Goal: Information Seeking & Learning: Learn about a topic

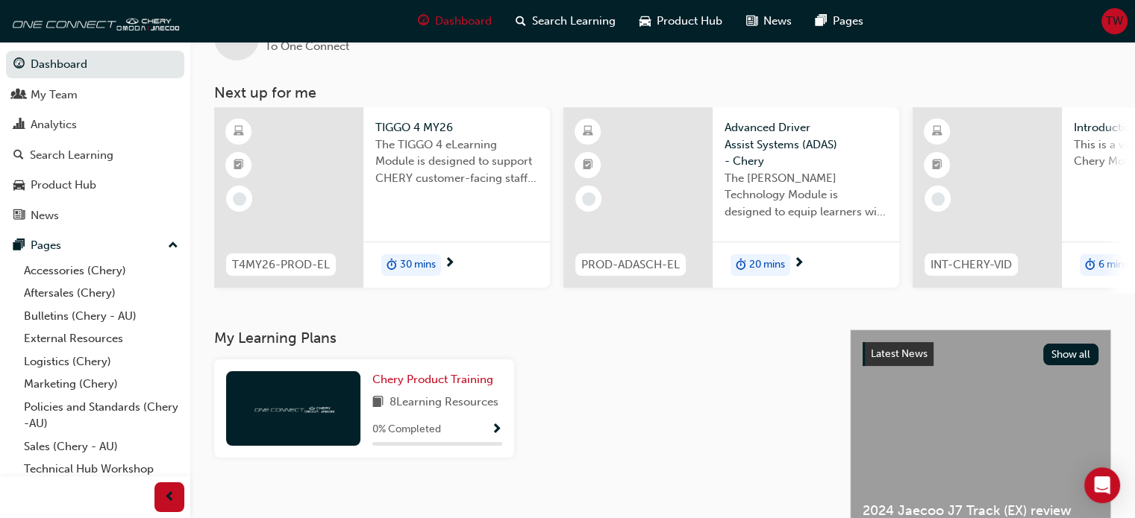
scroll to position [75, 0]
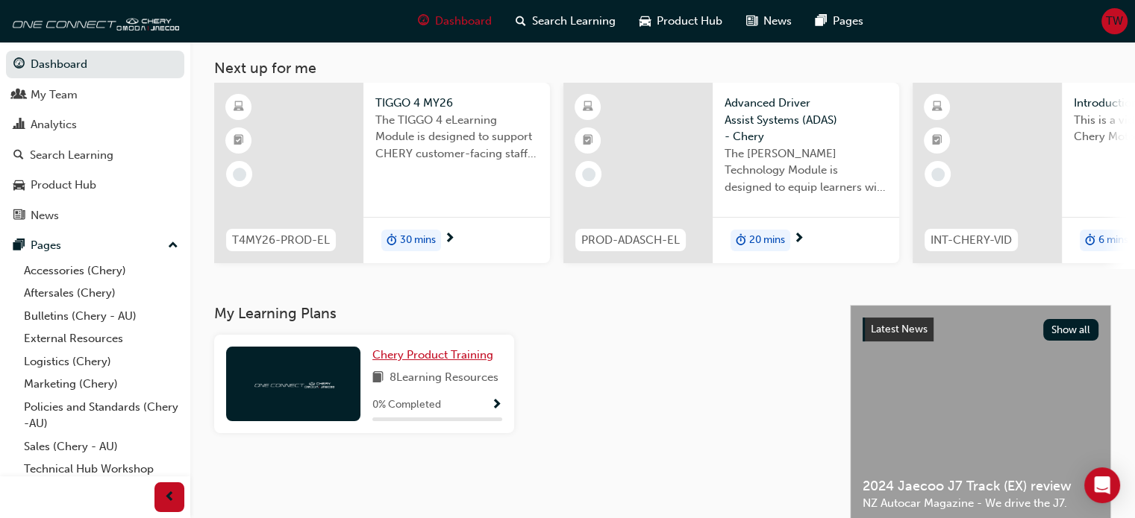
click at [400, 362] on span "Chery Product Training" at bounding box center [432, 354] width 121 height 13
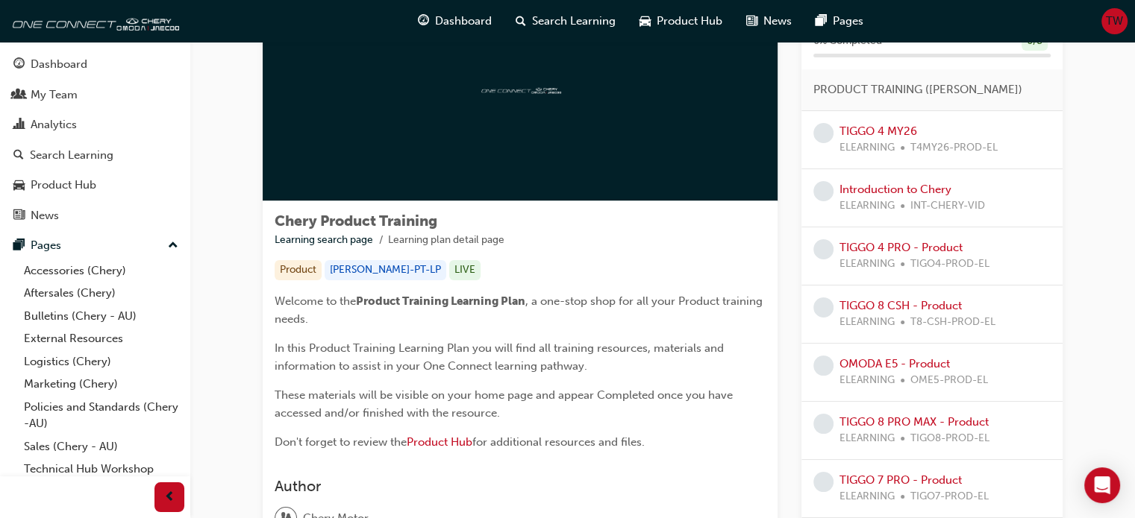
scroll to position [41, 0]
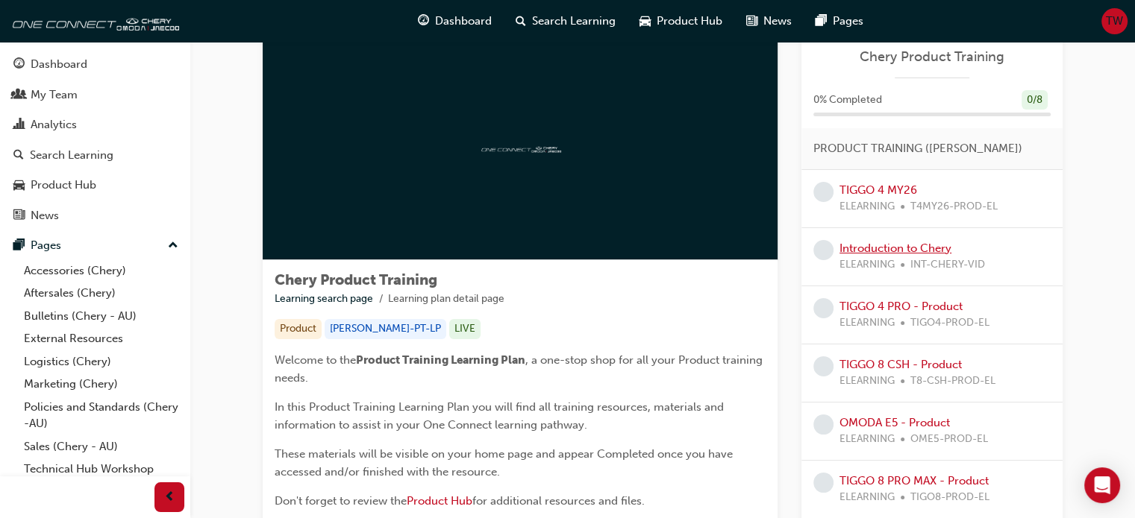
click at [883, 248] on link "Introduction to Chery" at bounding box center [895, 248] width 112 height 13
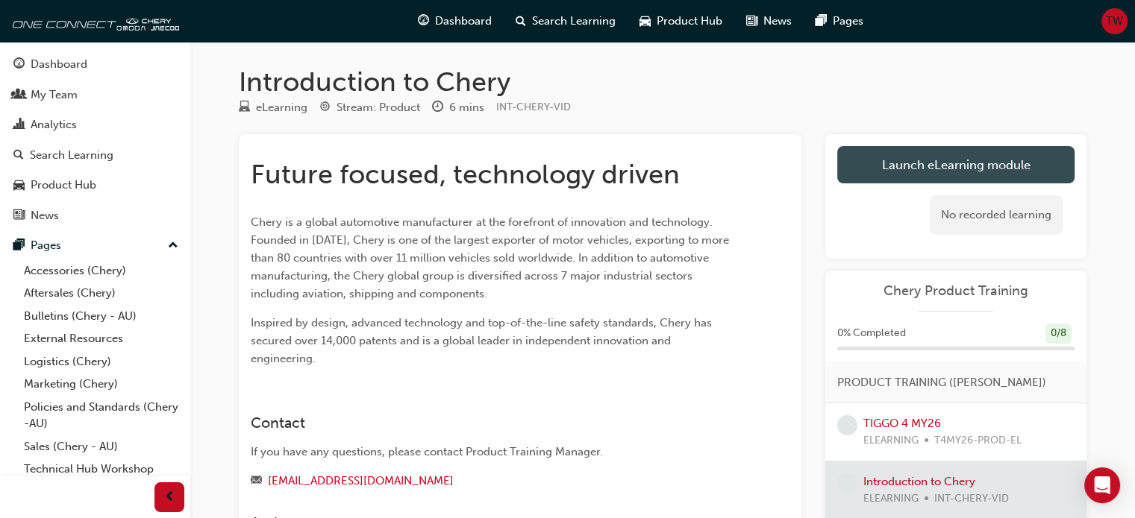
click at [906, 175] on link "Launch eLearning module" at bounding box center [955, 164] width 237 height 37
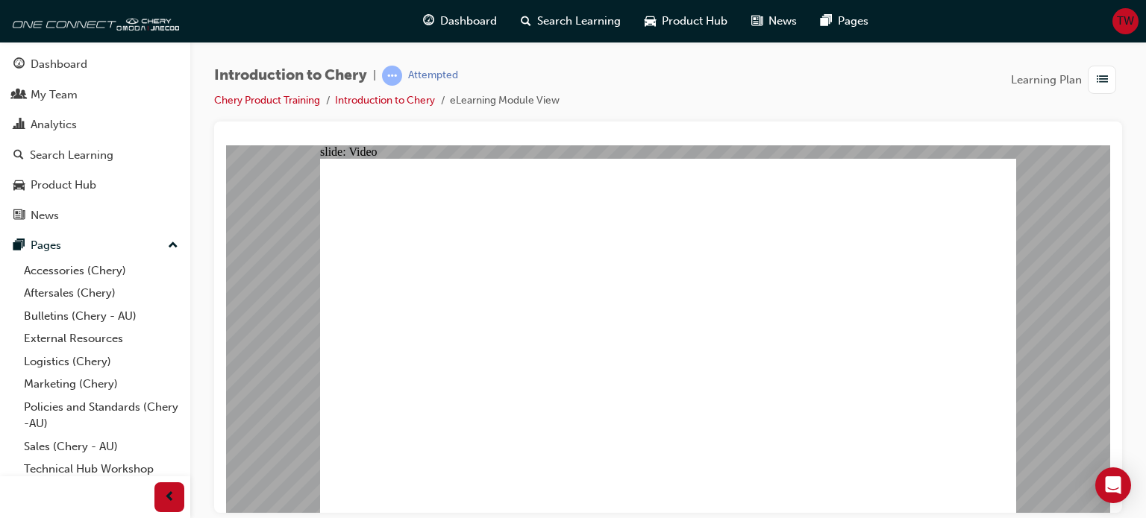
type input "311"
click at [331, 100] on li "Chery Product Training" at bounding box center [274, 100] width 121 height 17
click at [313, 99] on link "Chery Product Training" at bounding box center [267, 100] width 106 height 13
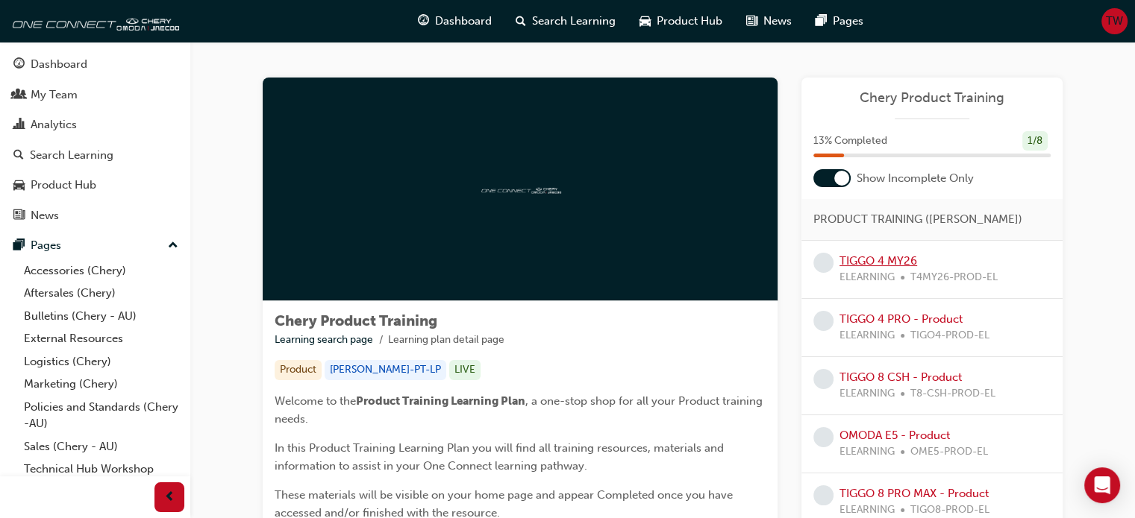
click at [880, 264] on link "TIGGO 4 MY26" at bounding box center [878, 260] width 78 height 13
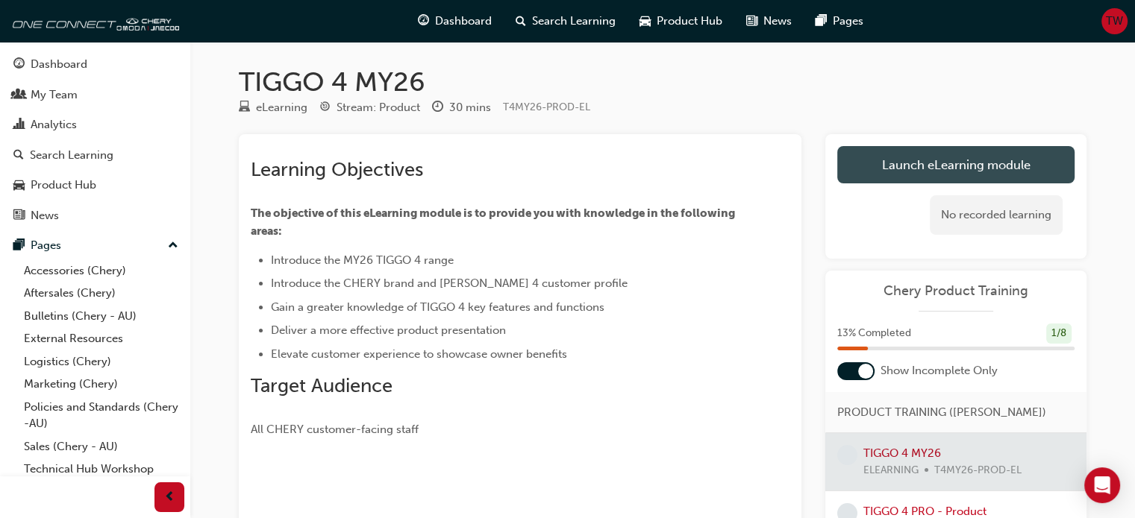
click at [976, 169] on link "Launch eLearning module" at bounding box center [955, 164] width 237 height 37
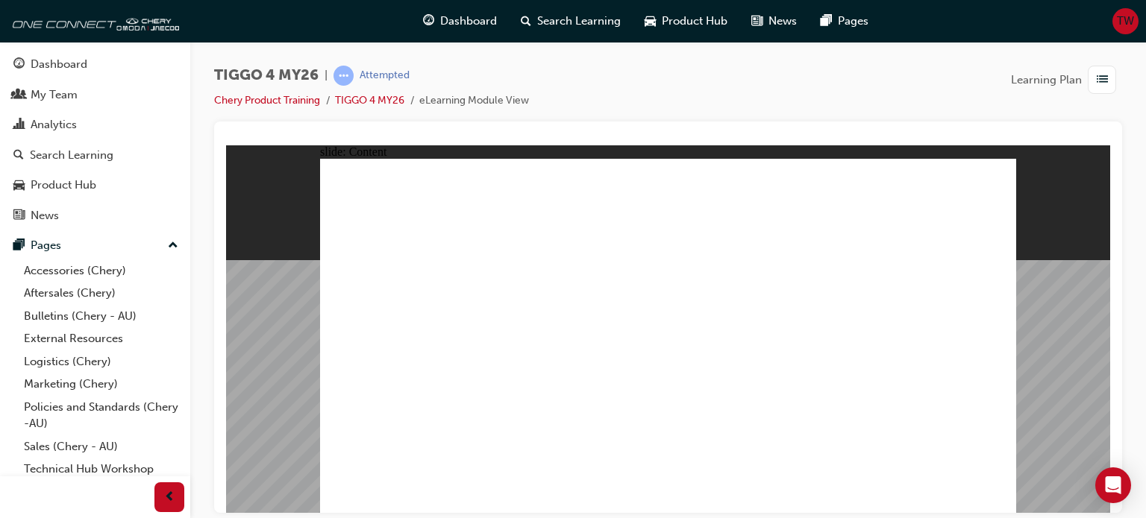
drag, startPoint x: 1001, startPoint y: 492, endPoint x: 993, endPoint y: 493, distance: 8.3
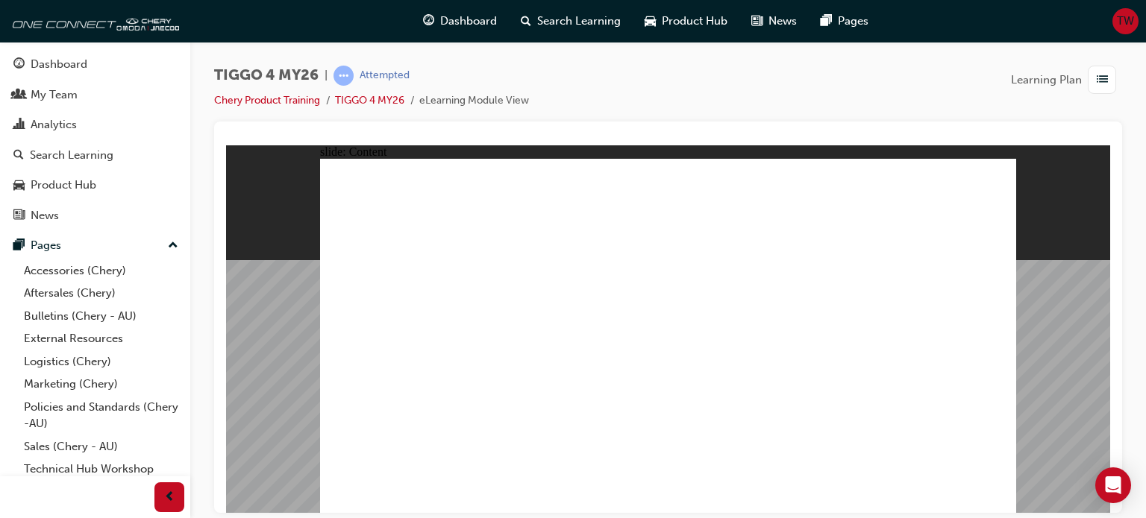
drag, startPoint x: 973, startPoint y: 456, endPoint x: 649, endPoint y: 306, distance: 357.1
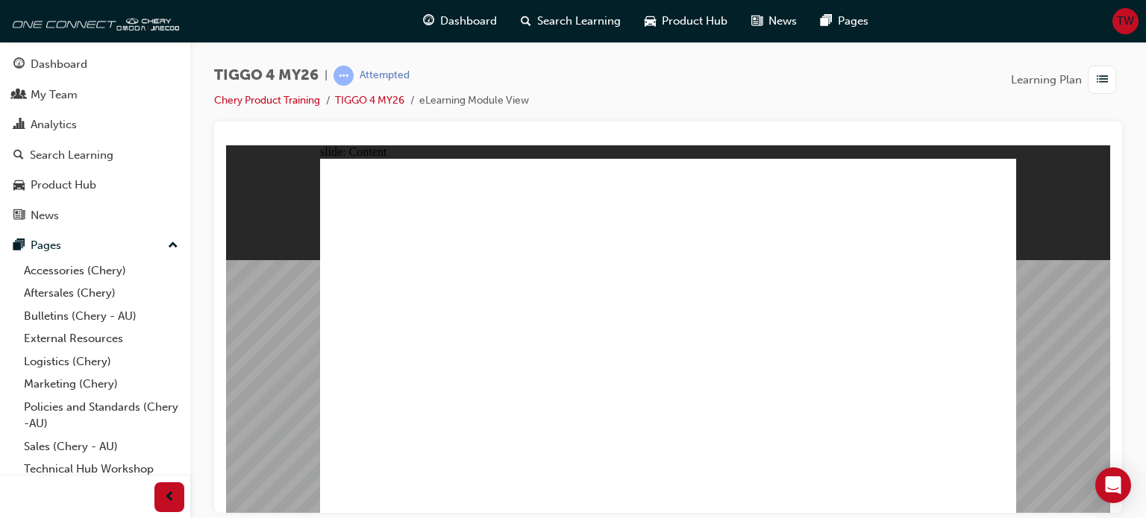
drag, startPoint x: 882, startPoint y: 216, endPoint x: 912, endPoint y: 202, distance: 33.7
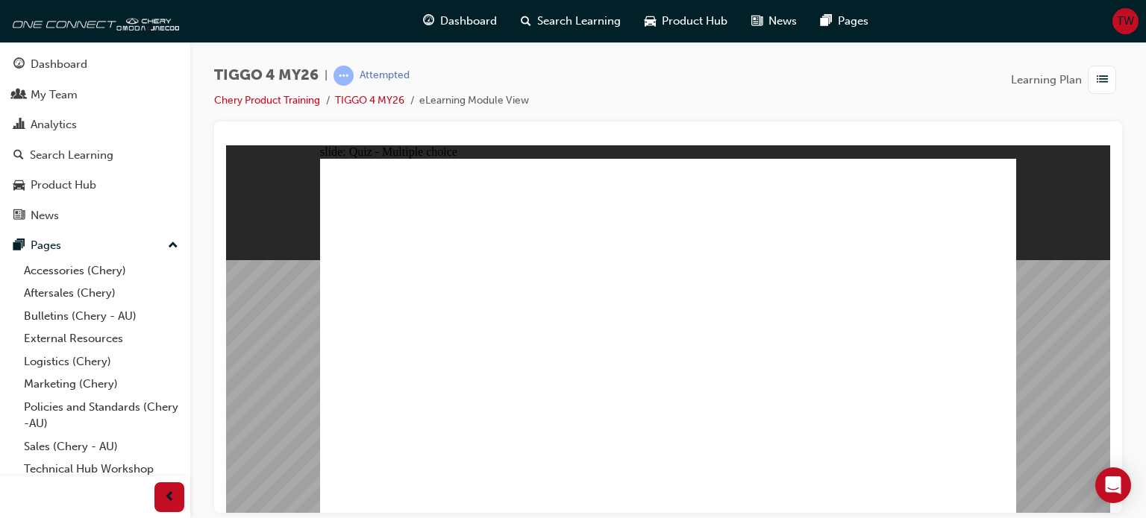
radio input "true"
drag, startPoint x: 522, startPoint y: 277, endPoint x: 522, endPoint y: 406, distance: 129.0
drag, startPoint x: 407, startPoint y: 280, endPoint x: 686, endPoint y: 421, distance: 312.6
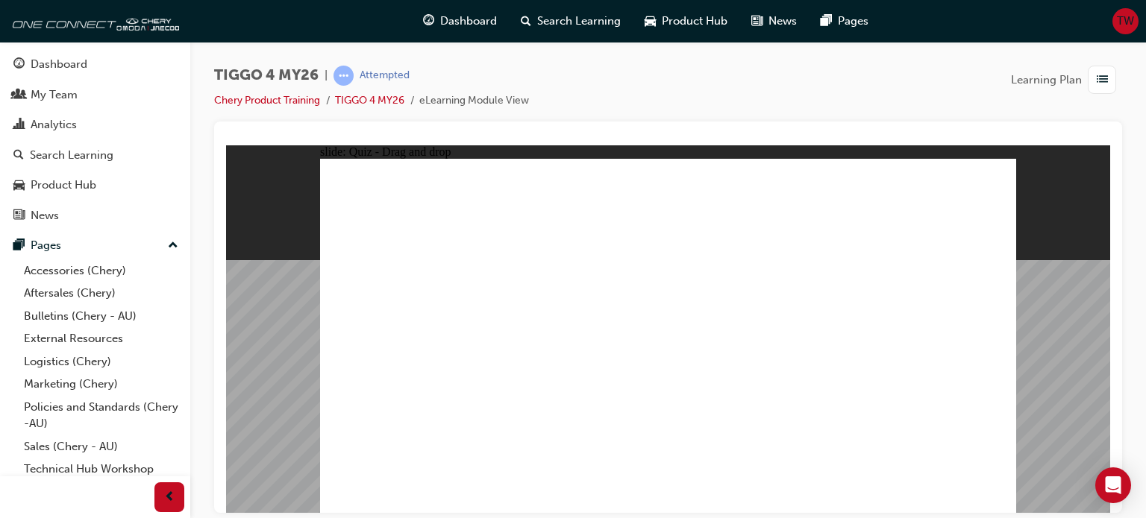
drag, startPoint x: 685, startPoint y: 269, endPoint x: 820, endPoint y: 412, distance: 196.3
drag, startPoint x: 917, startPoint y: 287, endPoint x: 920, endPoint y: 422, distance: 135.0
drag, startPoint x: 836, startPoint y: 284, endPoint x: 454, endPoint y: 421, distance: 406.5
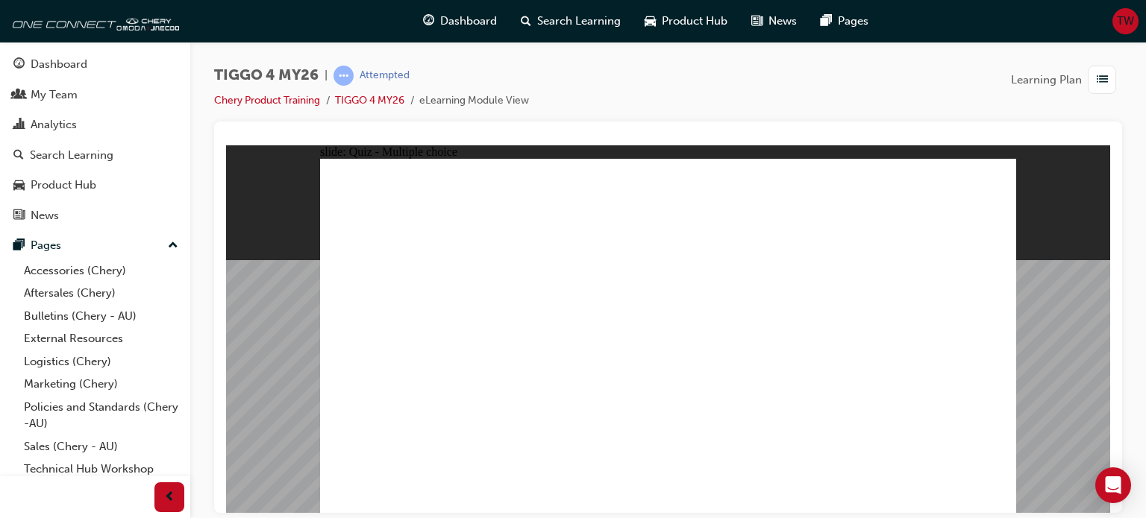
radio input "true"
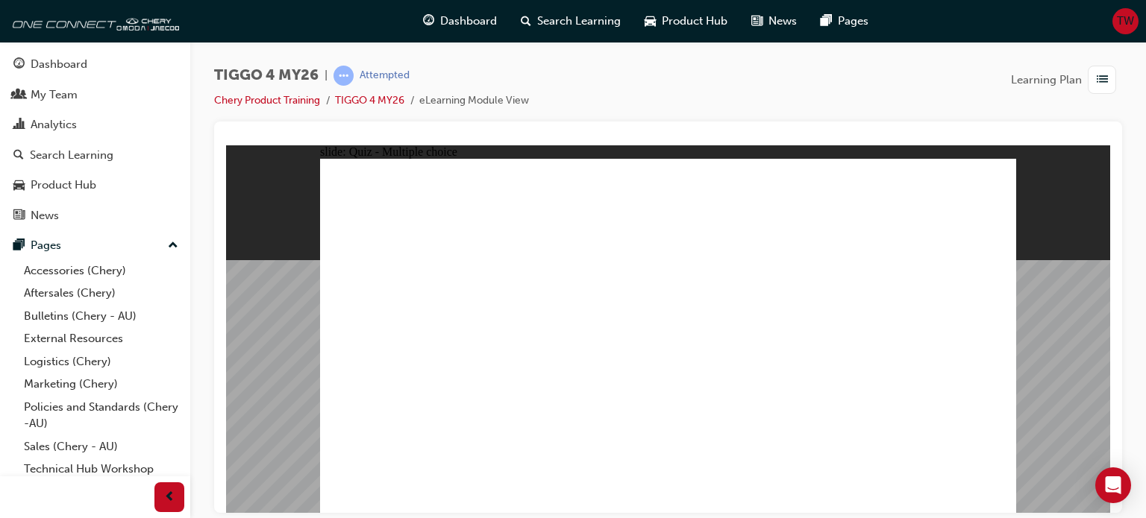
radio input "true"
drag, startPoint x: 408, startPoint y: 380, endPoint x: 754, endPoint y: 254, distance: 368.1
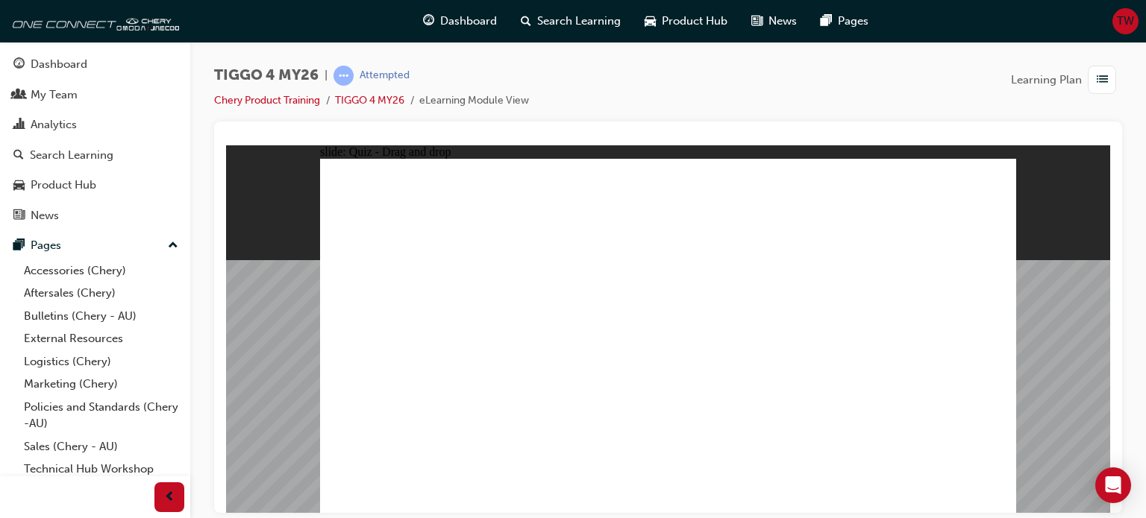
drag, startPoint x: 589, startPoint y: 299, endPoint x: 764, endPoint y: 294, distance: 175.4
drag, startPoint x: 575, startPoint y: 332, endPoint x: 943, endPoint y: 247, distance: 377.4
drag, startPoint x: 418, startPoint y: 298, endPoint x: 906, endPoint y: 278, distance: 488.2
drag, startPoint x: 431, startPoint y: 326, endPoint x: 912, endPoint y: 284, distance: 482.9
drag, startPoint x: 551, startPoint y: 366, endPoint x: 906, endPoint y: 324, distance: 357.5
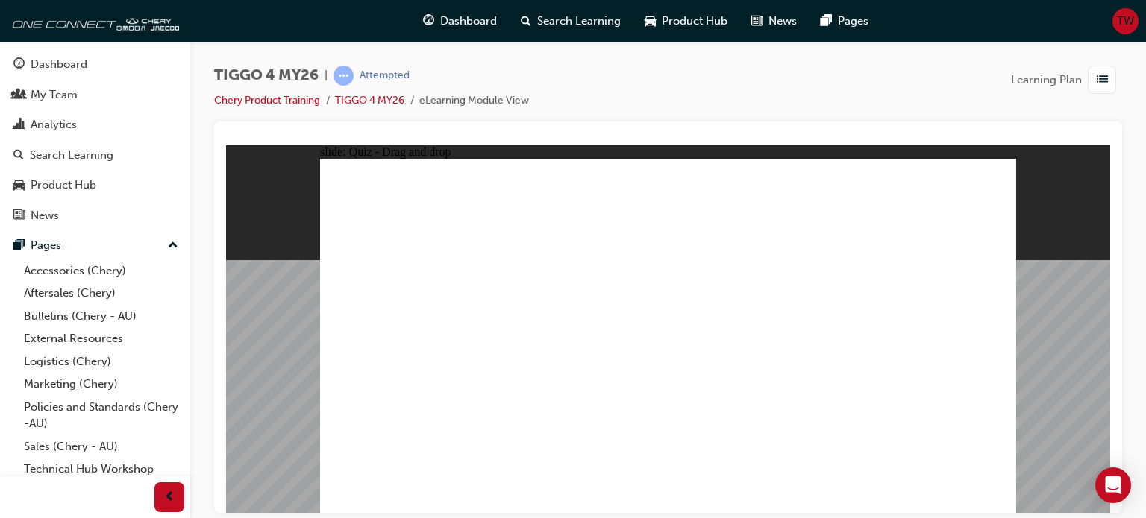
drag, startPoint x: 410, startPoint y: 412, endPoint x: 910, endPoint y: 339, distance: 505.2
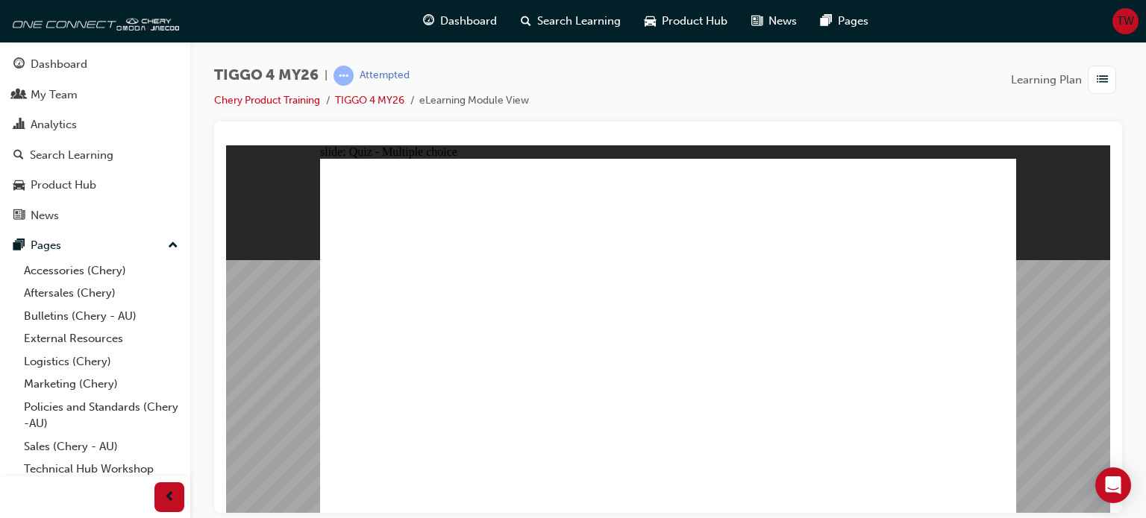
radio input "true"
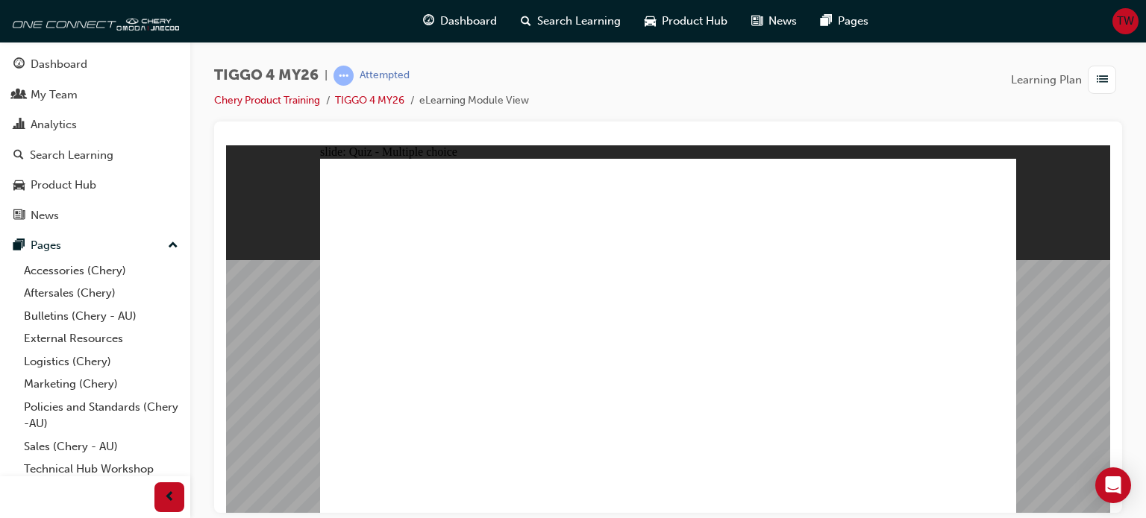
radio input "true"
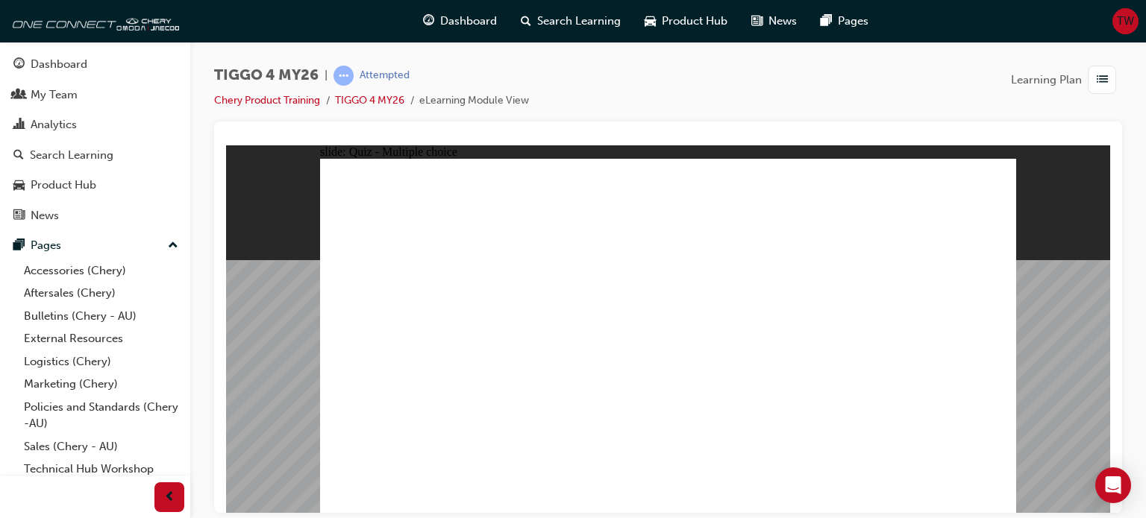
radio input "true"
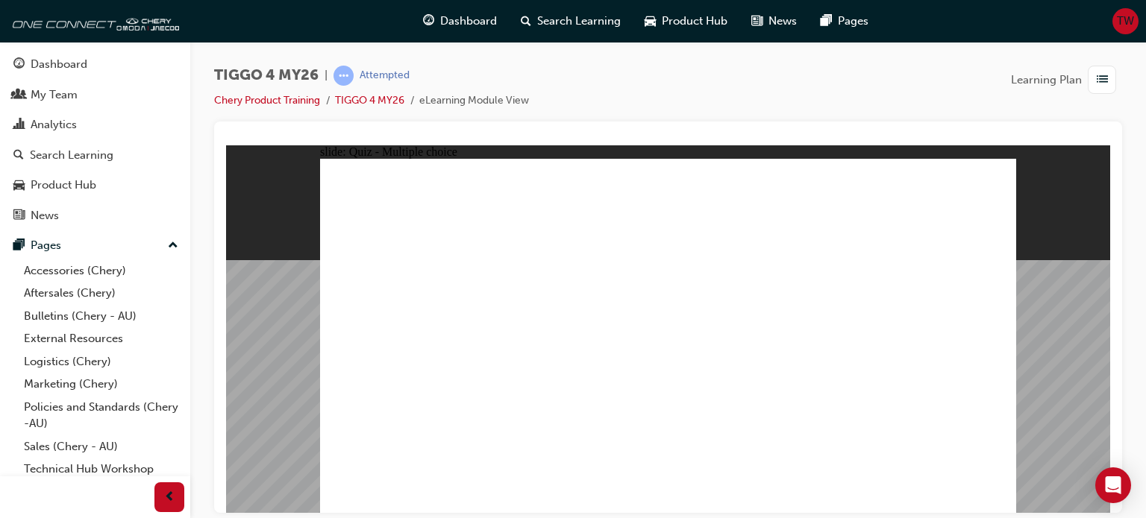
radio input "true"
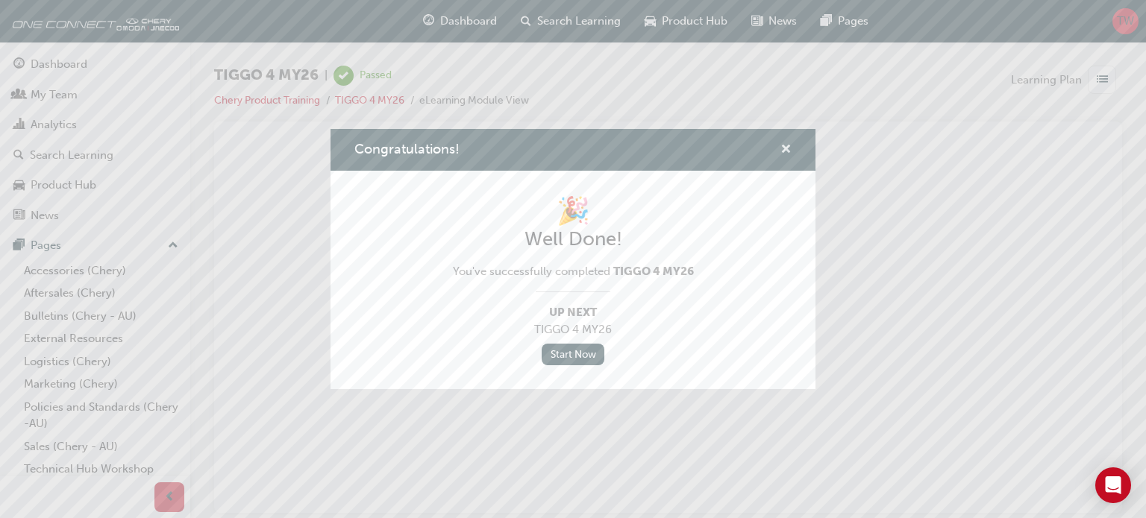
click at [789, 157] on span "cross-icon" at bounding box center [785, 150] width 11 height 13
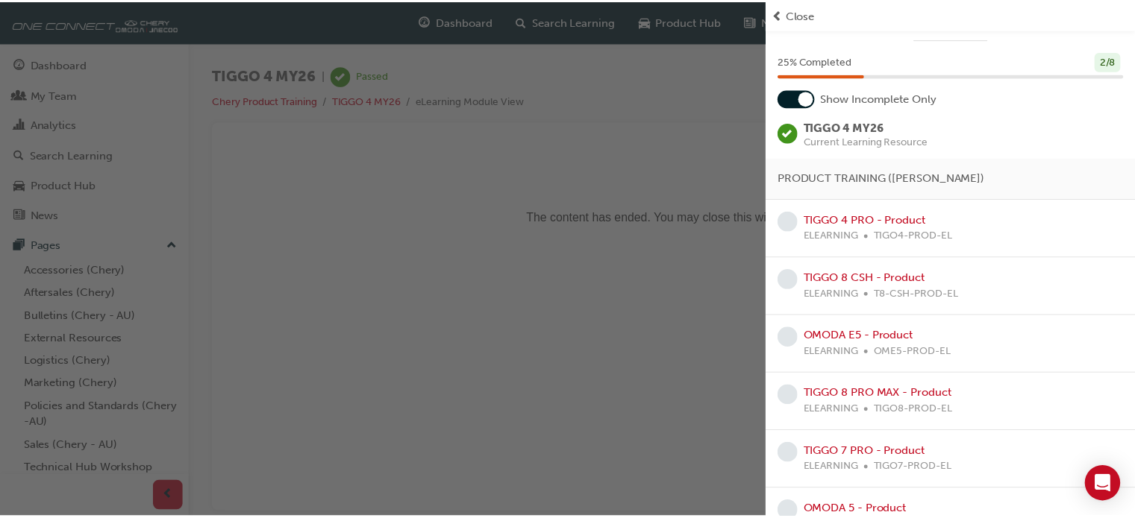
scroll to position [60, 0]
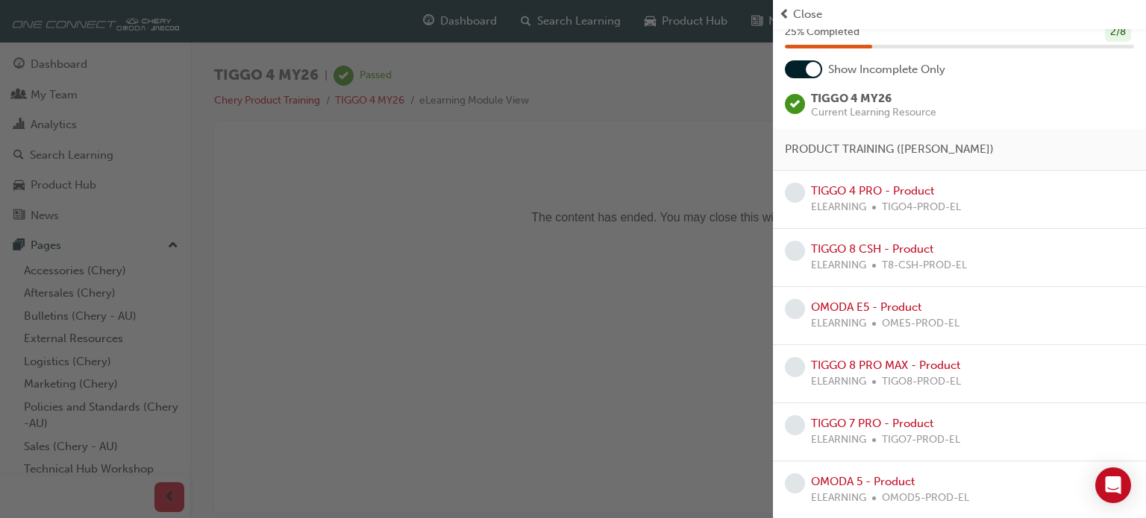
click at [612, 204] on div "button" at bounding box center [386, 259] width 773 height 518
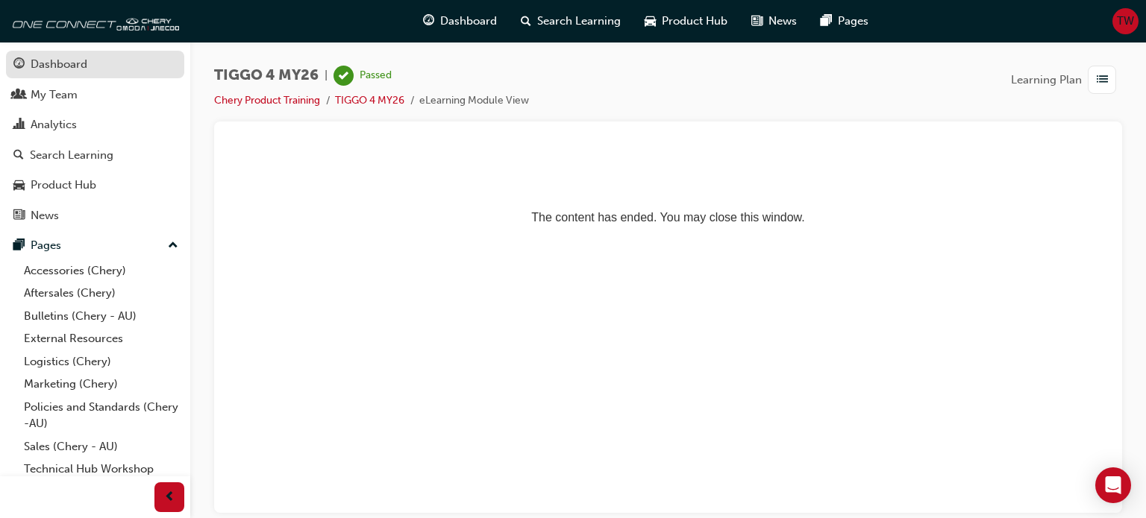
click at [55, 65] on div "Dashboard" at bounding box center [59, 64] width 57 height 17
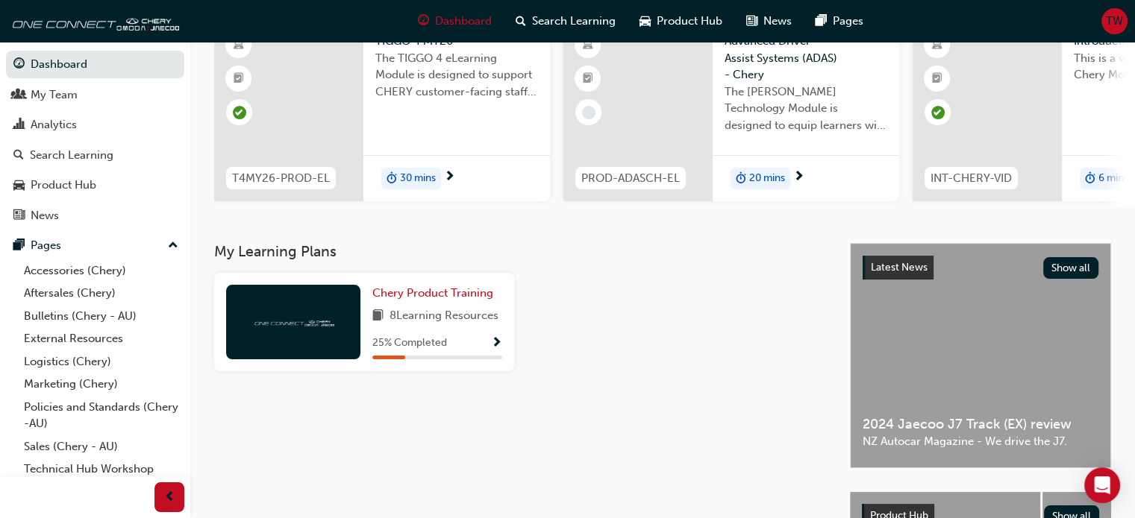
scroll to position [224, 0]
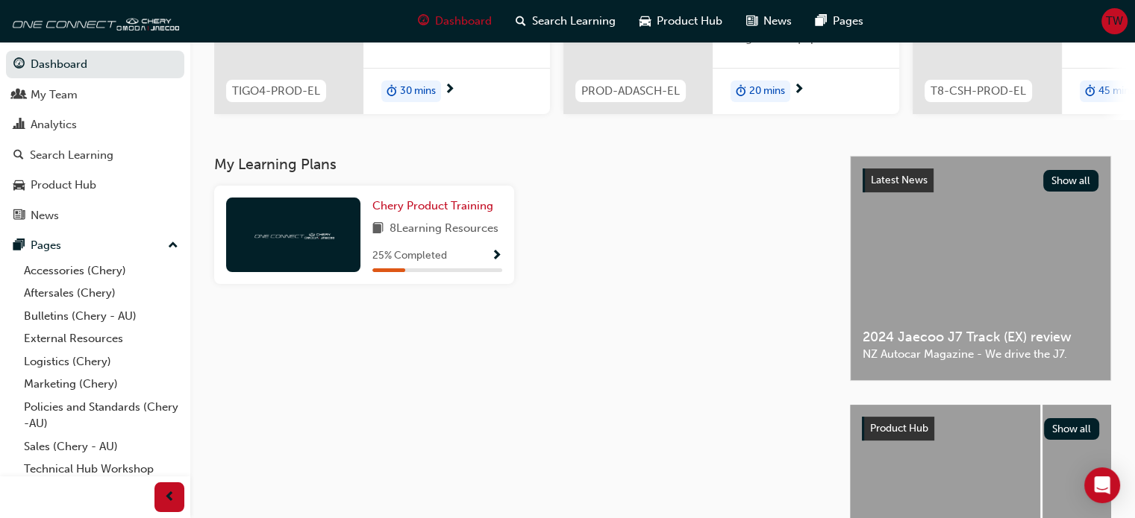
click at [407, 226] on span "8 Learning Resources" at bounding box center [443, 229] width 109 height 19
click at [403, 215] on link "Chery Product Training" at bounding box center [435, 206] width 127 height 17
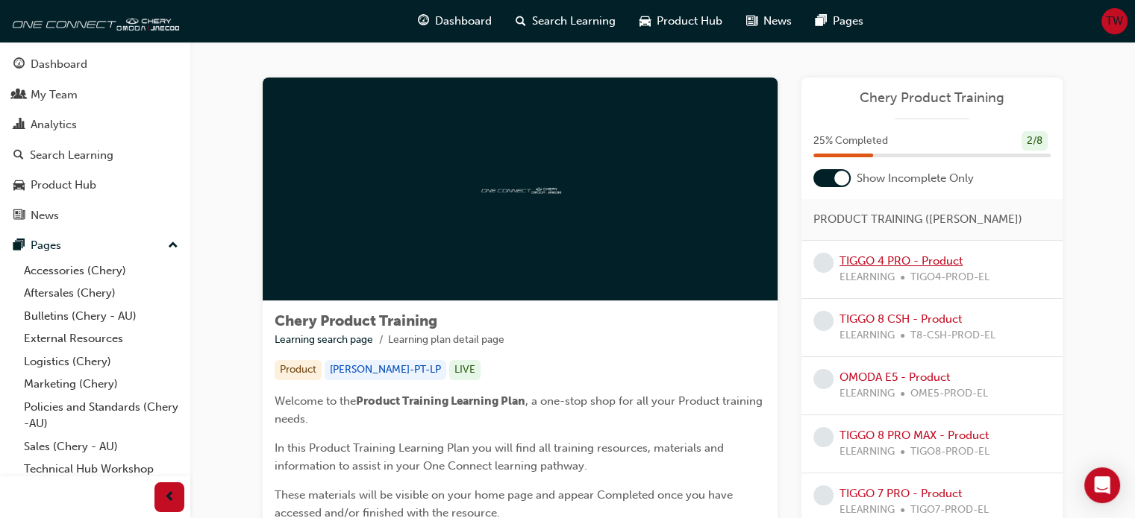
click at [907, 264] on link "TIGGO 4 PRO - Product" at bounding box center [900, 260] width 123 height 13
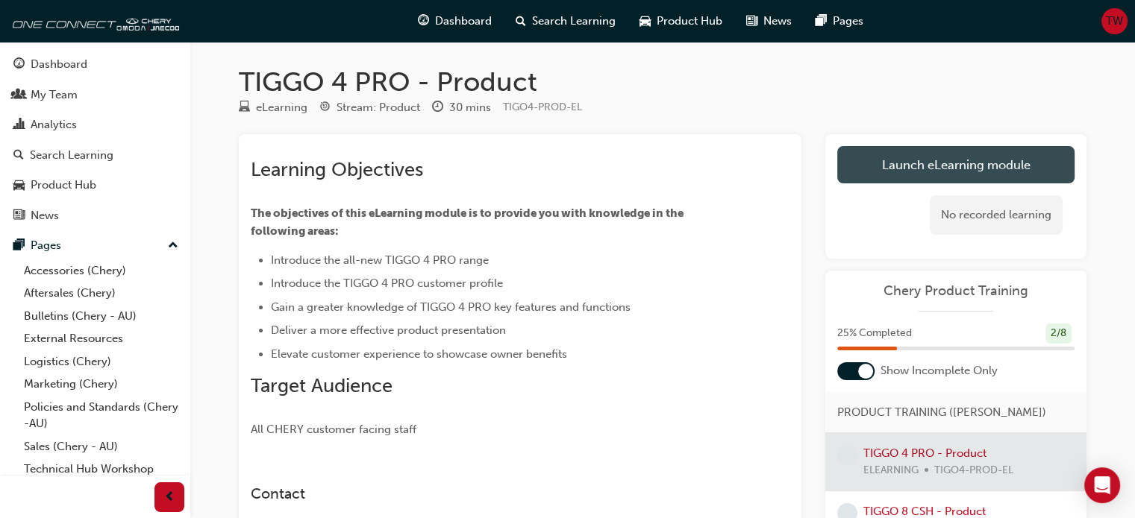
click at [907, 172] on link "Launch eLearning module" at bounding box center [955, 164] width 237 height 37
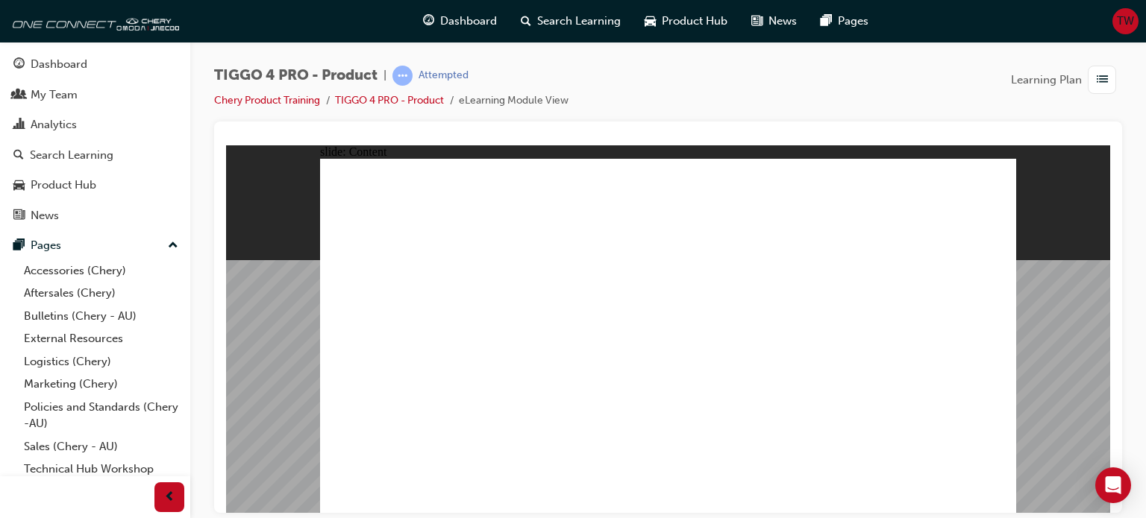
click at [1087, 134] on div at bounding box center [668, 140] width 884 height 12
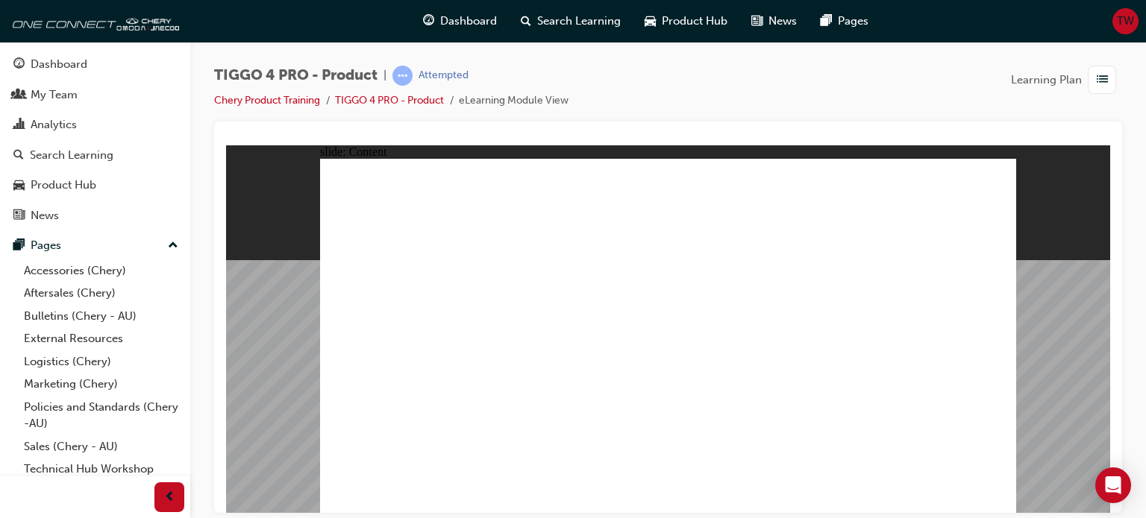
drag, startPoint x: 992, startPoint y: 498, endPoint x: 970, endPoint y: 500, distance: 22.5
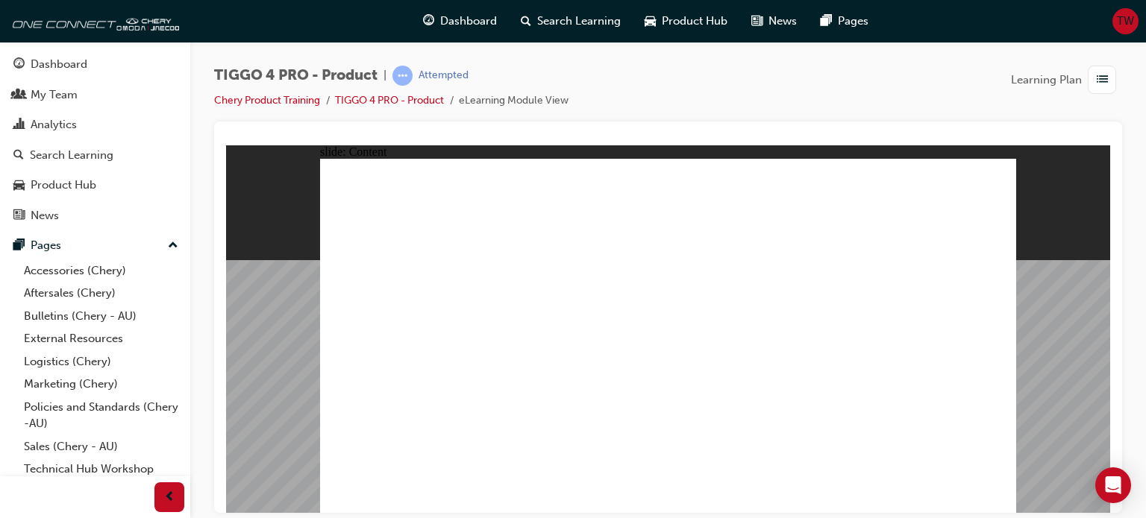
drag, startPoint x: 999, startPoint y: 479, endPoint x: 997, endPoint y: 497, distance: 18.1
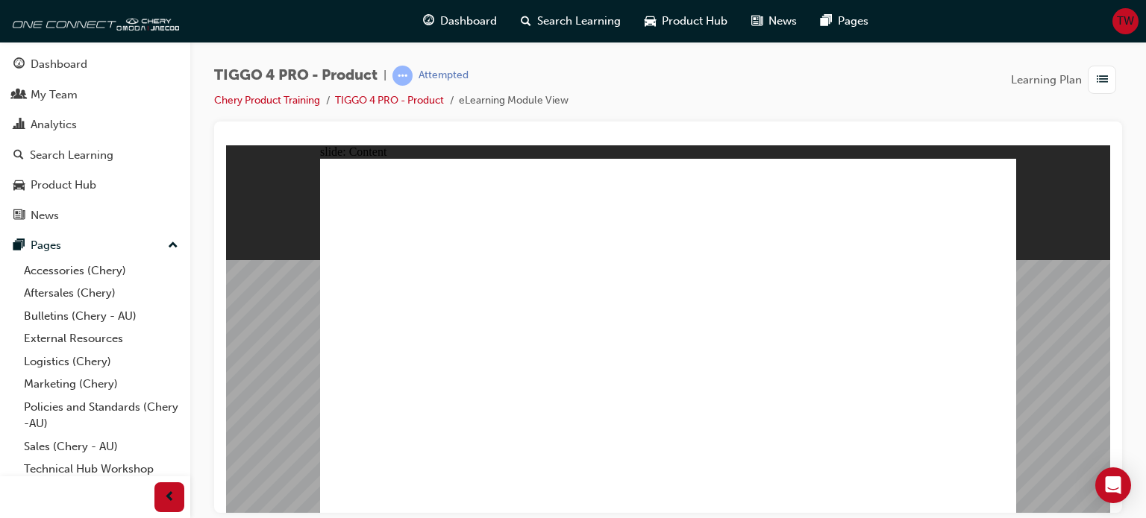
drag, startPoint x: 981, startPoint y: 166, endPoint x: 979, endPoint y: 181, distance: 14.3
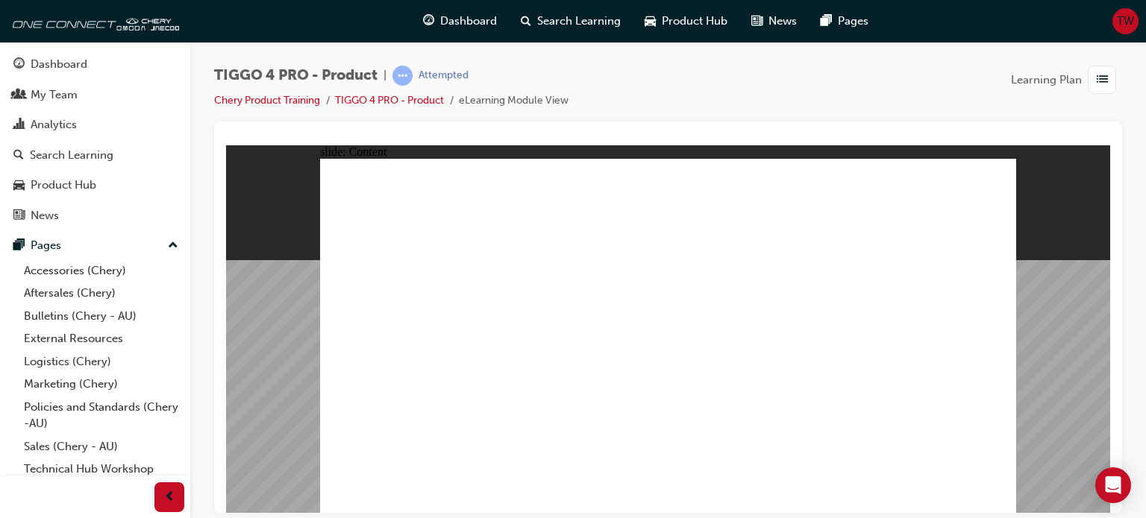
drag, startPoint x: 979, startPoint y: 181, endPoint x: 964, endPoint y: 145, distance: 38.1
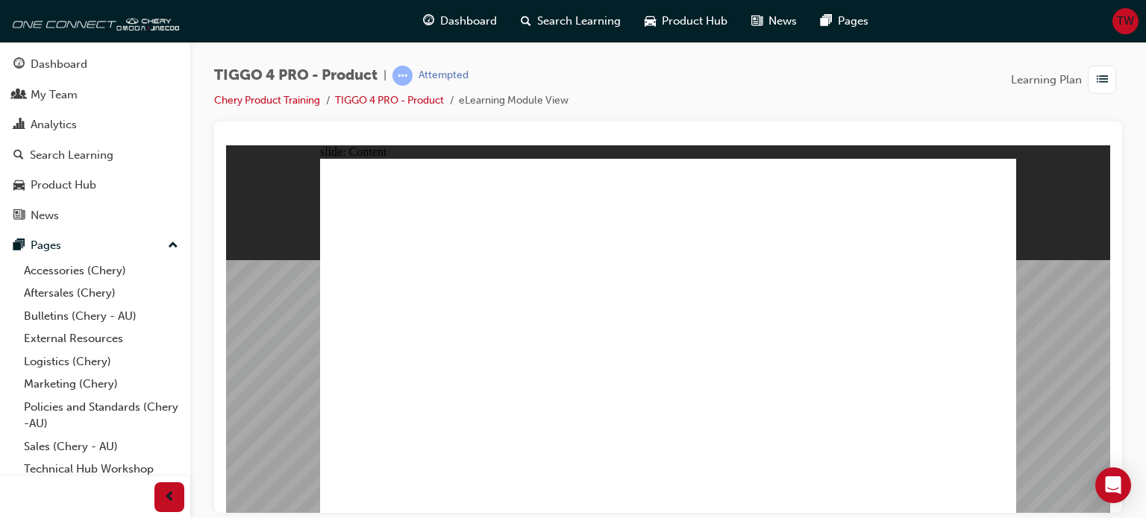
click at [1035, 145] on div "slide: Content Rectangle 1 Rectangle 1 close.png Swipe down for HVAC controls a…" at bounding box center [668, 329] width 884 height 368
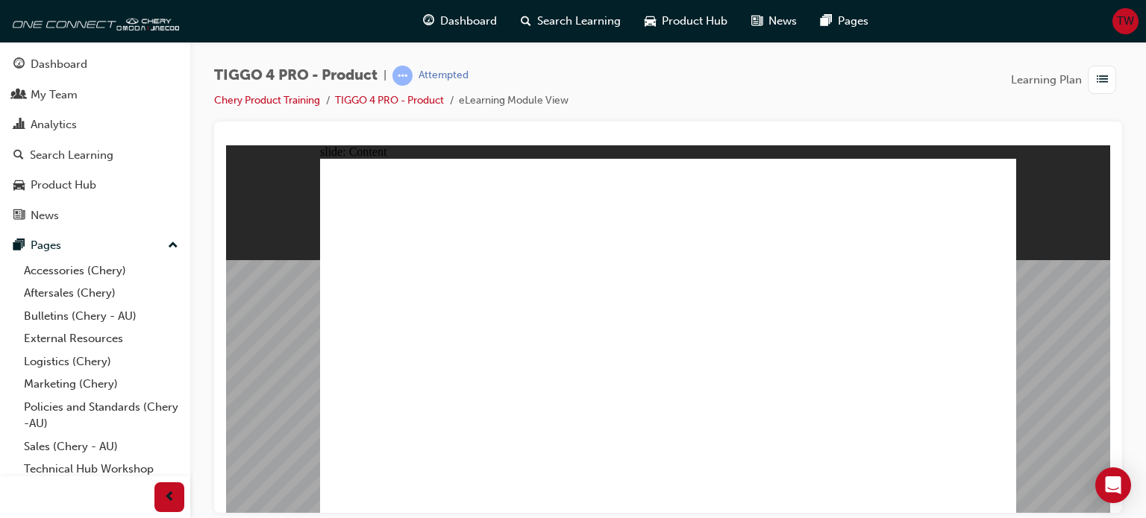
drag, startPoint x: 511, startPoint y: 376, endPoint x: 571, endPoint y: 357, distance: 63.2
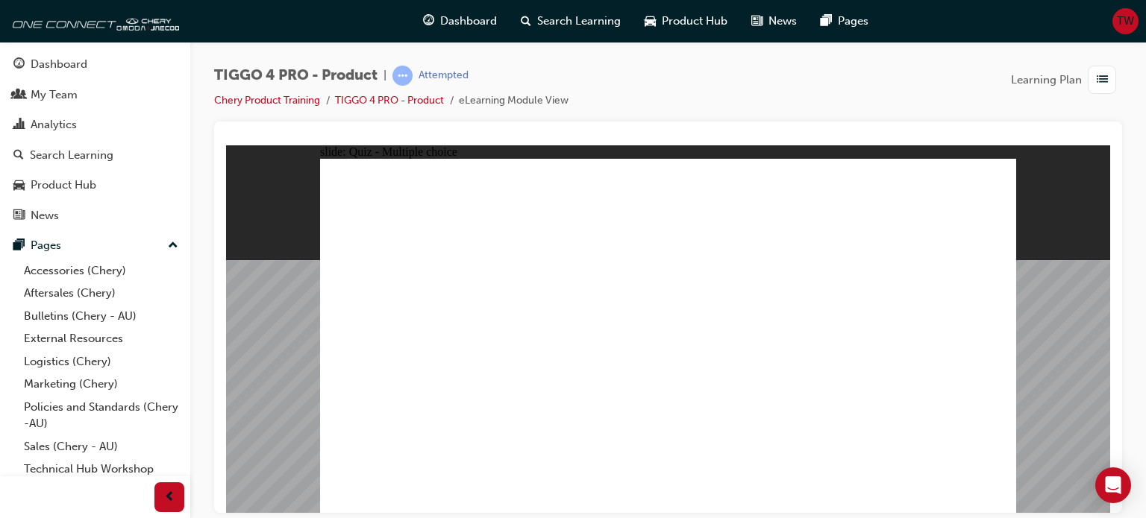
radio input "true"
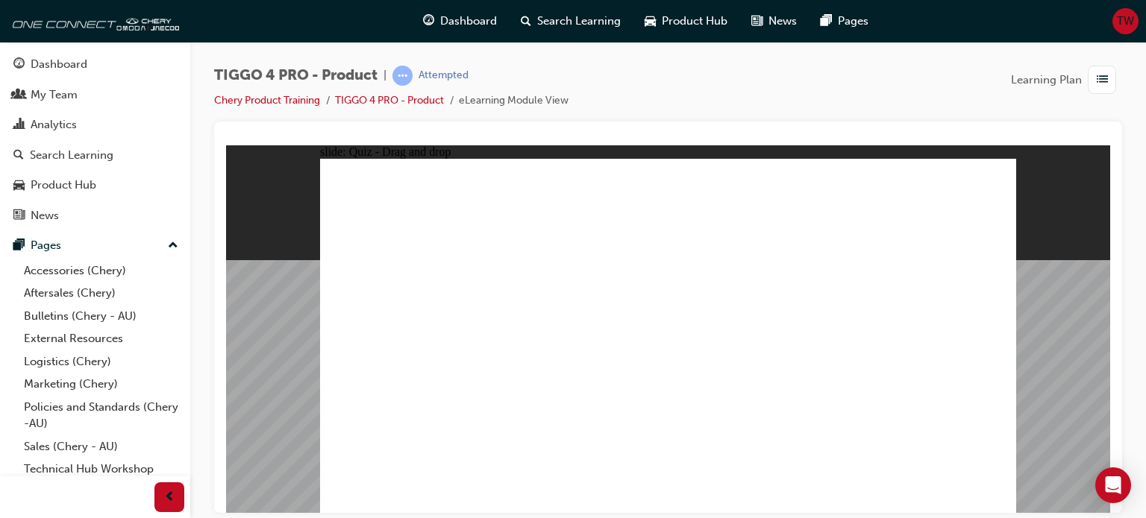
drag, startPoint x: 397, startPoint y: 279, endPoint x: 427, endPoint y: 289, distance: 31.4
drag, startPoint x: 507, startPoint y: 285, endPoint x: 528, endPoint y: 416, distance: 132.9
drag, startPoint x: 414, startPoint y: 283, endPoint x: 678, endPoint y: 427, distance: 300.7
drag, startPoint x: 826, startPoint y: 280, endPoint x: 403, endPoint y: 403, distance: 440.5
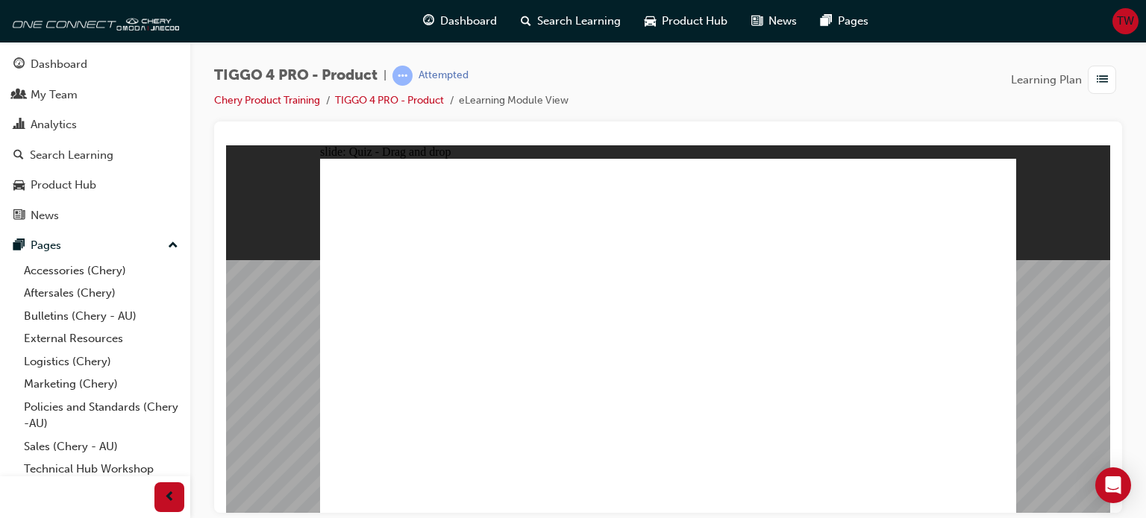
drag, startPoint x: 618, startPoint y: 279, endPoint x: 776, endPoint y: 417, distance: 209.9
drag, startPoint x: 942, startPoint y: 292, endPoint x: 938, endPoint y: 285, distance: 8.7
drag, startPoint x: 938, startPoint y: 282, endPoint x: 950, endPoint y: 417, distance: 135.5
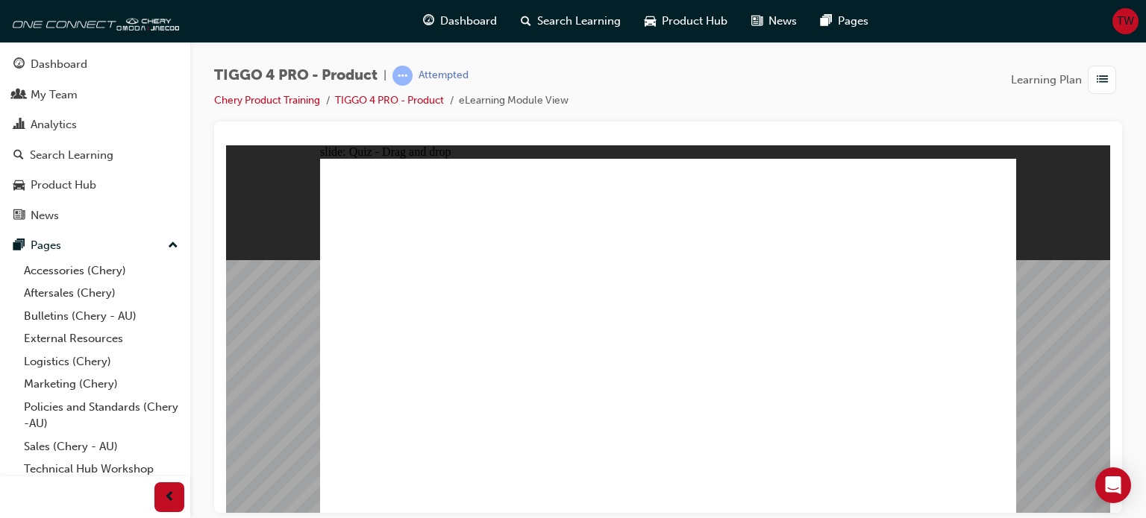
radio input "true"
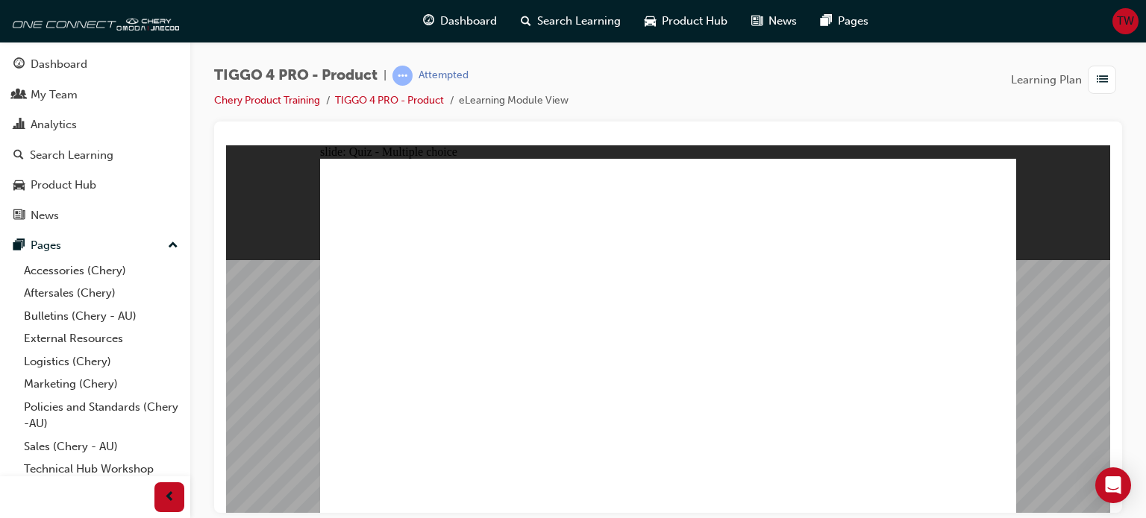
radio input "true"
drag, startPoint x: 443, startPoint y: 299, endPoint x: 905, endPoint y: 262, distance: 463.2
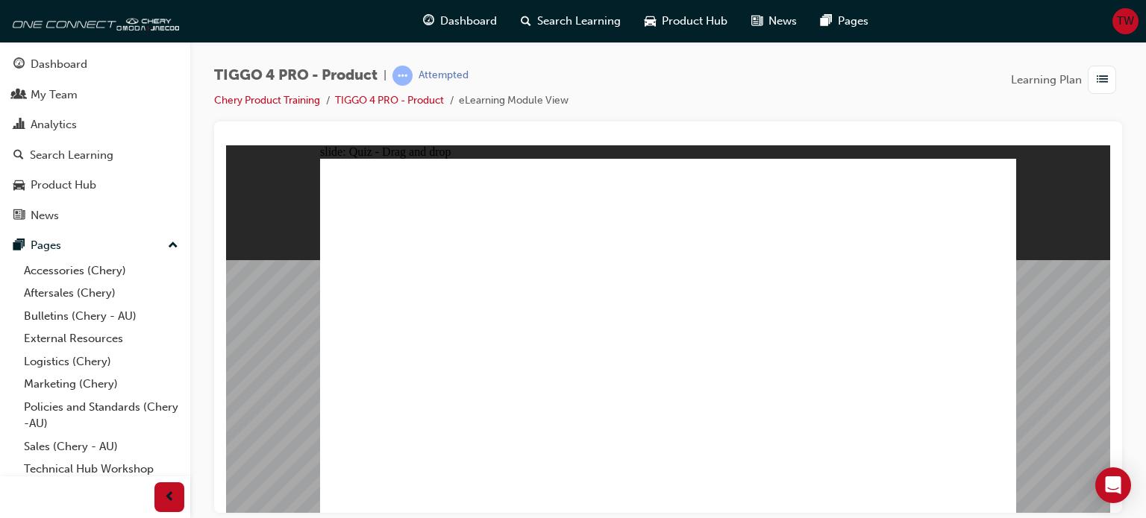
drag, startPoint x: 566, startPoint y: 296, endPoint x: 764, endPoint y: 248, distance: 203.3
drag, startPoint x: 582, startPoint y: 329, endPoint x: 923, endPoint y: 281, distance: 344.2
drag, startPoint x: 546, startPoint y: 377, endPoint x: 900, endPoint y: 318, distance: 359.2
drag, startPoint x: 428, startPoint y: 336, endPoint x: 738, endPoint y: 292, distance: 312.8
drag, startPoint x: 423, startPoint y: 374, endPoint x: 752, endPoint y: 326, distance: 332.4
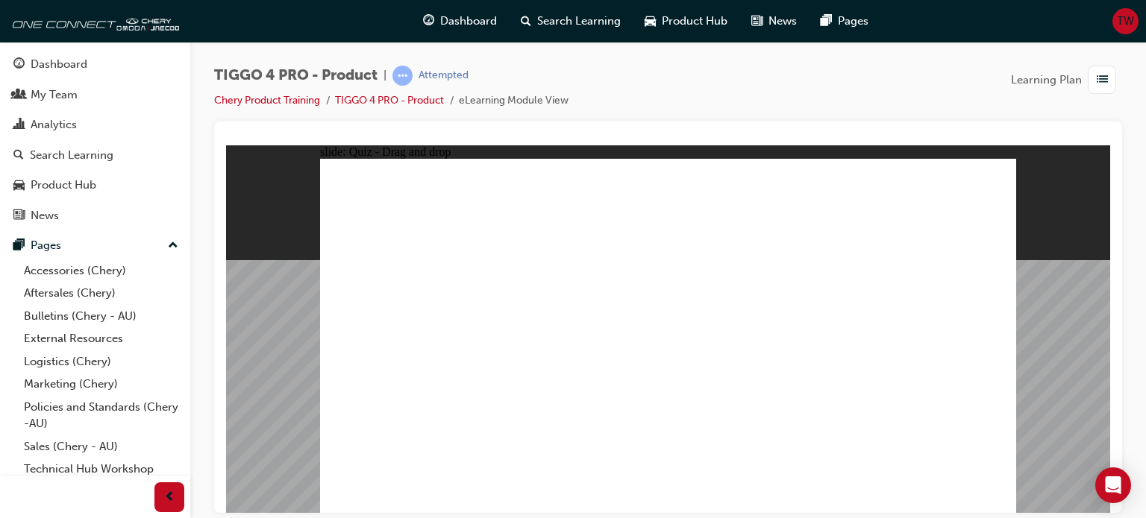
drag, startPoint x: 445, startPoint y: 402, endPoint x: 926, endPoint y: 327, distance: 487.0
radio input "true"
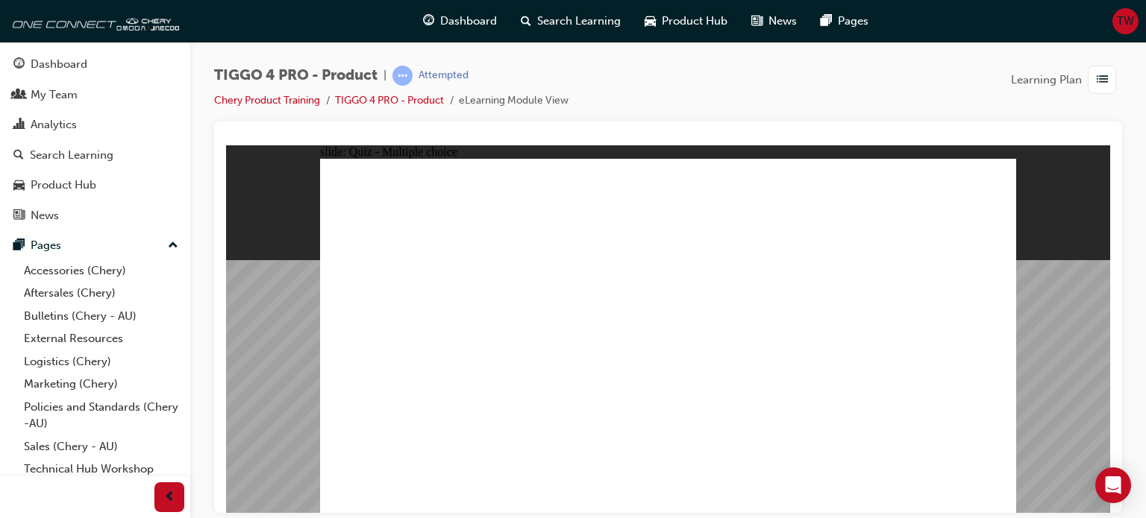
radio input "true"
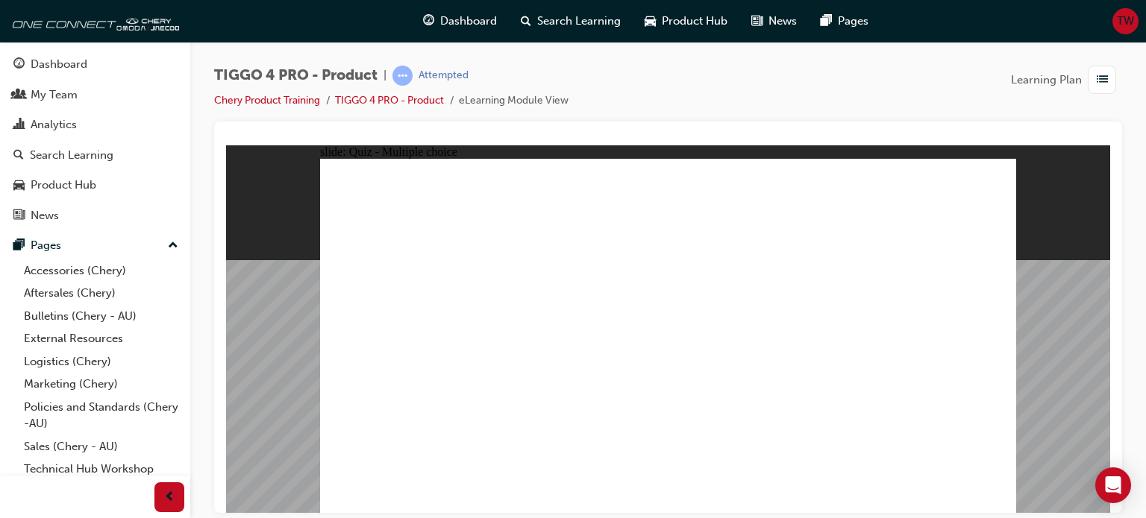
radio input "true"
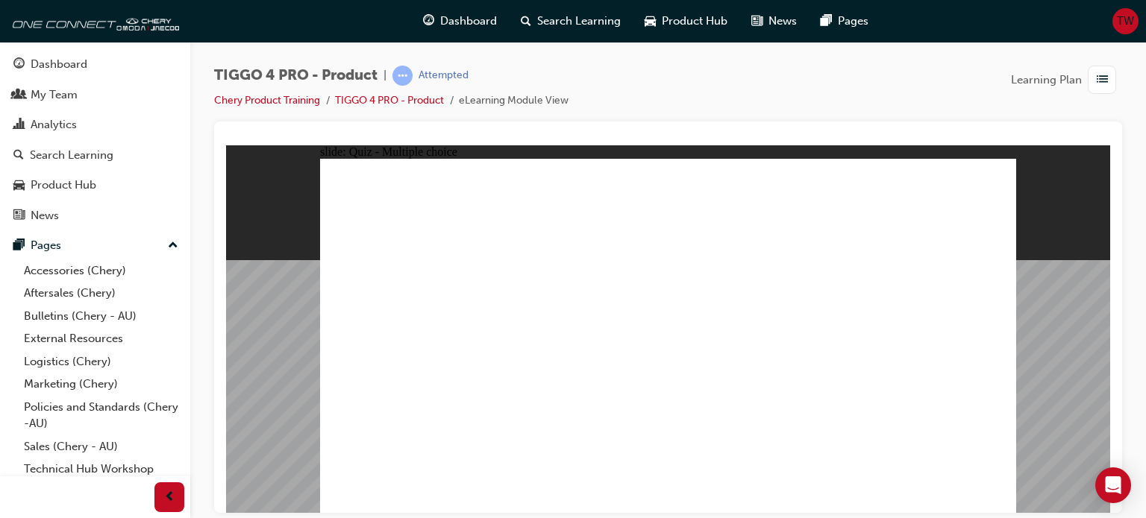
radio input "true"
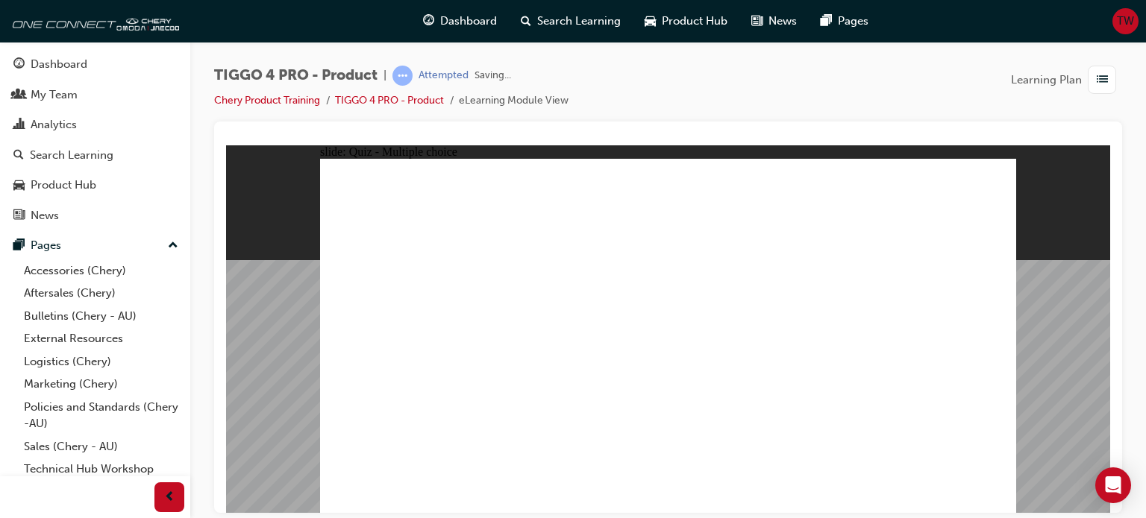
radio input "true"
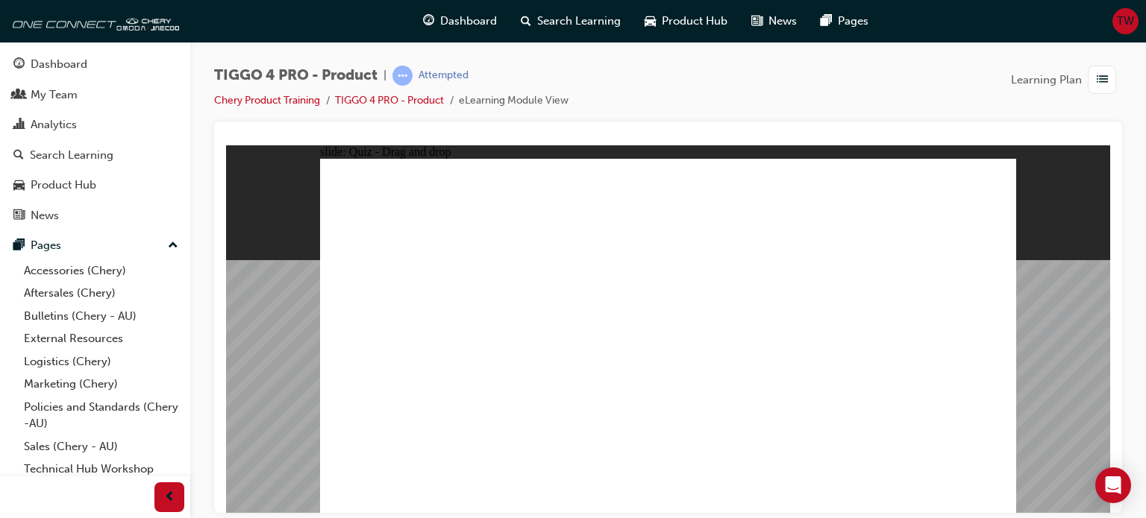
drag, startPoint x: 416, startPoint y: 276, endPoint x: 702, endPoint y: 407, distance: 314.1
drag, startPoint x: 508, startPoint y: 274, endPoint x: 510, endPoint y: 401, distance: 126.8
drag, startPoint x: 647, startPoint y: 285, endPoint x: 780, endPoint y: 404, distance: 179.1
drag, startPoint x: 800, startPoint y: 284, endPoint x: 417, endPoint y: 412, distance: 403.6
drag, startPoint x: 954, startPoint y: 284, endPoint x: 949, endPoint y: 418, distance: 133.6
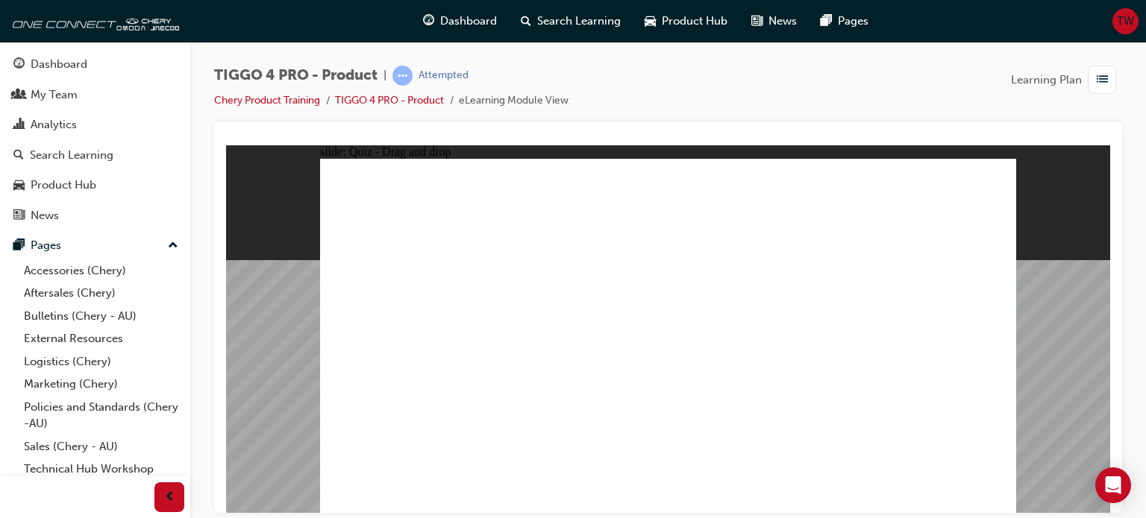
radio input "true"
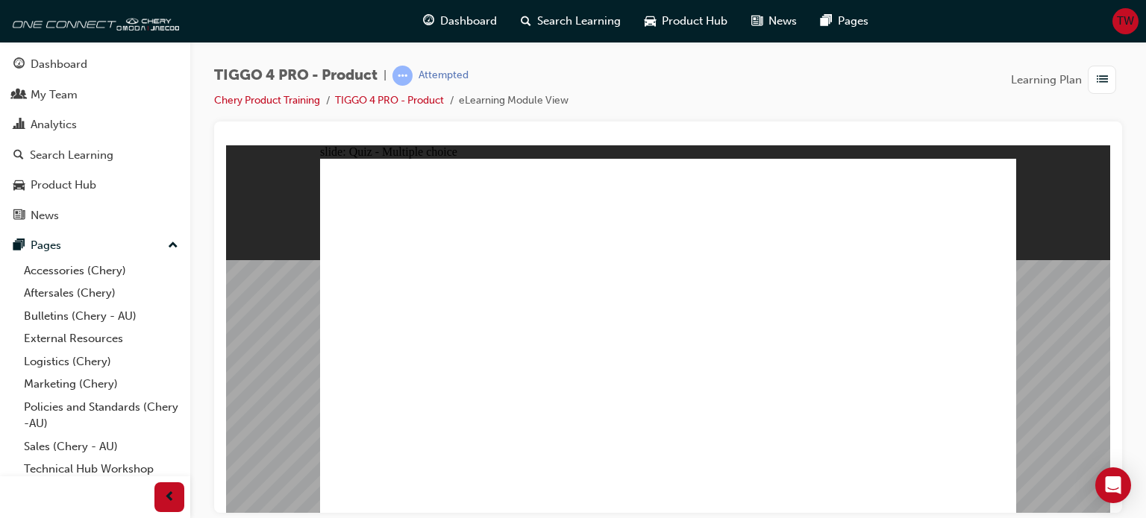
radio input "true"
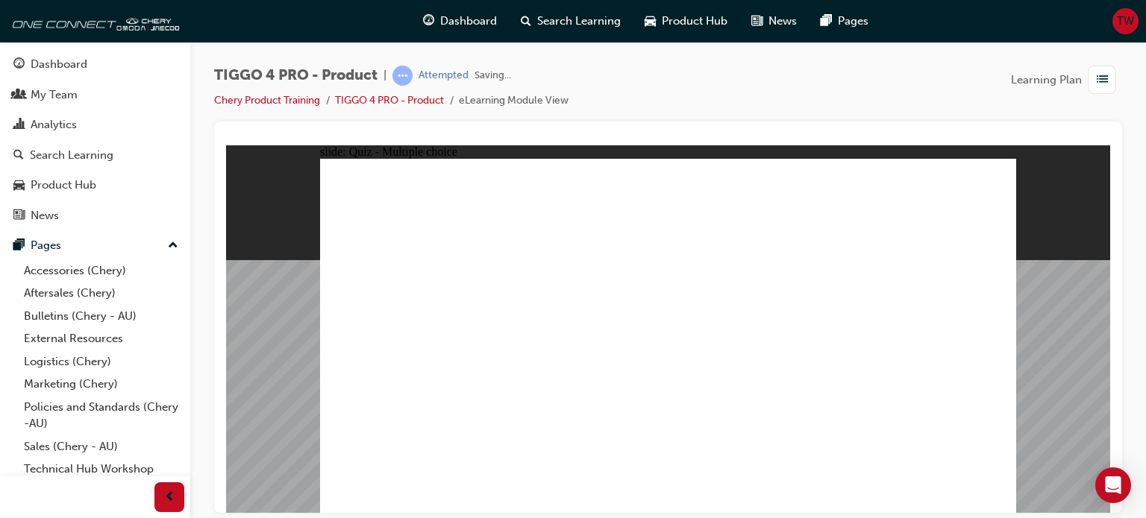
drag, startPoint x: 427, startPoint y: 335, endPoint x: 917, endPoint y: 269, distance: 495.2
drag, startPoint x: 425, startPoint y: 297, endPoint x: 903, endPoint y: 266, distance: 479.1
drag, startPoint x: 557, startPoint y: 307, endPoint x: 805, endPoint y: 286, distance: 248.6
drag, startPoint x: 585, startPoint y: 326, endPoint x: 701, endPoint y: 332, distance: 116.5
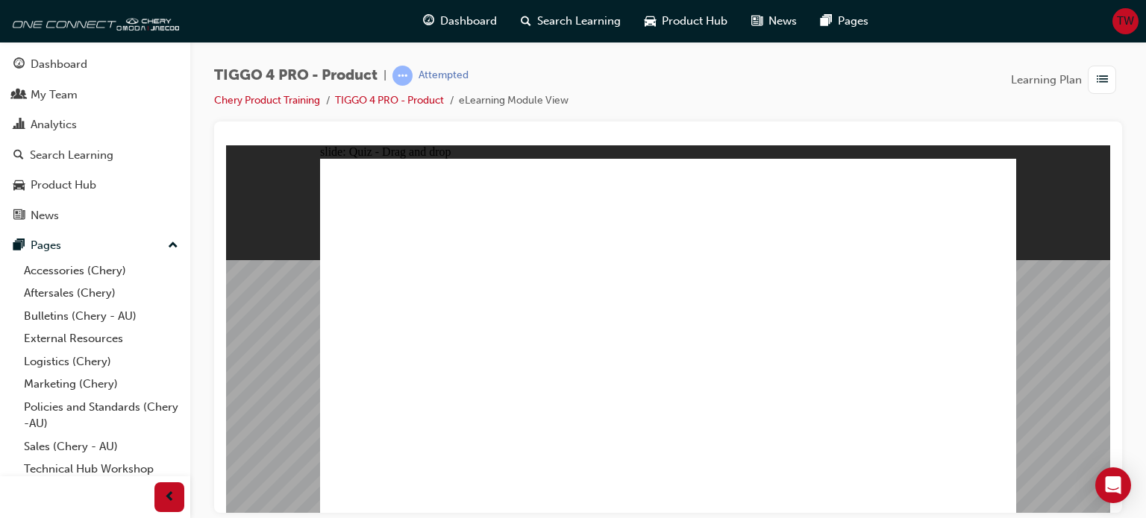
drag, startPoint x: 566, startPoint y: 378, endPoint x: 953, endPoint y: 339, distance: 388.3
drag, startPoint x: 450, startPoint y: 368, endPoint x: 776, endPoint y: 301, distance: 333.5
drag, startPoint x: 427, startPoint y: 404, endPoint x: 905, endPoint y: 349, distance: 481.2
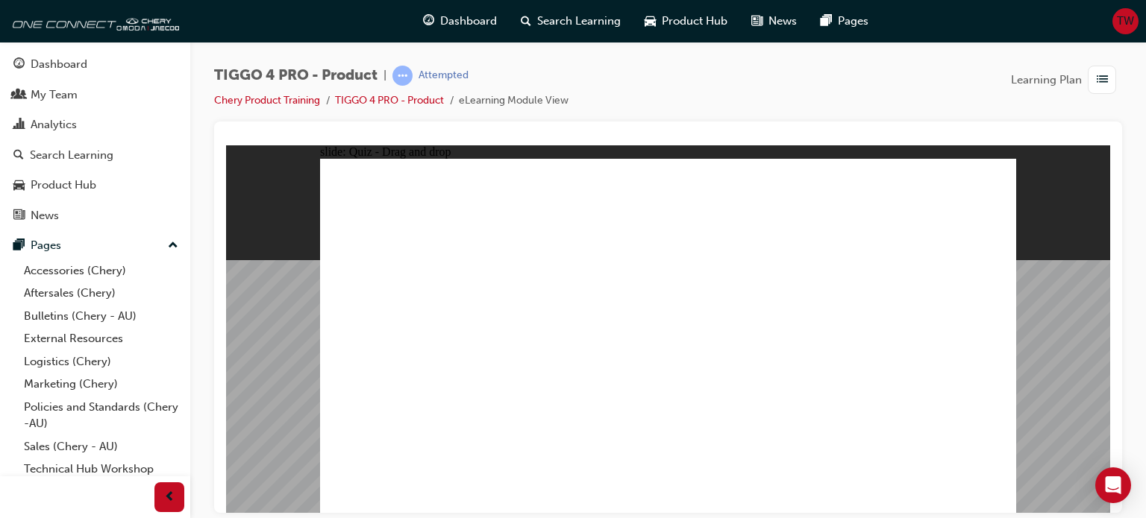
radio input "true"
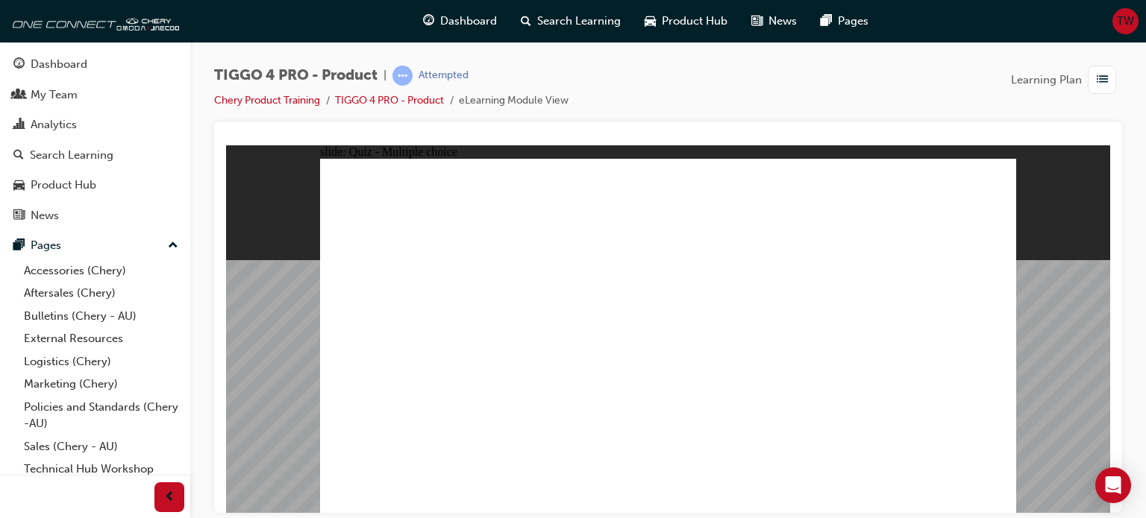
radio input "true"
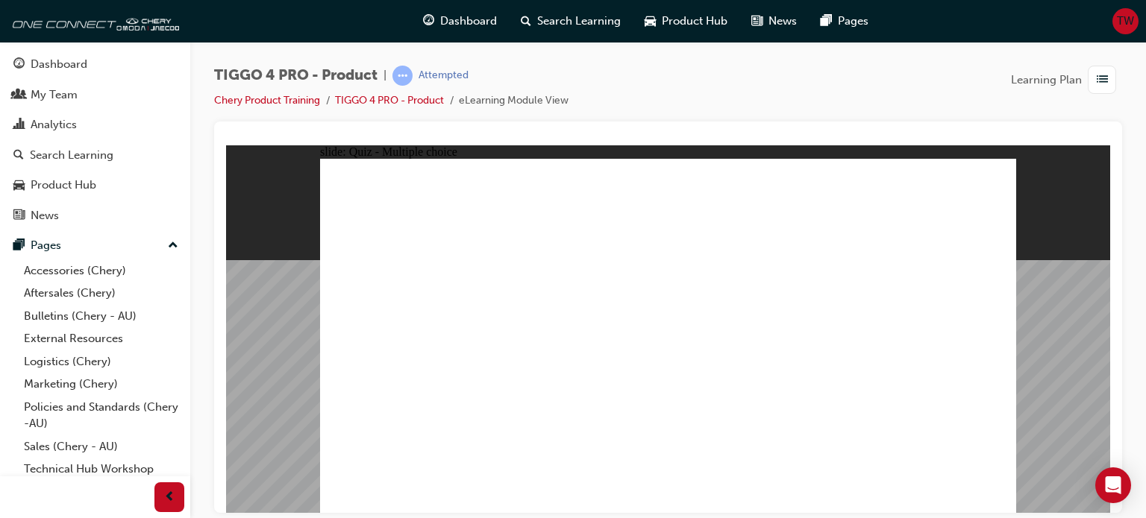
radio input "true"
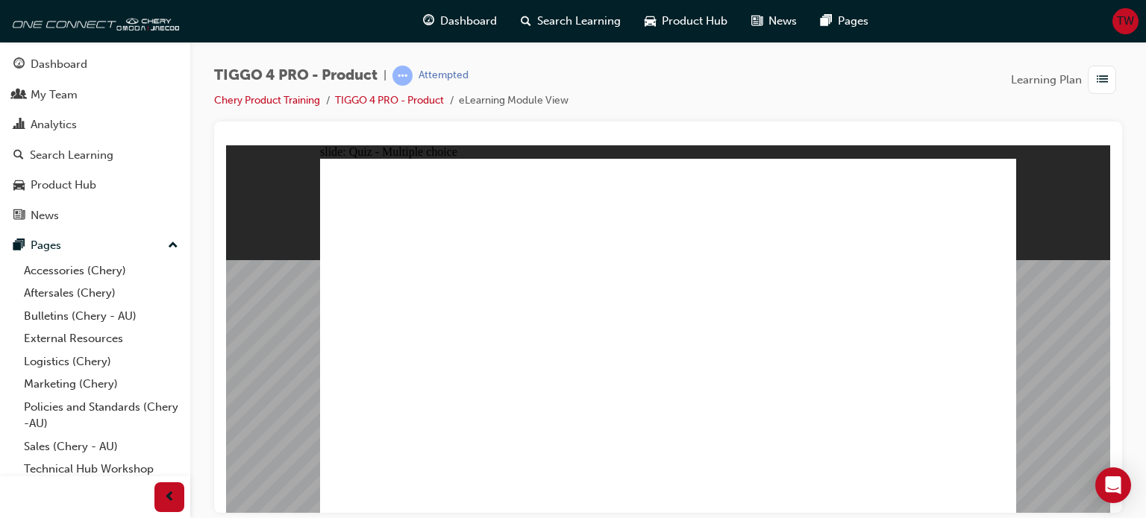
radio input "true"
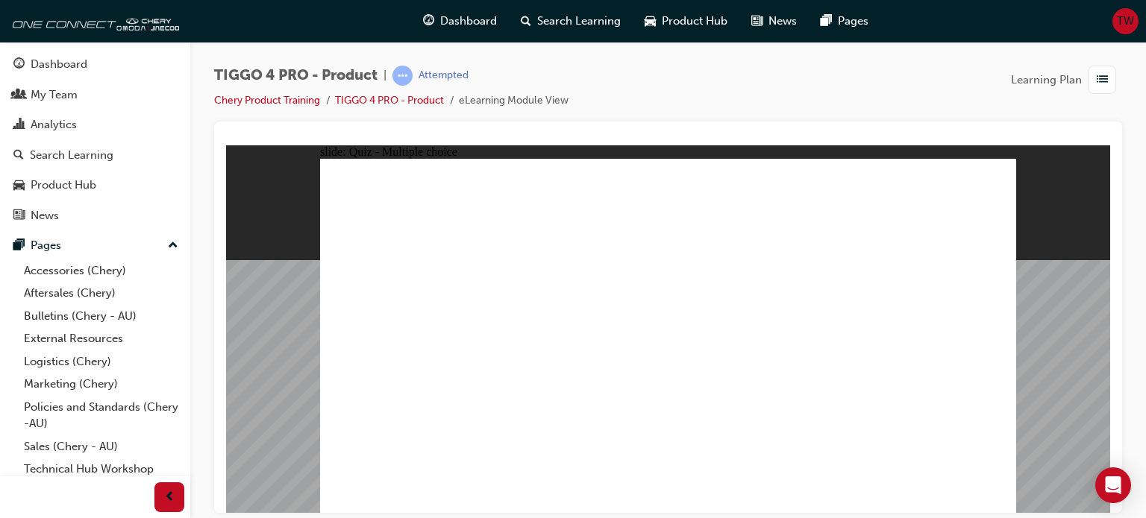
radio input "true"
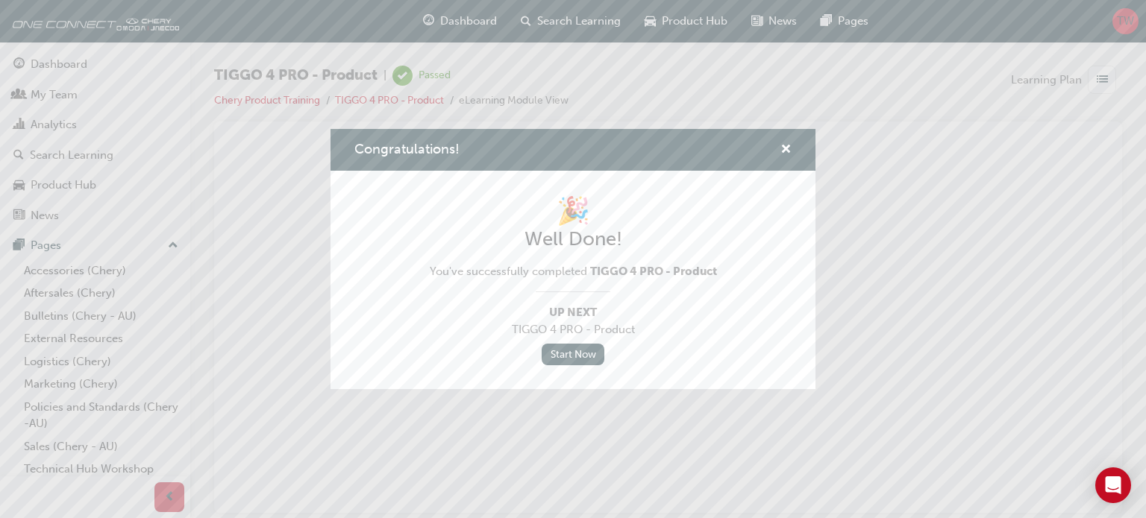
click at [797, 144] on div "Congratulations!" at bounding box center [572, 150] width 485 height 43
click at [791, 146] on button "Congratulations!" at bounding box center [785, 150] width 11 height 19
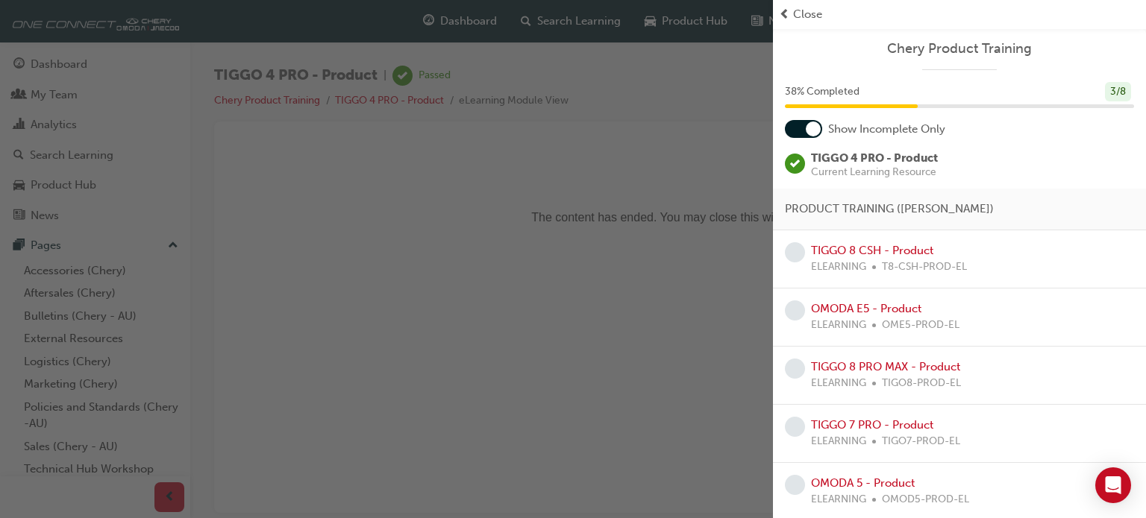
click at [119, 68] on div "button" at bounding box center [386, 259] width 773 height 518
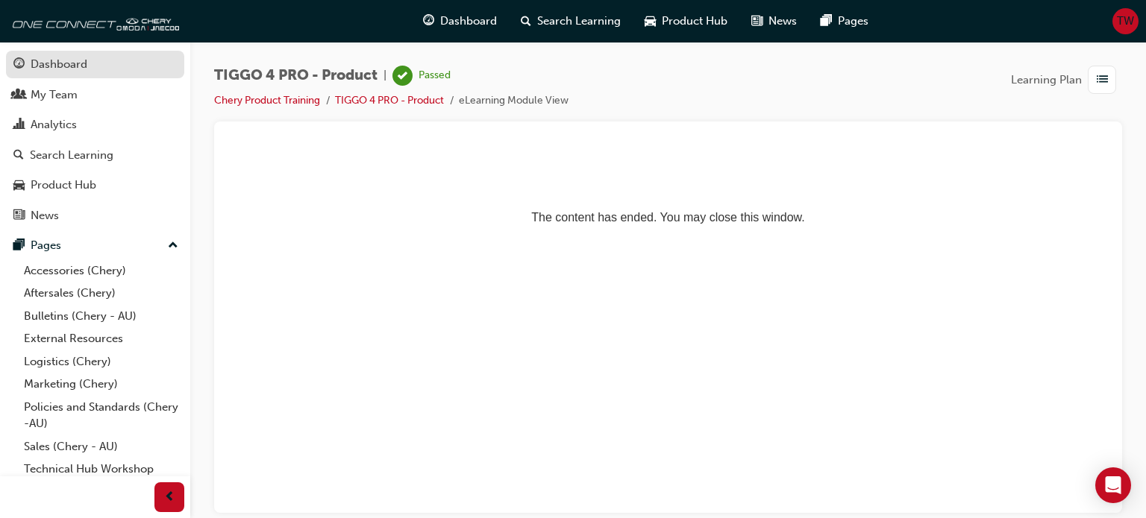
click at [116, 59] on div "Dashboard" at bounding box center [94, 64] width 163 height 19
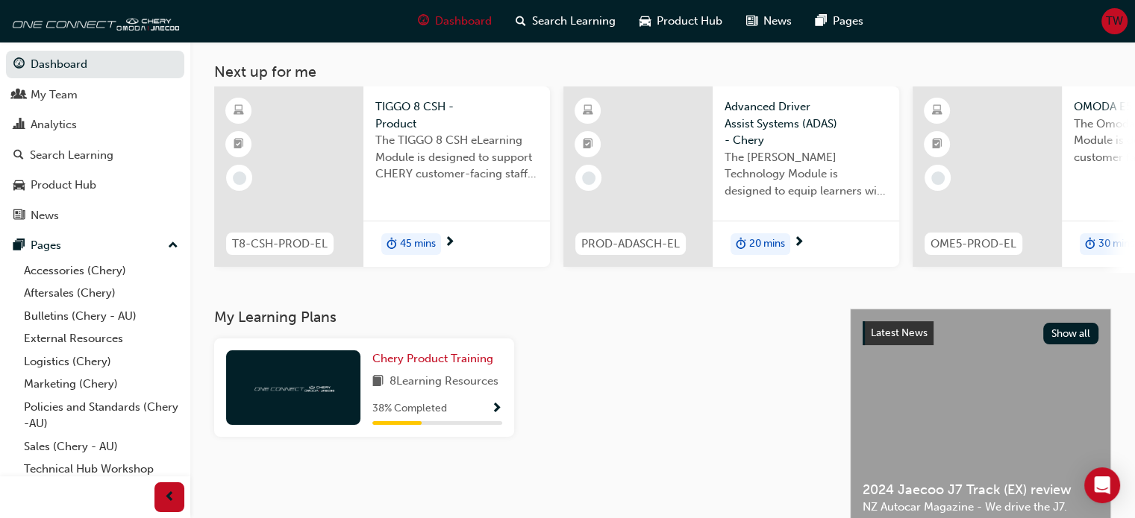
scroll to position [149, 0]
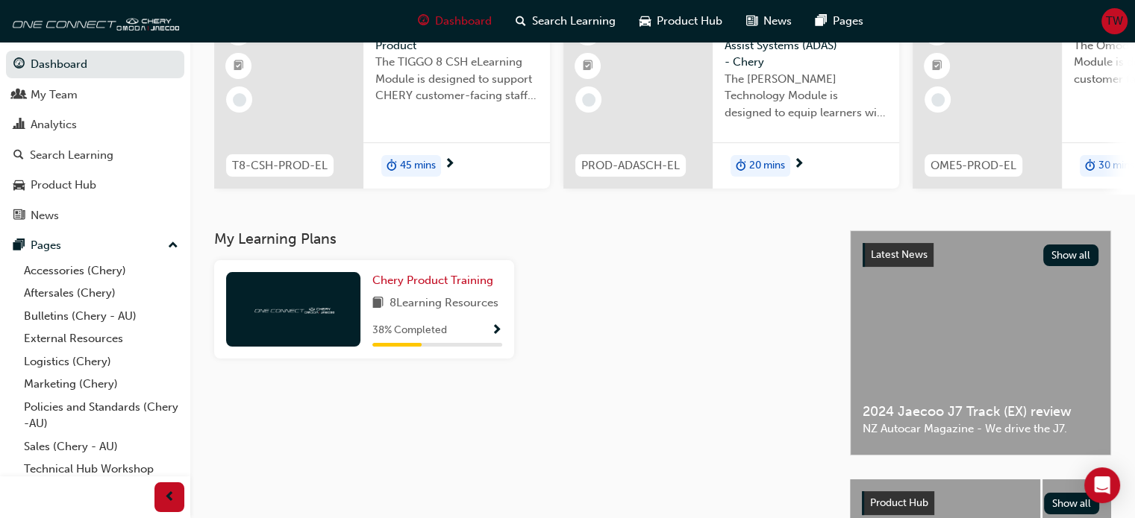
click at [452, 275] on div "Chery Product Training 8 Learning Resources 38 % Completed" at bounding box center [364, 309] width 300 height 98
click at [451, 284] on span "Chery Product Training" at bounding box center [432, 280] width 121 height 13
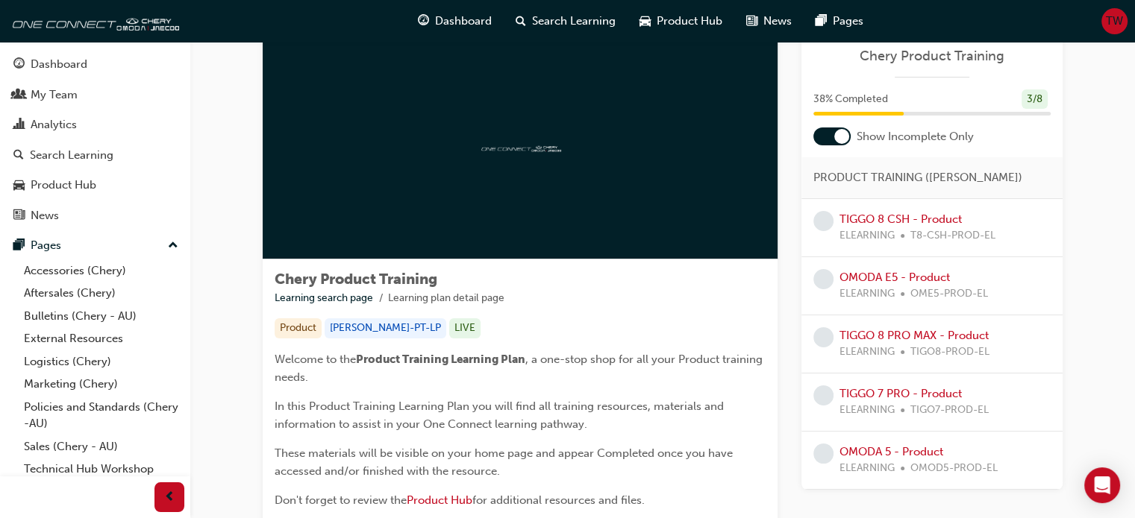
scroll to position [75, 0]
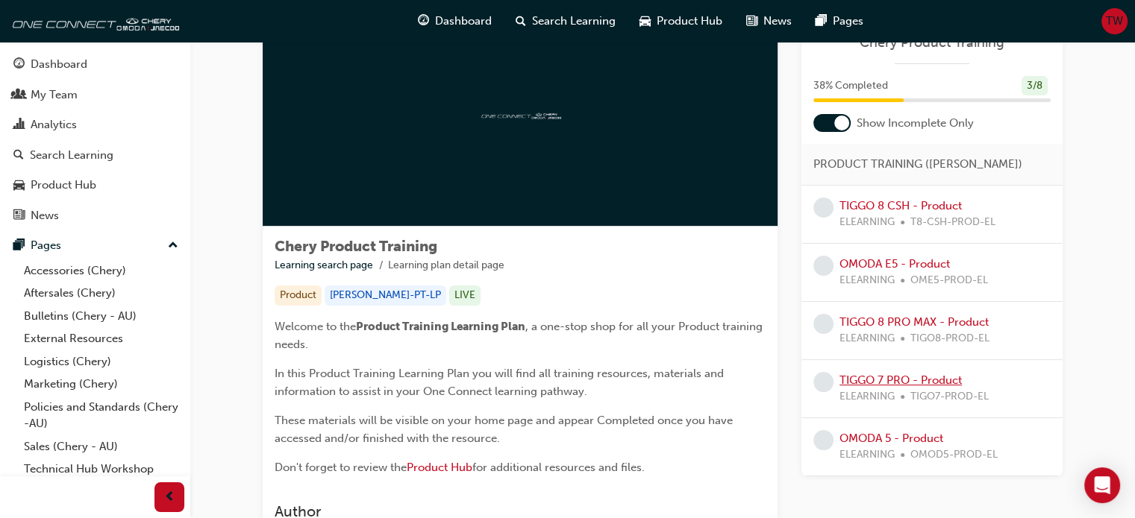
click at [877, 381] on link "TIGGO 7 PRO - Product" at bounding box center [900, 380] width 122 height 13
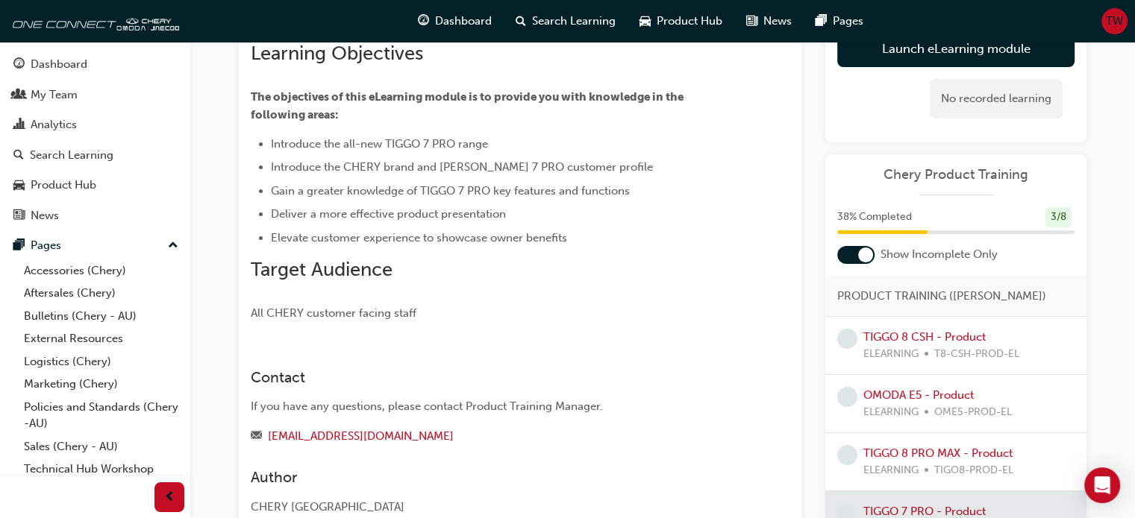
scroll to position [33, 0]
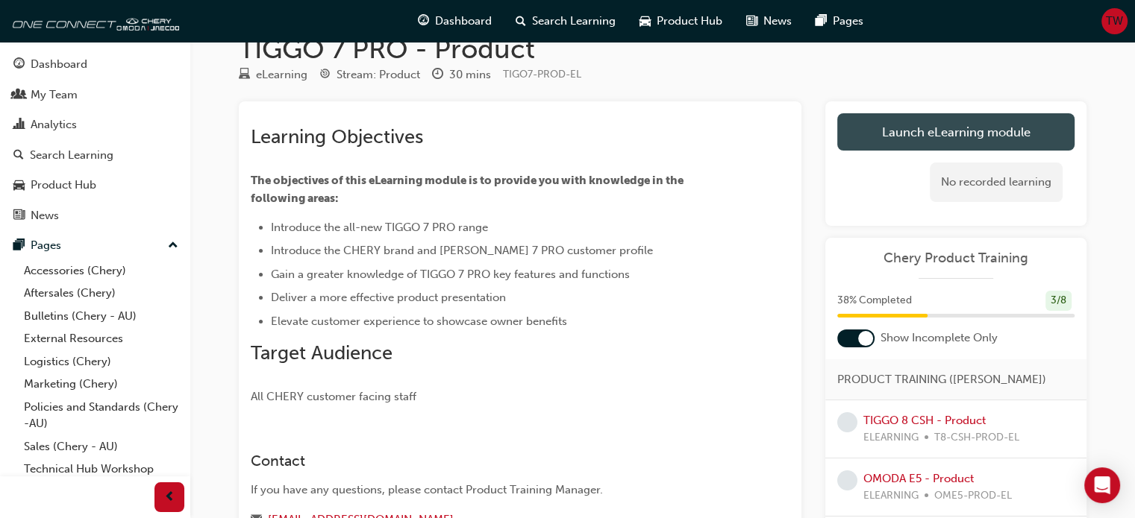
click at [1015, 134] on link "Launch eLearning module" at bounding box center [955, 131] width 237 height 37
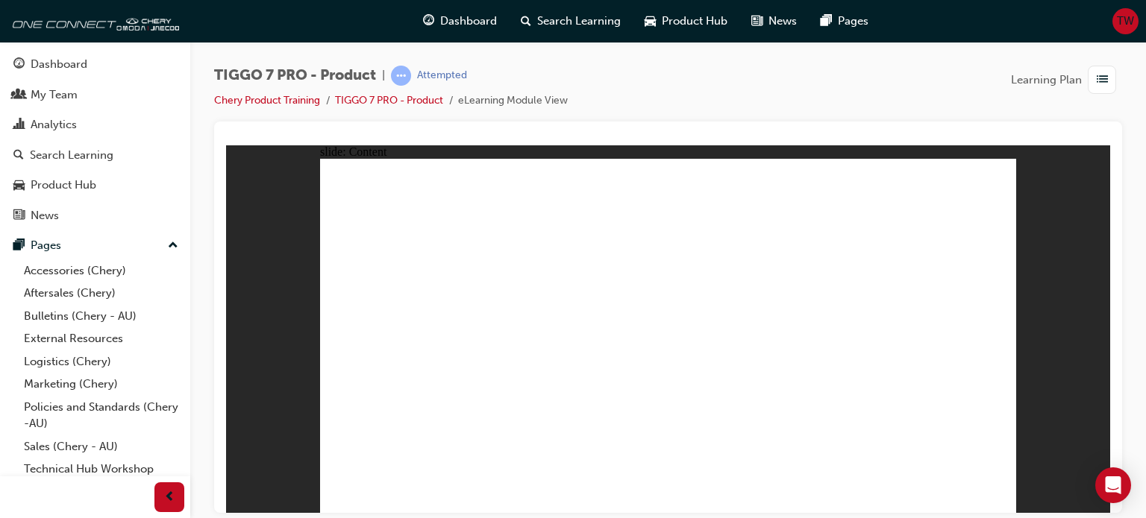
drag, startPoint x: 626, startPoint y: 411, endPoint x: 919, endPoint y: 462, distance: 297.5
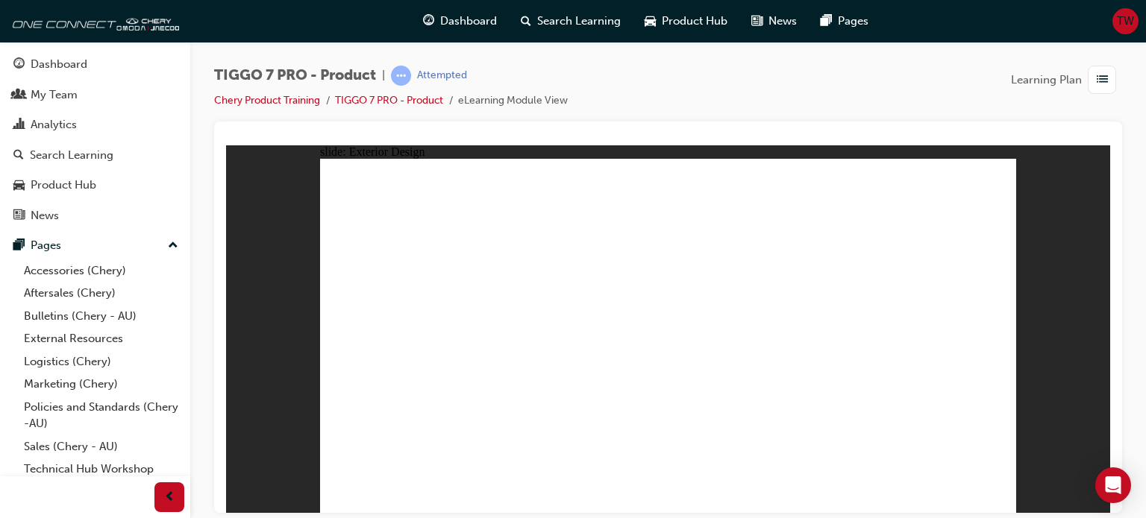
drag, startPoint x: 766, startPoint y: 231, endPoint x: 705, endPoint y: 323, distance: 110.3
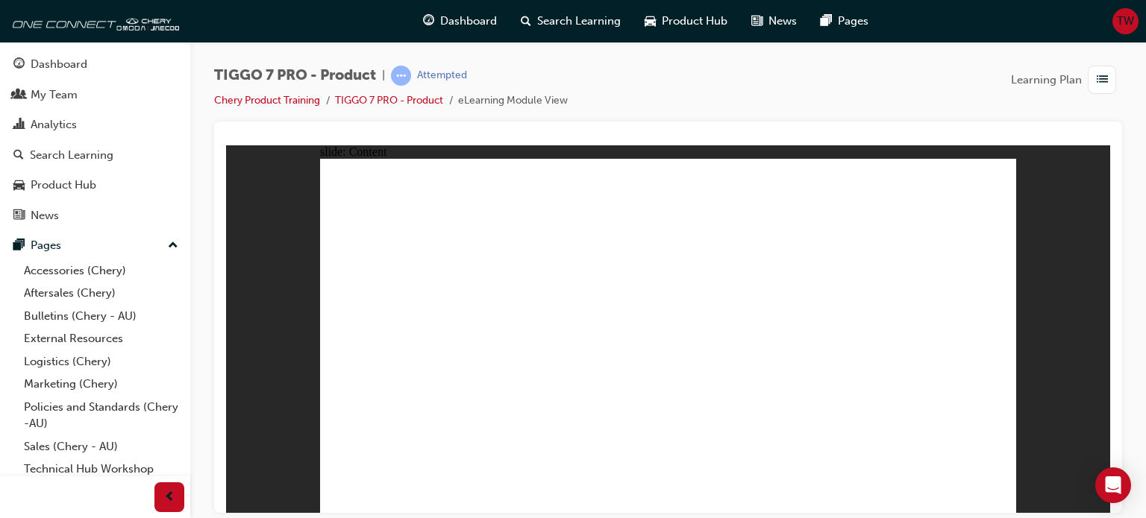
drag, startPoint x: 688, startPoint y: 355, endPoint x: 684, endPoint y: 343, distance: 12.5
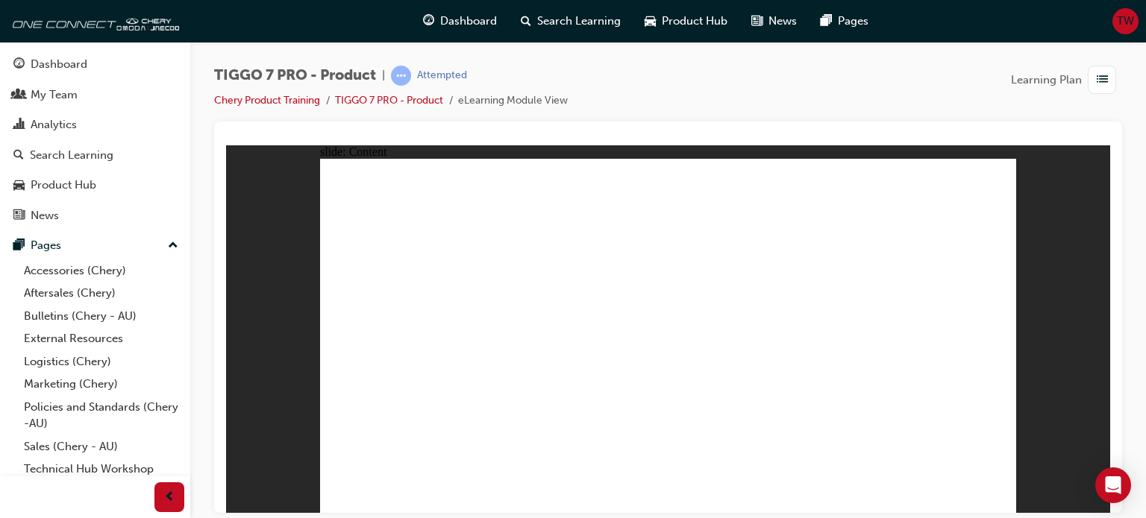
drag, startPoint x: 678, startPoint y: 334, endPoint x: 656, endPoint y: 278, distance: 60.0
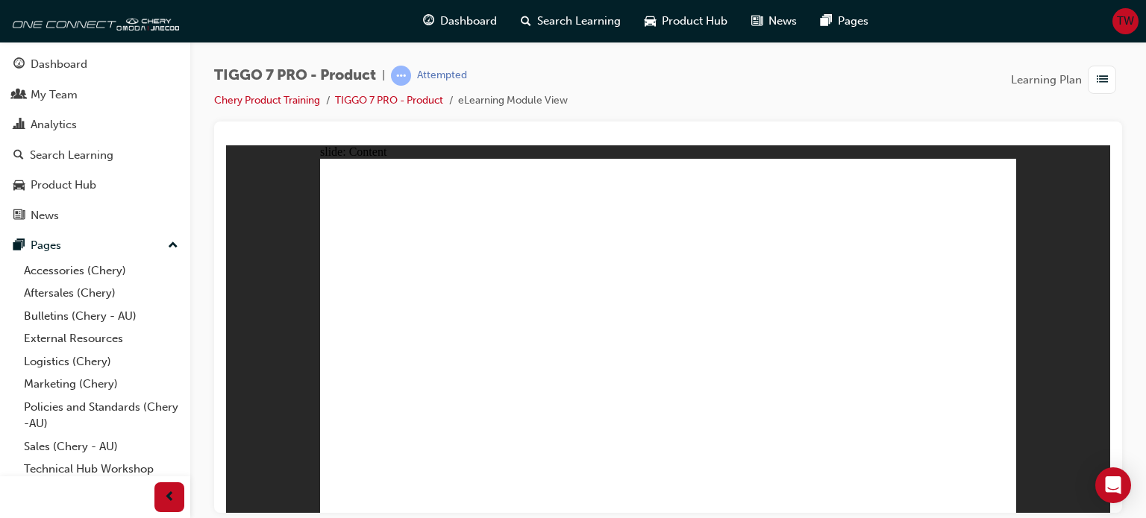
drag, startPoint x: 621, startPoint y: 353, endPoint x: 629, endPoint y: 352, distance: 7.5
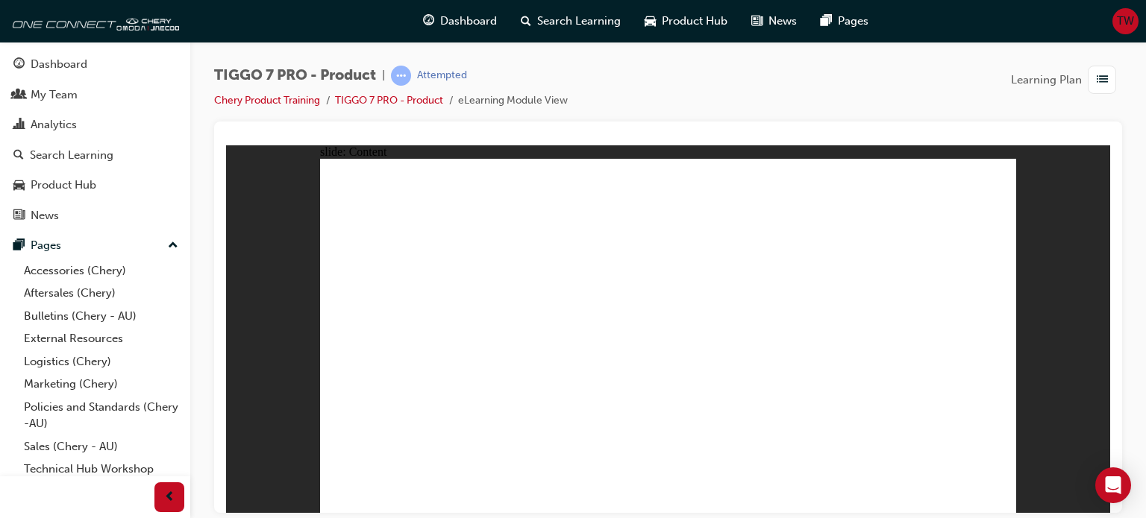
drag, startPoint x: 409, startPoint y: 343, endPoint x: 399, endPoint y: 331, distance: 15.9
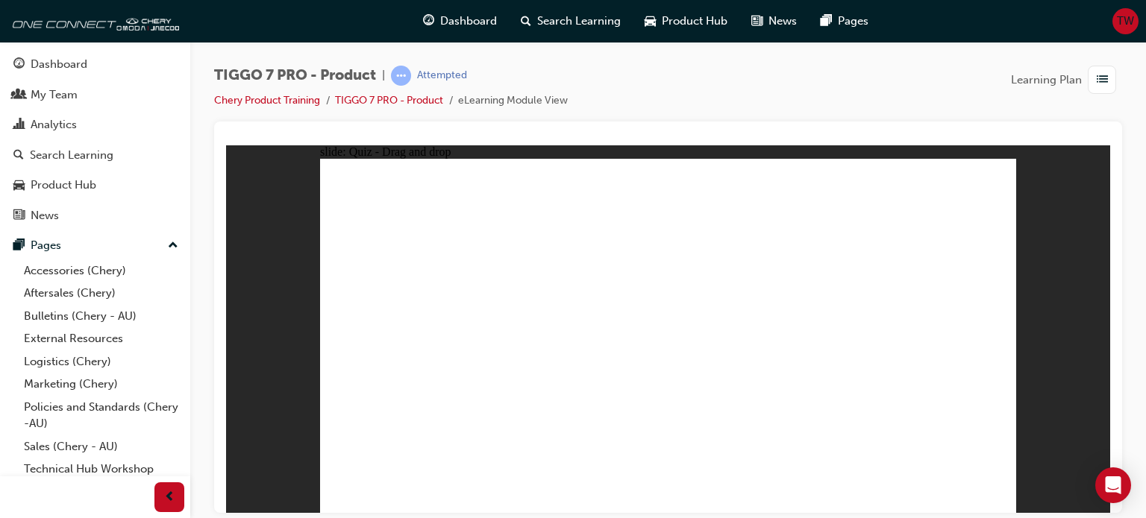
drag, startPoint x: 640, startPoint y: 213, endPoint x: 944, endPoint y: 368, distance: 341.6
drag, startPoint x: 806, startPoint y: 200, endPoint x: 421, endPoint y: 360, distance: 416.7
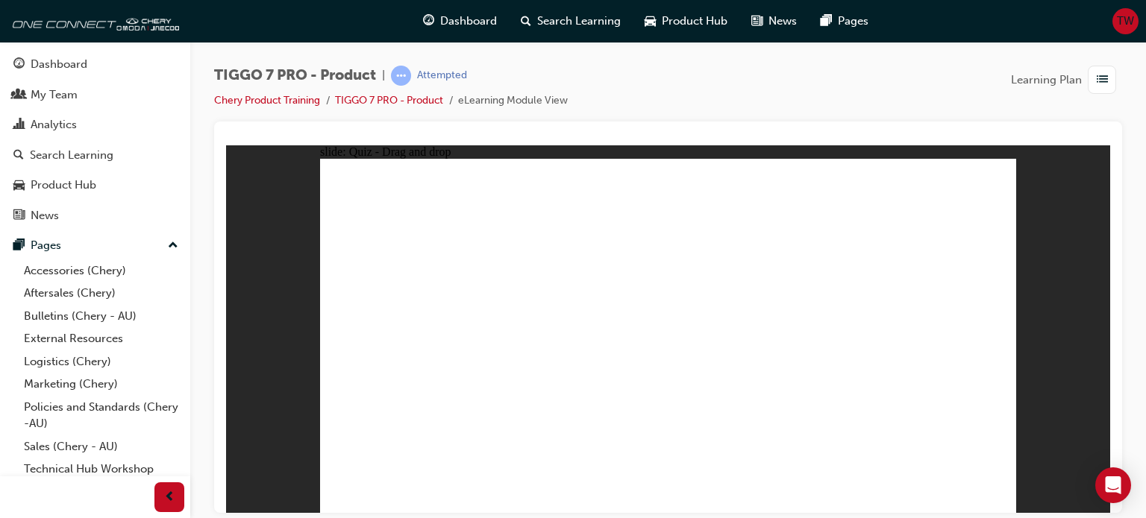
drag, startPoint x: 744, startPoint y: 275, endPoint x: 876, endPoint y: 340, distance: 146.4
drag, startPoint x: 888, startPoint y: 276, endPoint x: 717, endPoint y: 362, distance: 191.1
drag, startPoint x: 894, startPoint y: 198, endPoint x: 493, endPoint y: 362, distance: 433.5
drag, startPoint x: 696, startPoint y: 249, endPoint x: 487, endPoint y: 384, distance: 248.7
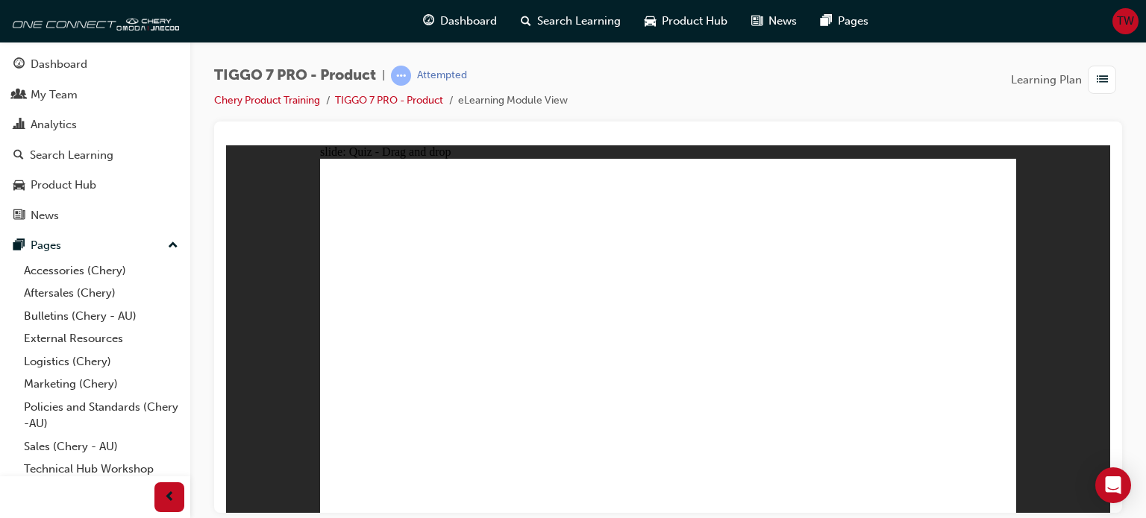
drag, startPoint x: 829, startPoint y: 242, endPoint x: 476, endPoint y: 402, distance: 387.2
drag, startPoint x: 951, startPoint y: 242, endPoint x: 688, endPoint y: 383, distance: 298.0
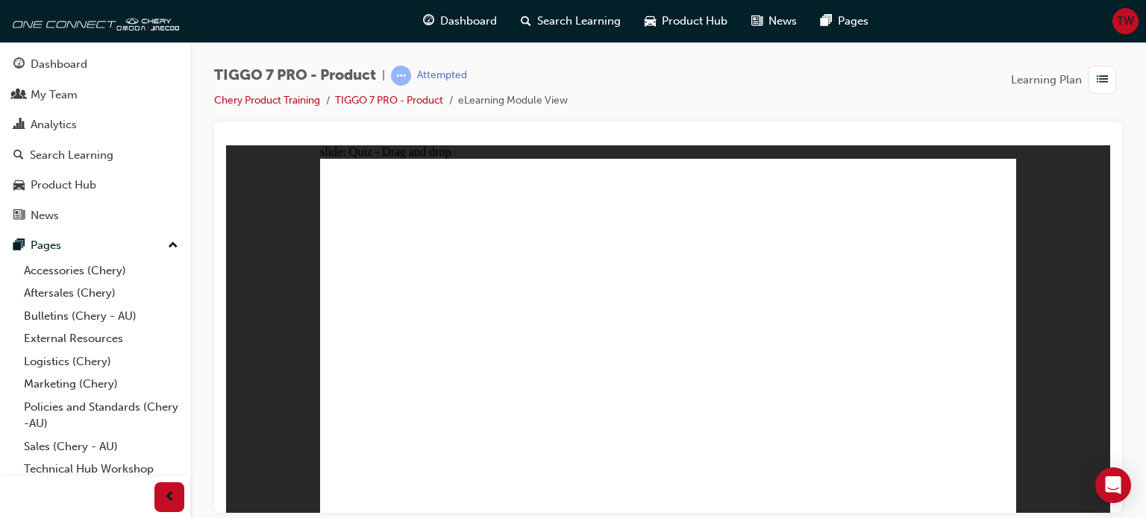
drag, startPoint x: 738, startPoint y: 219, endPoint x: 728, endPoint y: 386, distance: 168.2
drag, startPoint x: 641, startPoint y: 189, endPoint x: 727, endPoint y: 389, distance: 217.5
drag, startPoint x: 862, startPoint y: 253, endPoint x: 851, endPoint y: 245, distance: 13.4
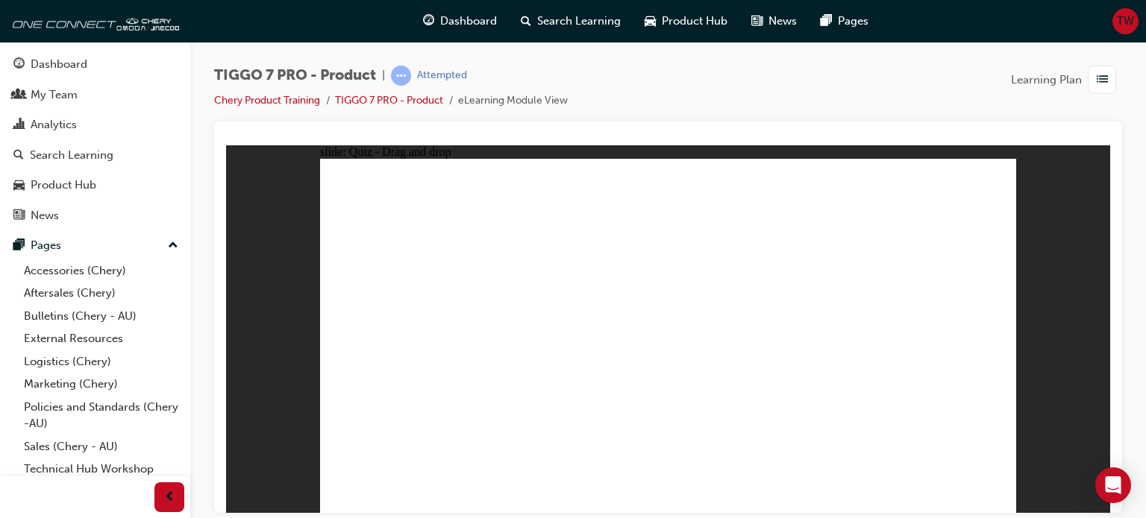
drag, startPoint x: 706, startPoint y: 222, endPoint x: 547, endPoint y: 333, distance: 193.5
drag, startPoint x: 815, startPoint y: 211, endPoint x: 561, endPoint y: 323, distance: 277.9
drag, startPoint x: 885, startPoint y: 286, endPoint x: 786, endPoint y: 371, distance: 130.7
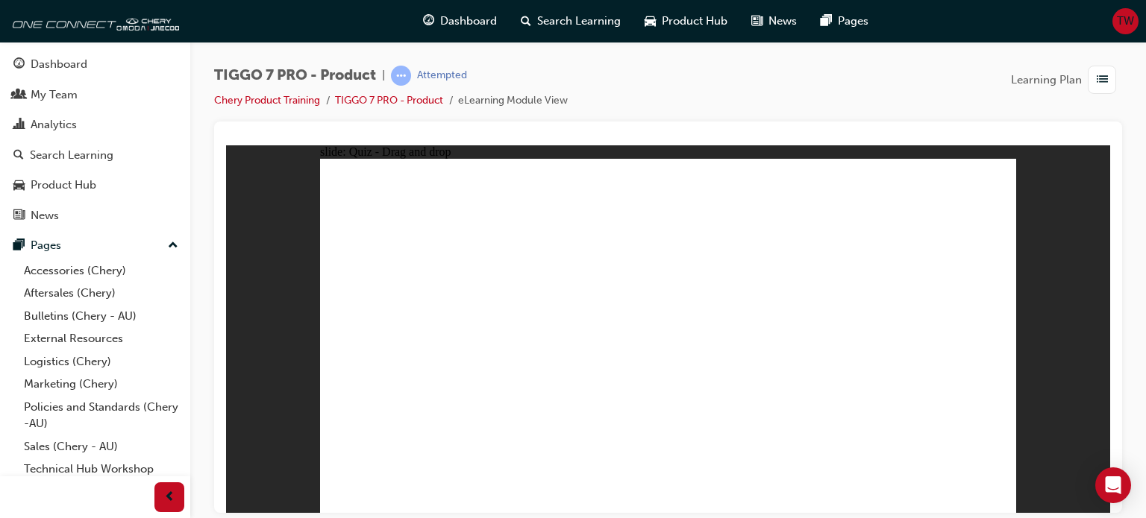
radio input "true"
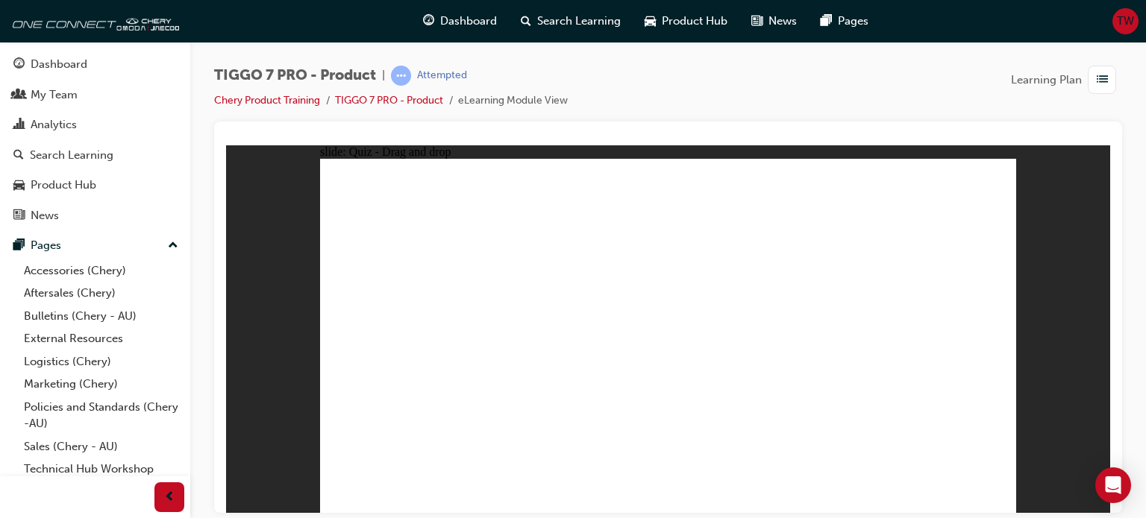
drag, startPoint x: 645, startPoint y: 192, endPoint x: 703, endPoint y: 385, distance: 201.0
drag, startPoint x: 687, startPoint y: 222, endPoint x: 806, endPoint y: 407, distance: 220.1
drag, startPoint x: 794, startPoint y: 222, endPoint x: 771, endPoint y: 427, distance: 207.2
drag, startPoint x: 796, startPoint y: 242, endPoint x: 815, endPoint y: 403, distance: 161.5
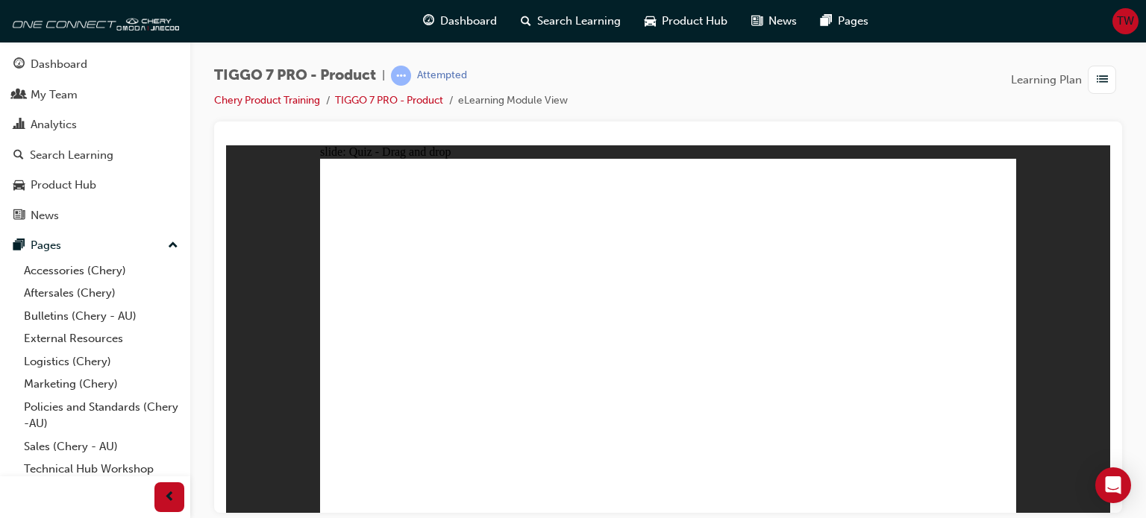
drag, startPoint x: 806, startPoint y: 207, endPoint x: 811, endPoint y: 215, distance: 8.7
drag, startPoint x: 811, startPoint y: 203, endPoint x: 818, endPoint y: 235, distance: 32.9
drag, startPoint x: 817, startPoint y: 198, endPoint x: 816, endPoint y: 405, distance: 207.4
drag, startPoint x: 903, startPoint y: 195, endPoint x: 827, endPoint y: 380, distance: 199.7
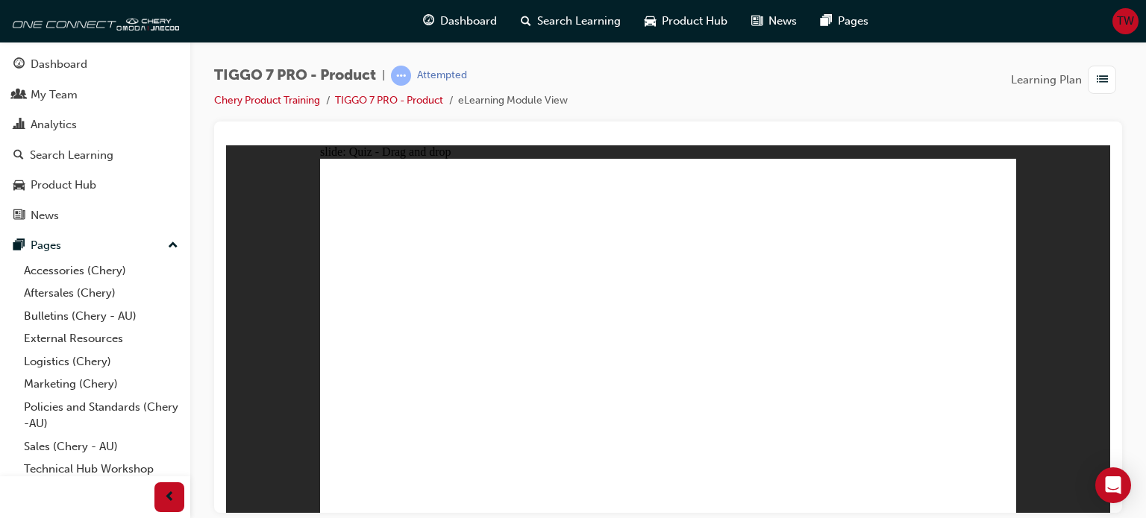
drag, startPoint x: 910, startPoint y: 214, endPoint x: 794, endPoint y: 404, distance: 222.3
radio input "true"
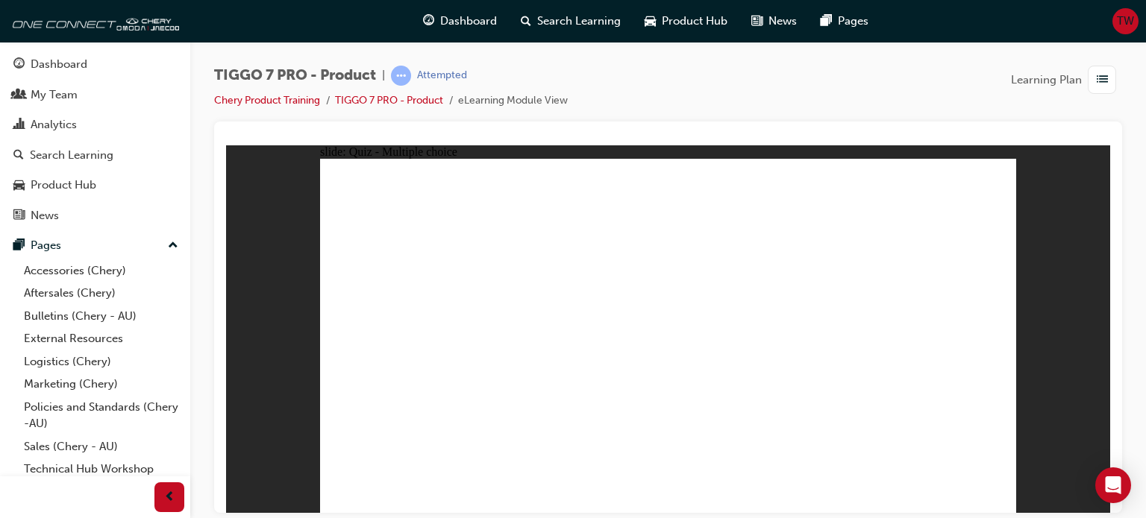
drag, startPoint x: 465, startPoint y: 404, endPoint x: 442, endPoint y: 374, distance: 38.2
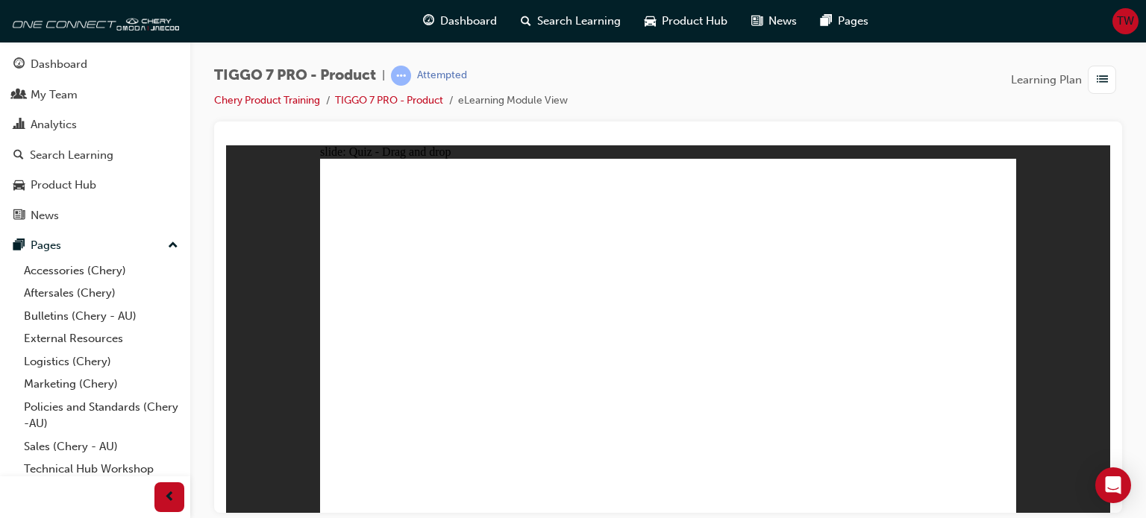
drag, startPoint x: 428, startPoint y: 398, endPoint x: 429, endPoint y: 342, distance: 55.9
drag, startPoint x: 765, startPoint y: 248, endPoint x: 725, endPoint y: 351, distance: 110.3
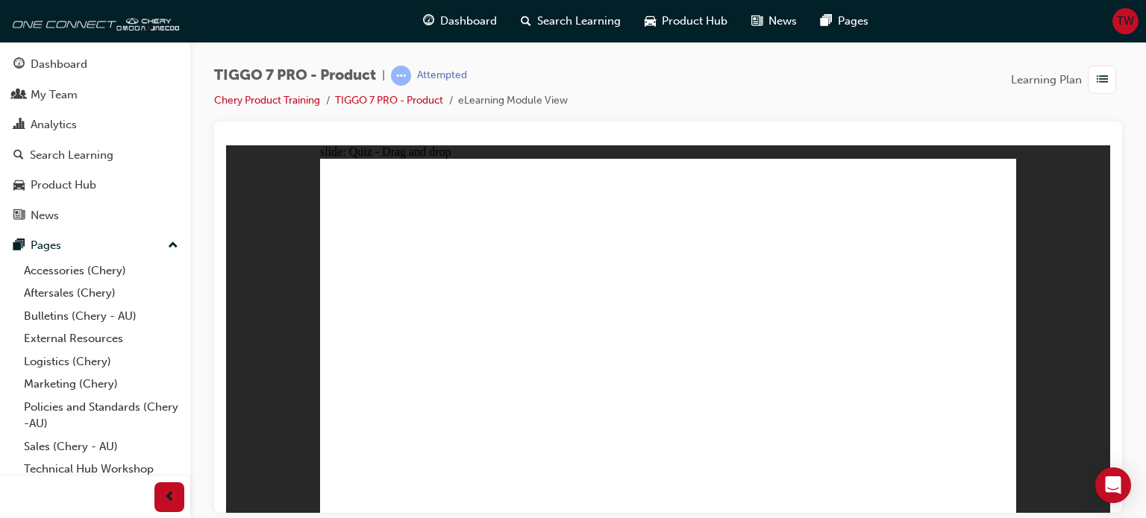
drag, startPoint x: 728, startPoint y: 394, endPoint x: 678, endPoint y: 398, distance: 50.1
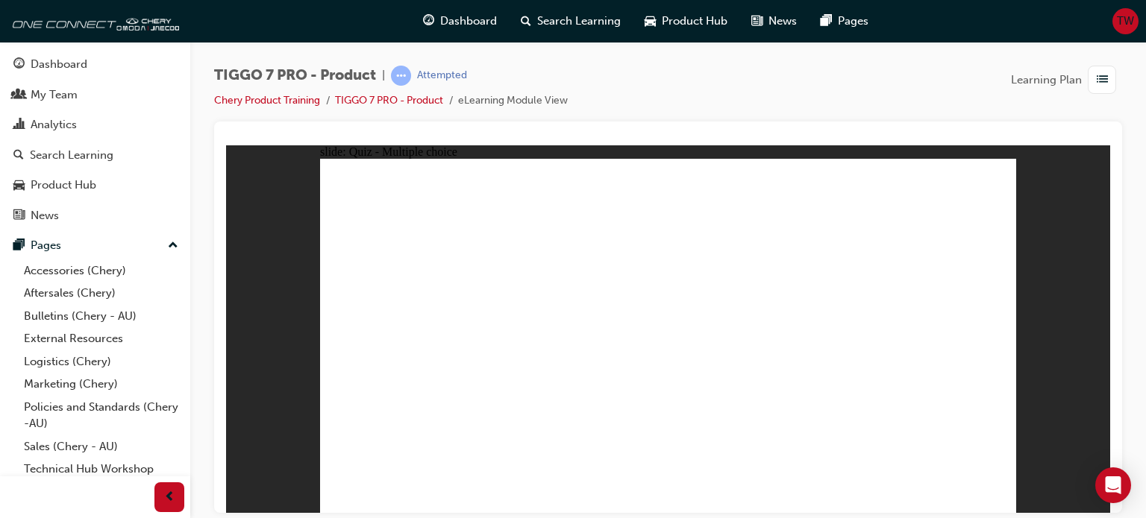
radio input "true"
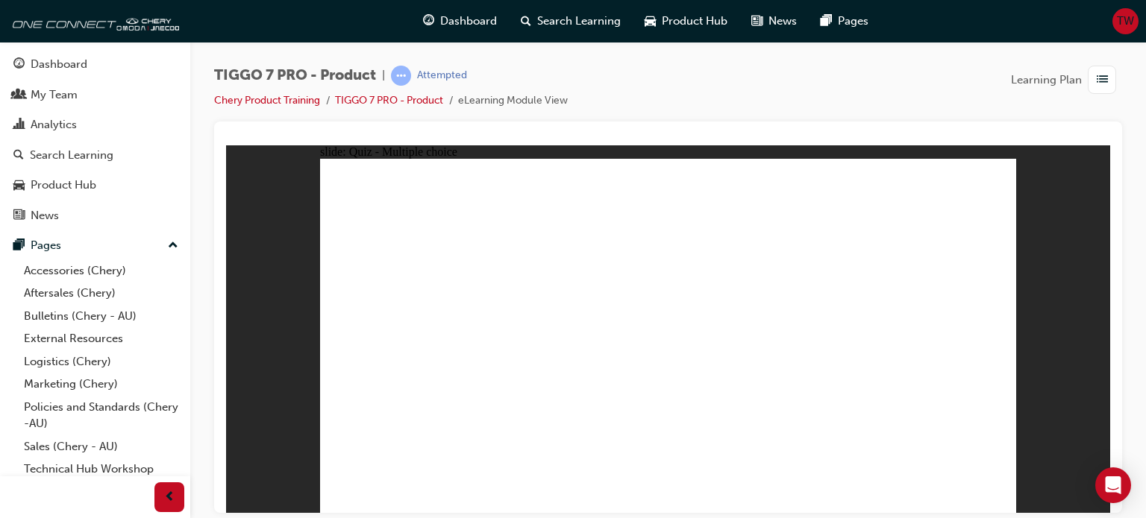
drag, startPoint x: 851, startPoint y: 283, endPoint x: 957, endPoint y: 360, distance: 130.8
drag, startPoint x: 832, startPoint y: 209, endPoint x: 433, endPoint y: 368, distance: 429.1
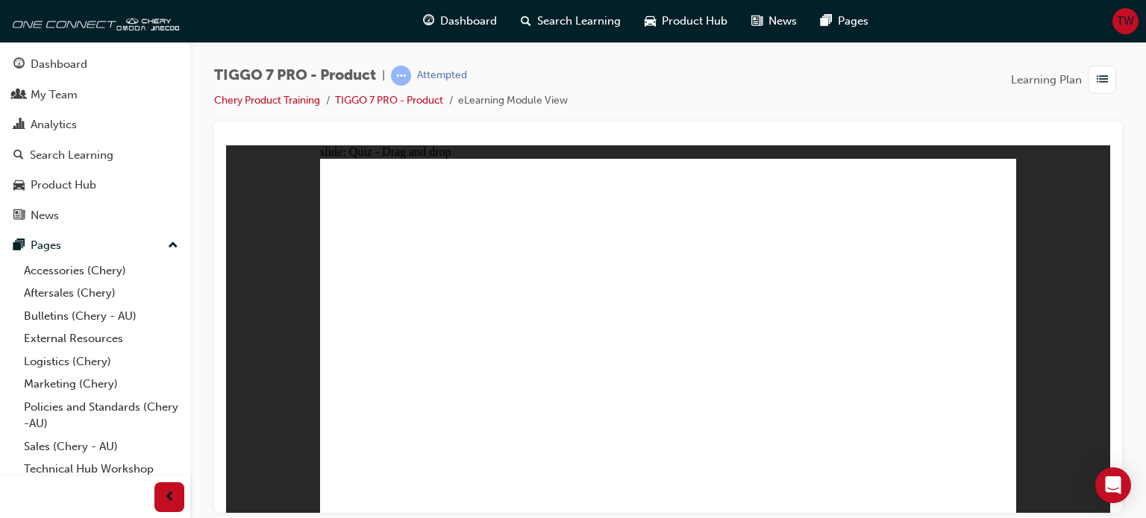
drag, startPoint x: 680, startPoint y: 257, endPoint x: 756, endPoint y: 336, distance: 109.2
drag, startPoint x: 824, startPoint y: 263, endPoint x: 662, endPoint y: 342, distance: 180.5
drag, startPoint x: 938, startPoint y: 189, endPoint x: 578, endPoint y: 357, distance: 397.1
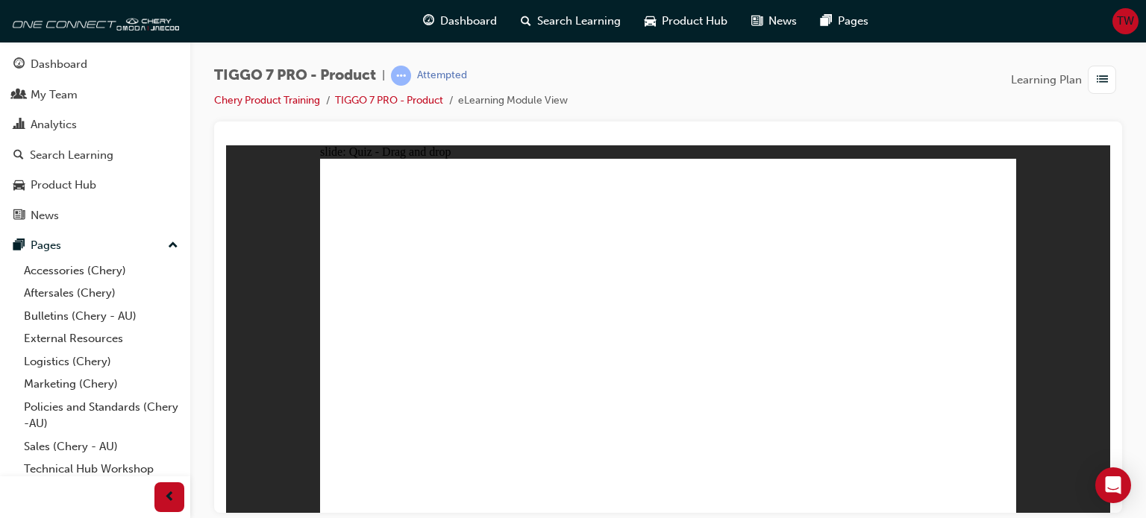
drag, startPoint x: 680, startPoint y: 225, endPoint x: 415, endPoint y: 356, distance: 295.5
drag, startPoint x: 765, startPoint y: 229, endPoint x: 421, endPoint y: 377, distance: 374.2
drag, startPoint x: 938, startPoint y: 236, endPoint x: 696, endPoint y: 368, distance: 276.0
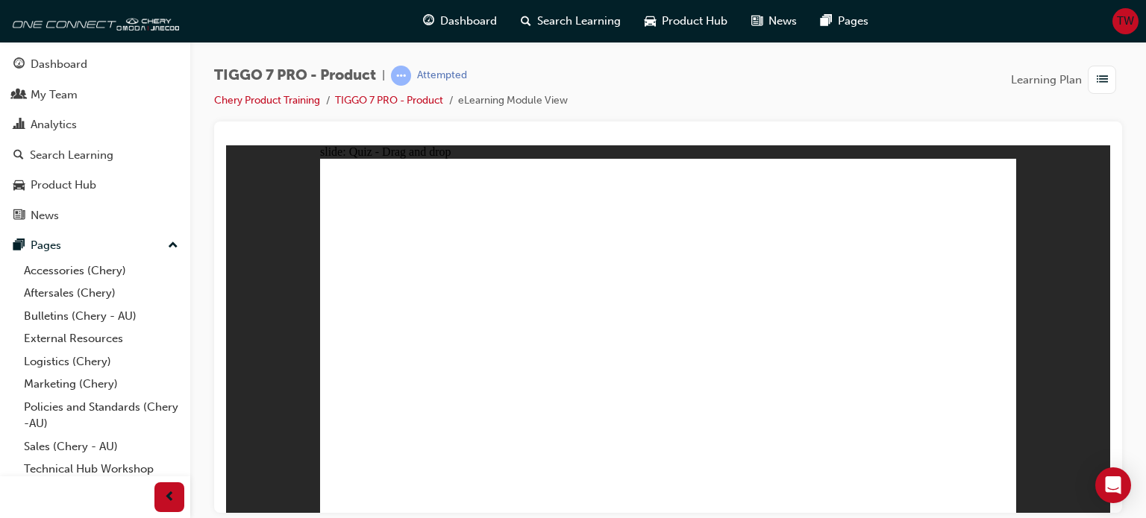
drag, startPoint x: 644, startPoint y: 182, endPoint x: 743, endPoint y: 389, distance: 228.9
drag, startPoint x: 636, startPoint y: 185, endPoint x: 724, endPoint y: 407, distance: 238.1
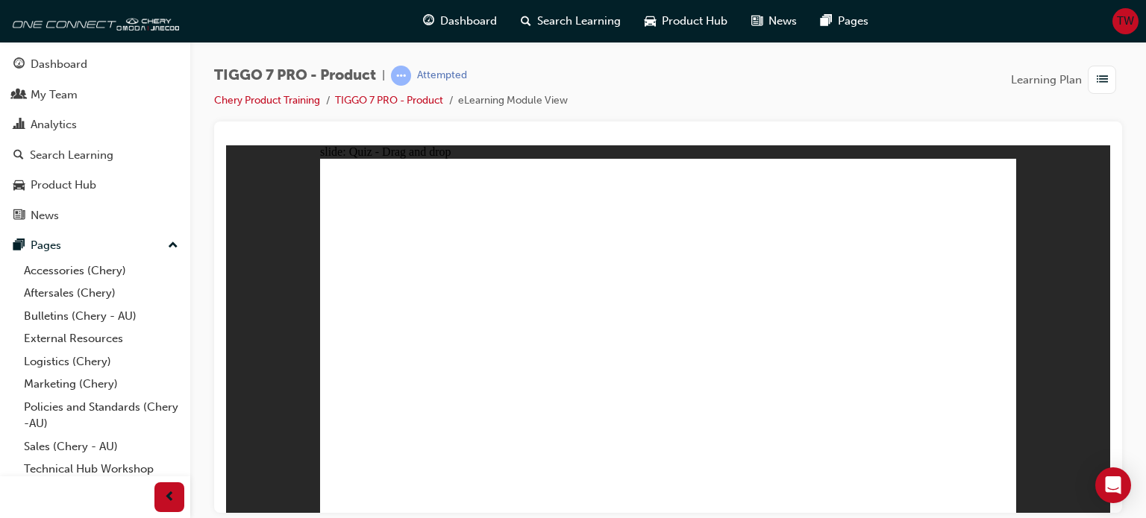
drag, startPoint x: 680, startPoint y: 216, endPoint x: 490, endPoint y: 393, distance: 260.2
drag, startPoint x: 784, startPoint y: 260, endPoint x: 544, endPoint y: 344, distance: 254.5
drag, startPoint x: 932, startPoint y: 242, endPoint x: 897, endPoint y: 266, distance: 42.4
drag, startPoint x: 879, startPoint y: 301, endPoint x: 772, endPoint y: 387, distance: 137.9
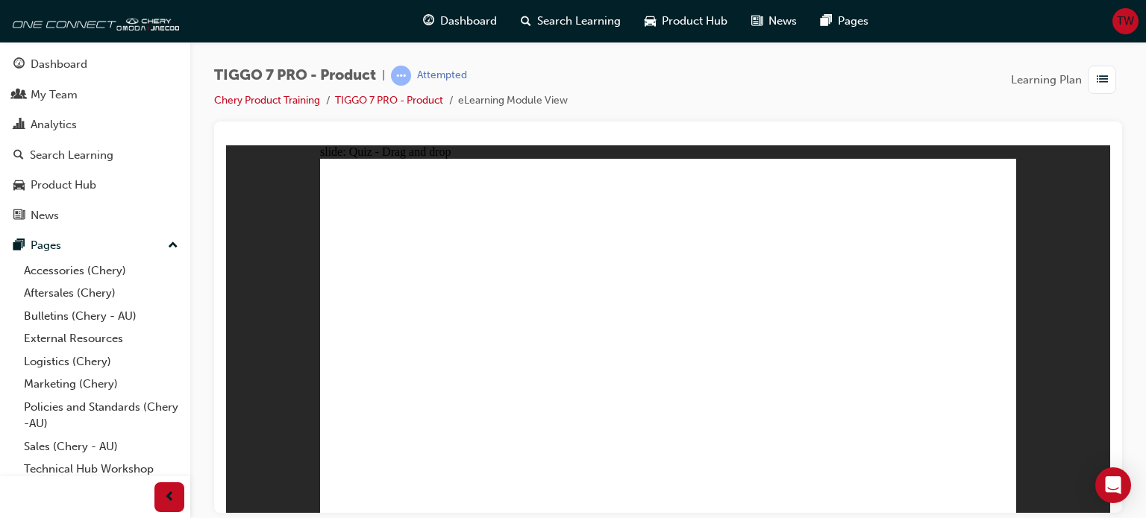
radio input "true"
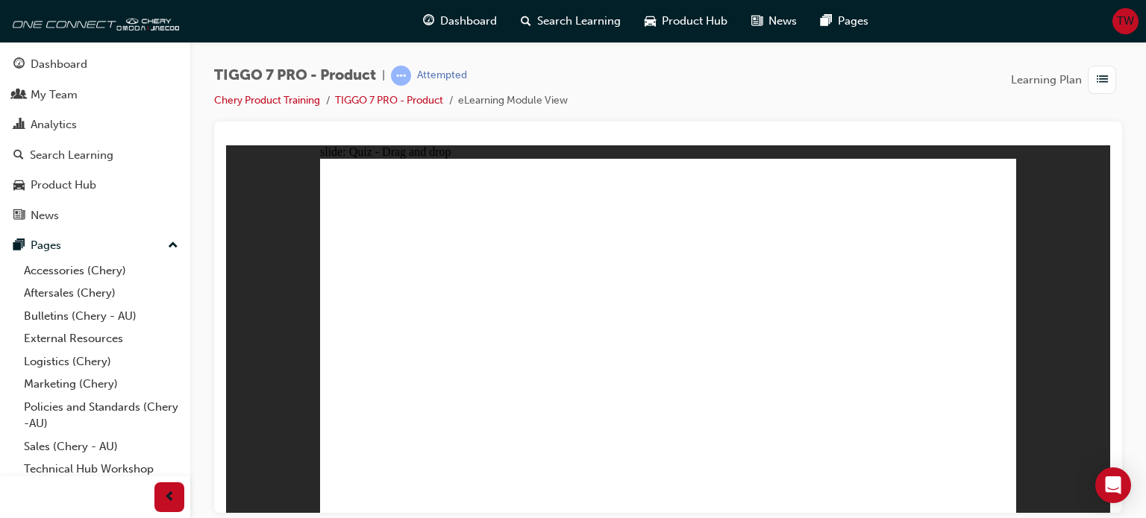
drag, startPoint x: 807, startPoint y: 209, endPoint x: 783, endPoint y: 376, distance: 168.8
drag, startPoint x: 801, startPoint y: 242, endPoint x: 782, endPoint y: 404, distance: 162.2
drag, startPoint x: 782, startPoint y: 213, endPoint x: 761, endPoint y: 392, distance: 180.2
drag, startPoint x: 717, startPoint y: 227, endPoint x: 716, endPoint y: 237, distance: 10.5
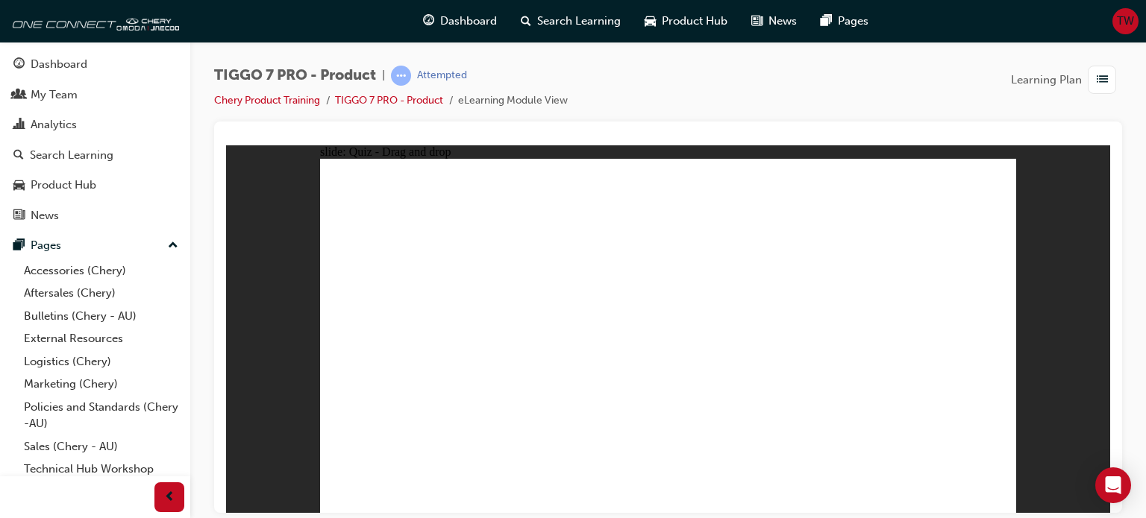
drag, startPoint x: 716, startPoint y: 237, endPoint x: 721, endPoint y: 275, distance: 38.3
drag, startPoint x: 704, startPoint y: 212, endPoint x: 729, endPoint y: 387, distance: 177.0
drag, startPoint x: 702, startPoint y: 191, endPoint x: 761, endPoint y: 417, distance: 233.6
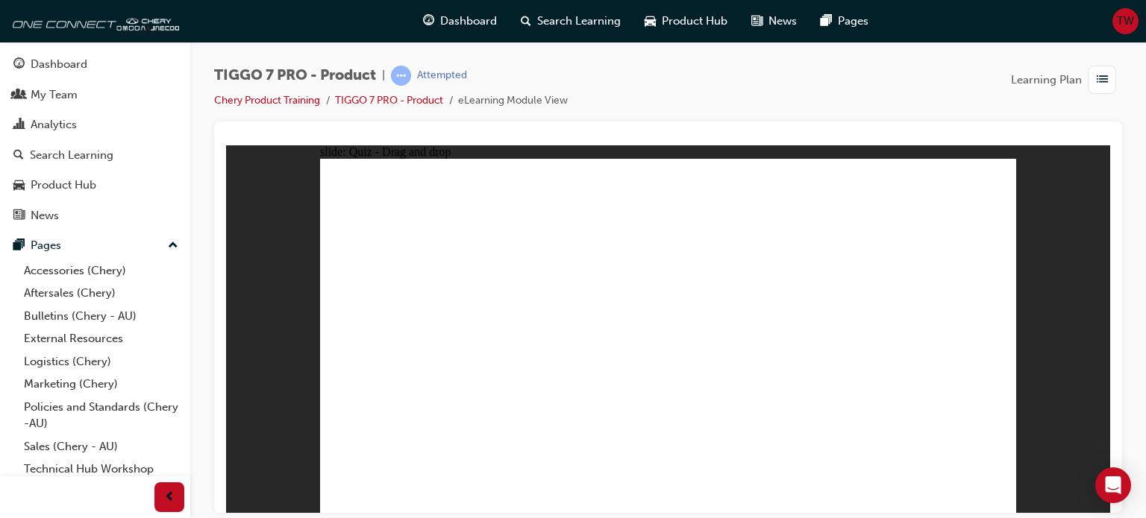
drag, startPoint x: 817, startPoint y: 192, endPoint x: 798, endPoint y: 418, distance: 227.5
drag, startPoint x: 902, startPoint y: 207, endPoint x: 897, endPoint y: 235, distance: 28.1
drag, startPoint x: 897, startPoint y: 224, endPoint x: 812, endPoint y: 424, distance: 217.9
drag, startPoint x: 906, startPoint y: 198, endPoint x: 796, endPoint y: 427, distance: 254.9
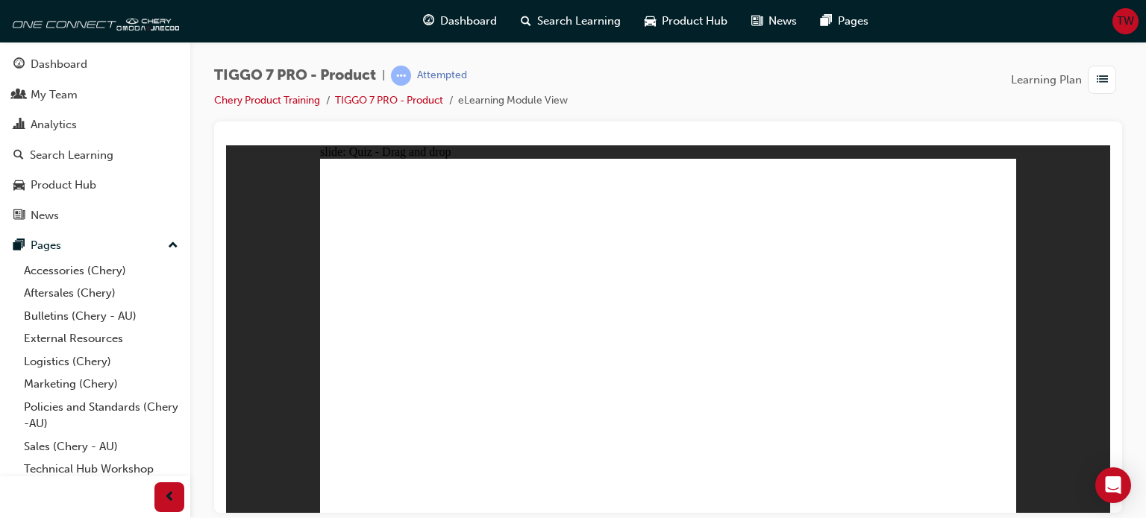
radio input "true"
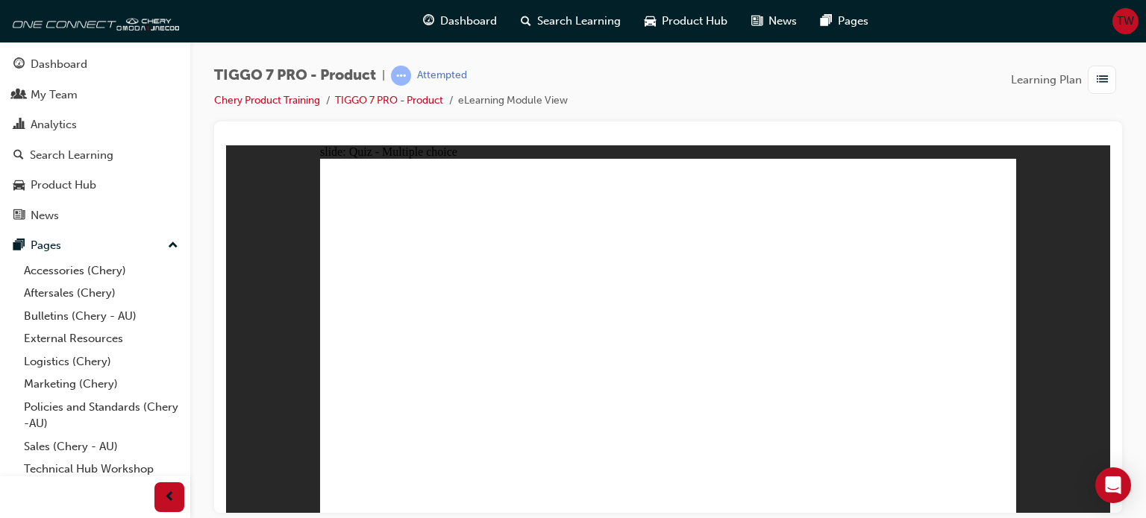
drag, startPoint x: 682, startPoint y: 284, endPoint x: 670, endPoint y: 373, distance: 89.7
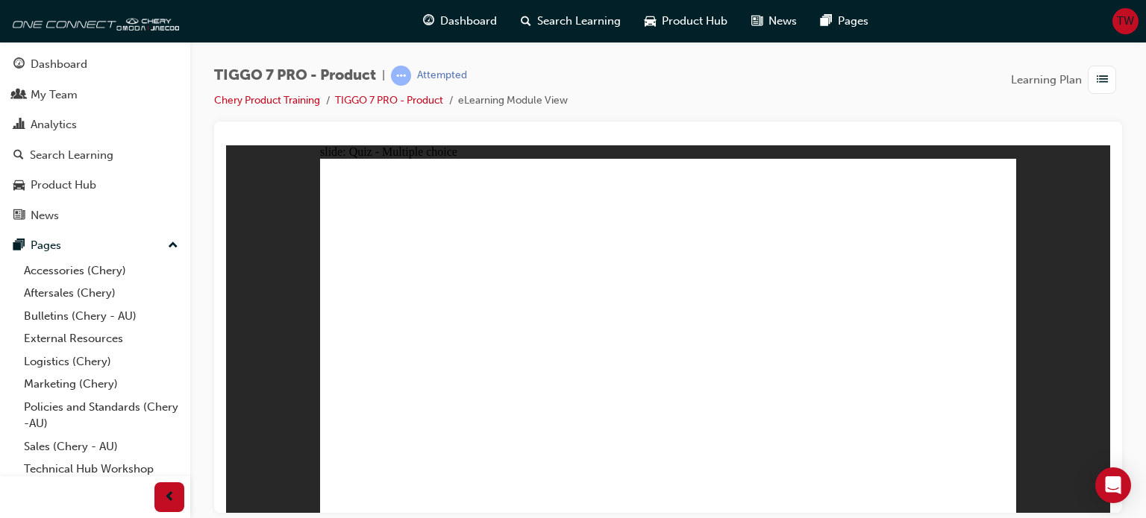
radio input "true"
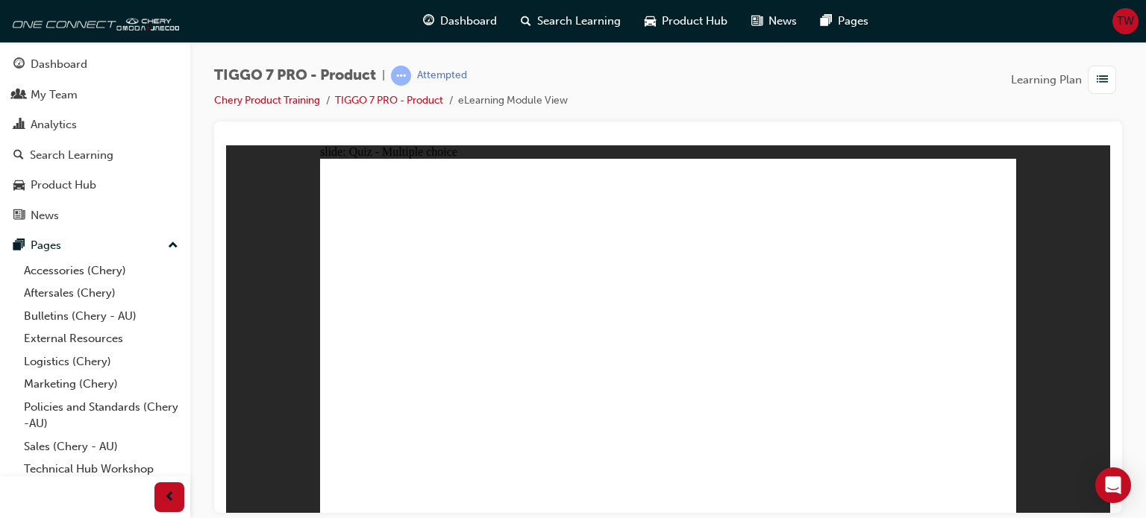
drag, startPoint x: 668, startPoint y: 188, endPoint x: 932, endPoint y: 342, distance: 305.2
drag, startPoint x: 797, startPoint y: 188, endPoint x: 427, endPoint y: 351, distance: 404.8
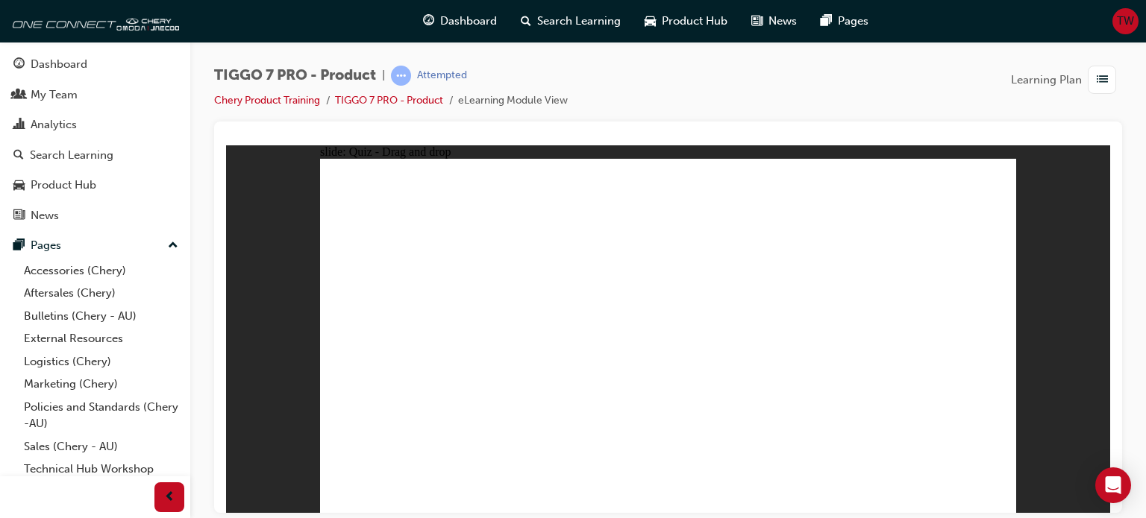
drag, startPoint x: 648, startPoint y: 269, endPoint x: 738, endPoint y: 320, distance: 103.5
drag, startPoint x: 733, startPoint y: 292, endPoint x: 779, endPoint y: 367, distance: 87.4
drag, startPoint x: 828, startPoint y: 283, endPoint x: 673, endPoint y: 373, distance: 179.5
drag, startPoint x: 874, startPoint y: 237, endPoint x: 536, endPoint y: 360, distance: 359.4
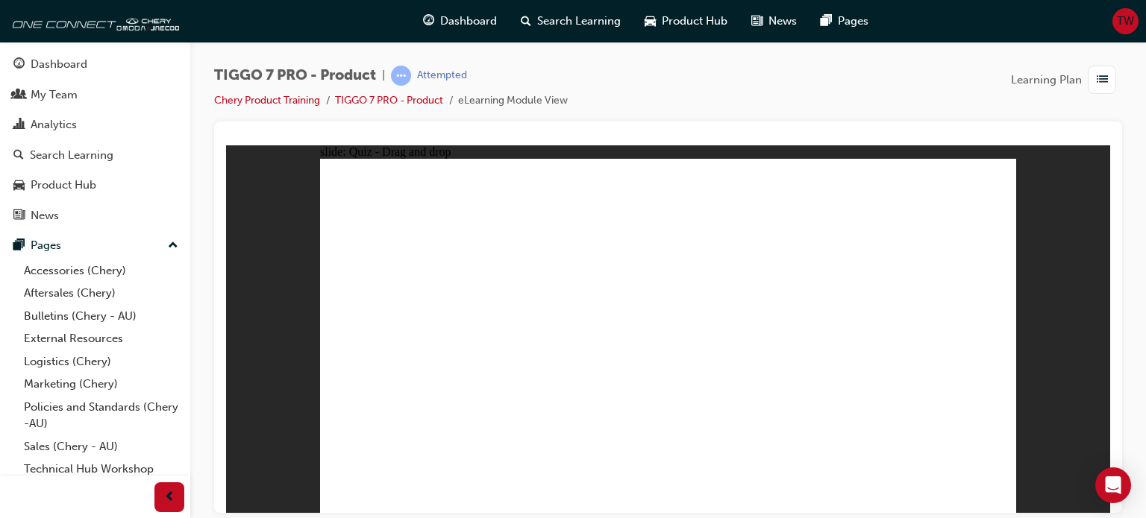
drag, startPoint x: 695, startPoint y: 242, endPoint x: 434, endPoint y: 380, distance: 295.3
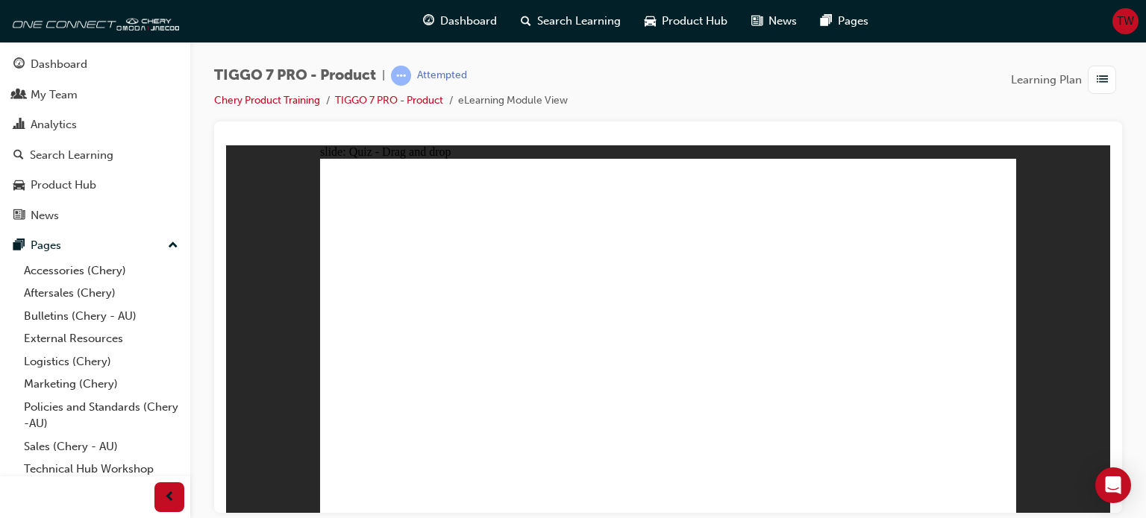
drag, startPoint x: 776, startPoint y: 239, endPoint x: 417, endPoint y: 395, distance: 391.6
drag, startPoint x: 924, startPoint y: 242, endPoint x: 707, endPoint y: 380, distance: 257.2
drag, startPoint x: 884, startPoint y: 257, endPoint x: 835, endPoint y: 401, distance: 151.9
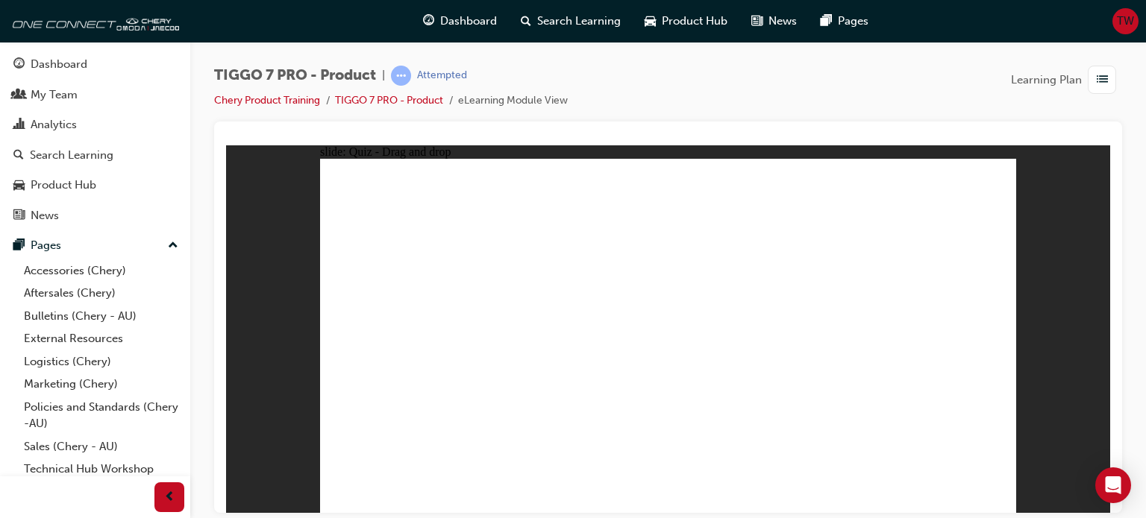
drag, startPoint x: 638, startPoint y: 254, endPoint x: 543, endPoint y: 302, distance: 106.7
drag, startPoint x: 812, startPoint y: 207, endPoint x: 492, endPoint y: 324, distance: 340.3
drag, startPoint x: 934, startPoint y: 225, endPoint x: 823, endPoint y: 347, distance: 164.7
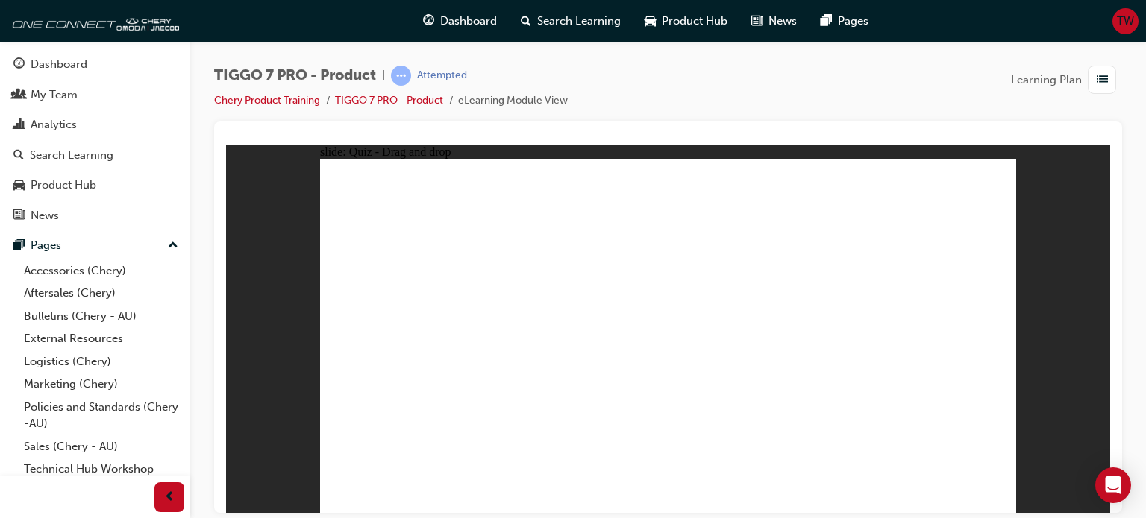
radio input "true"
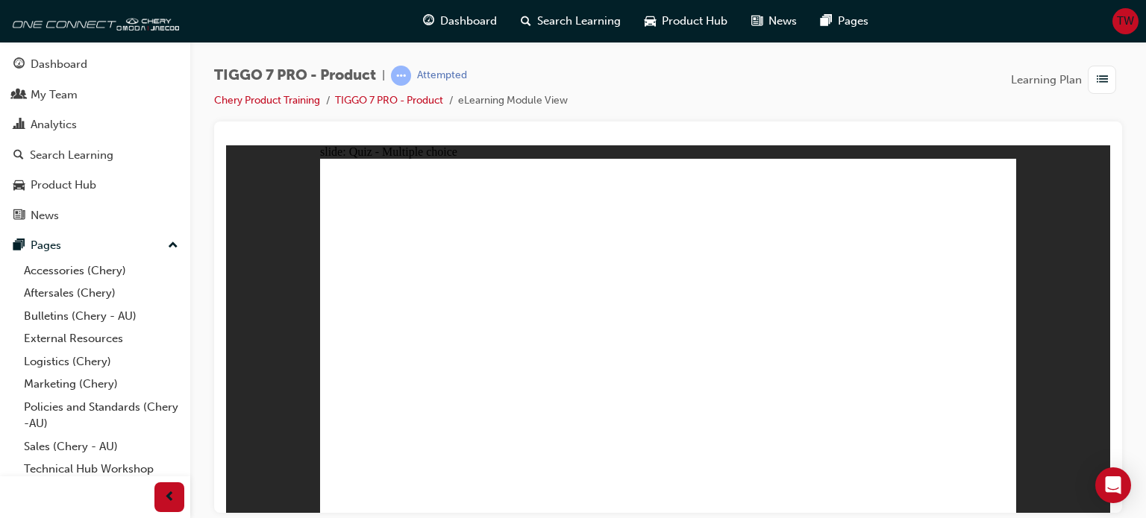
drag, startPoint x: 693, startPoint y: 201, endPoint x: 716, endPoint y: 333, distance: 134.0
drag, startPoint x: 703, startPoint y: 232, endPoint x: 706, endPoint y: 221, distance: 11.6
drag, startPoint x: 706, startPoint y: 221, endPoint x: 749, endPoint y: 392, distance: 176.0
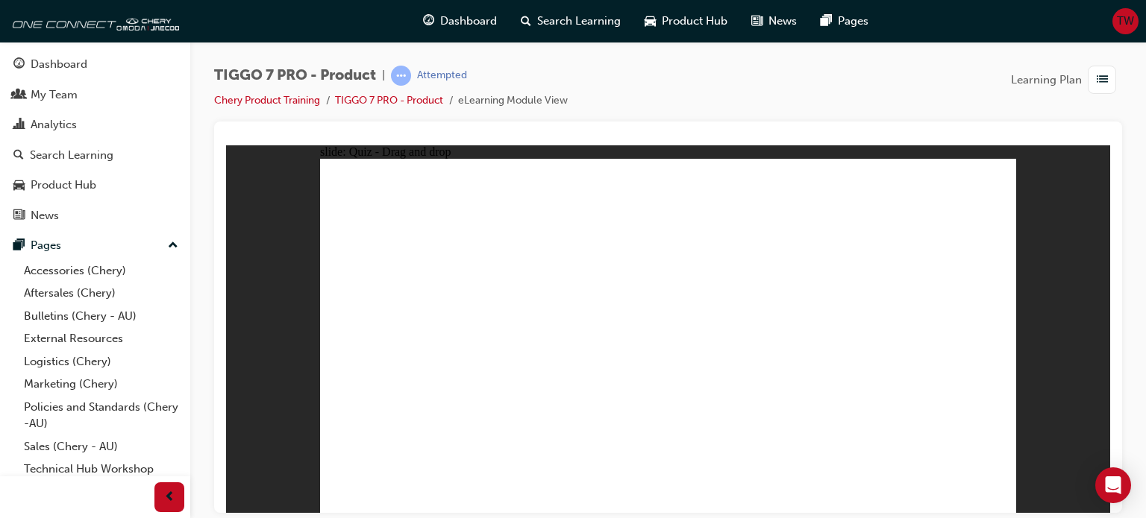
drag, startPoint x: 806, startPoint y: 204, endPoint x: 791, endPoint y: 291, distance: 87.8
drag, startPoint x: 791, startPoint y: 278, endPoint x: 761, endPoint y: 411, distance: 136.2
drag, startPoint x: 791, startPoint y: 208, endPoint x: 791, endPoint y: 262, distance: 53.7
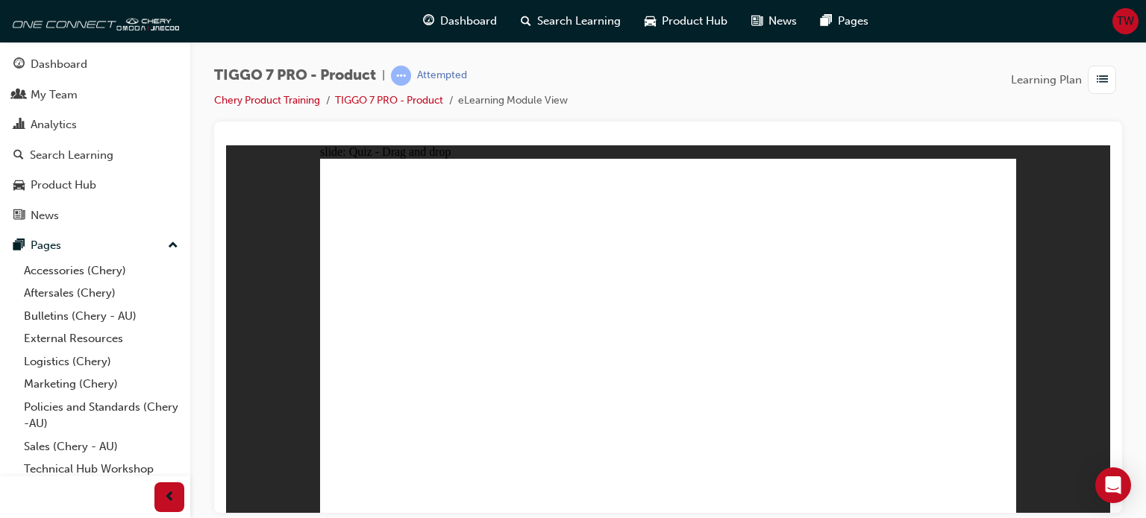
drag, startPoint x: 794, startPoint y: 215, endPoint x: 779, endPoint y: 380, distance: 165.5
drag, startPoint x: 794, startPoint y: 201, endPoint x: 777, endPoint y: 409, distance: 209.5
drag, startPoint x: 908, startPoint y: 216, endPoint x: 848, endPoint y: 387, distance: 181.9
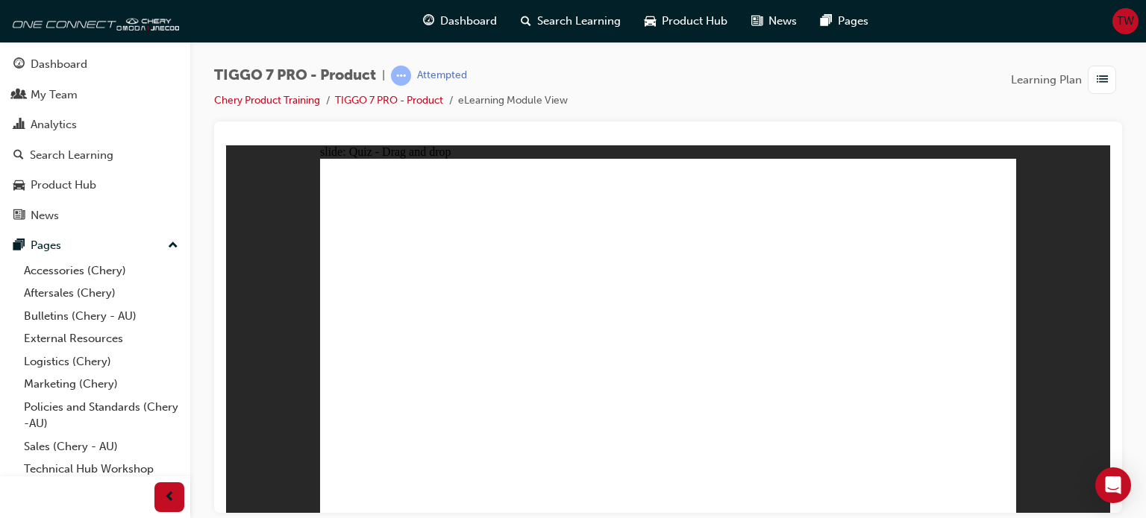
drag, startPoint x: 928, startPoint y: 197, endPoint x: 828, endPoint y: 395, distance: 222.2
radio input "true"
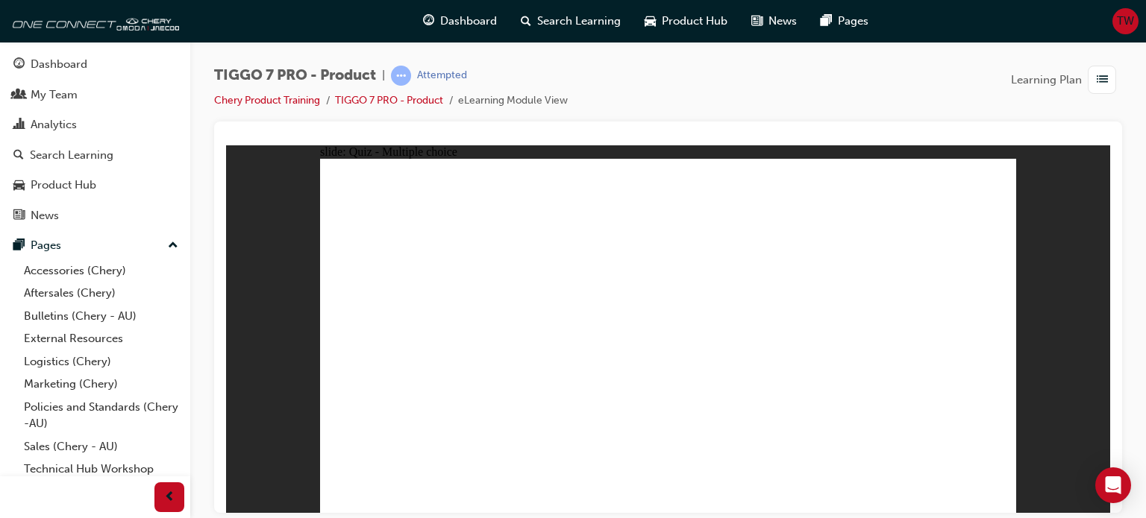
drag, startPoint x: 661, startPoint y: 192, endPoint x: 823, endPoint y: 360, distance: 233.7
drag, startPoint x: 913, startPoint y: 201, endPoint x: 367, endPoint y: 361, distance: 569.1
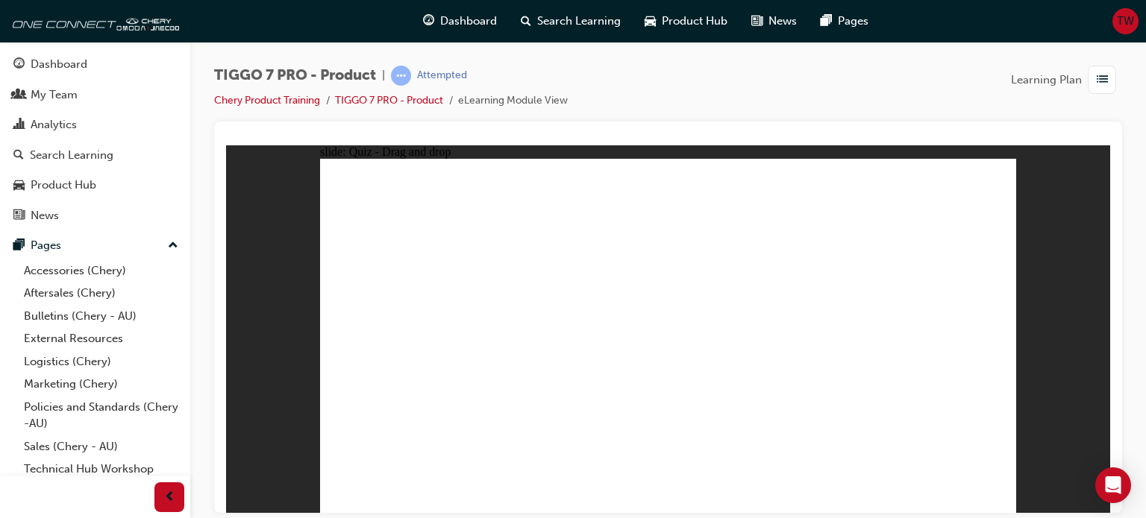
drag, startPoint x: 744, startPoint y: 273, endPoint x: 695, endPoint y: 360, distance: 99.2
drag, startPoint x: 791, startPoint y: 194, endPoint x: 582, endPoint y: 351, distance: 261.5
drag, startPoint x: 861, startPoint y: 276, endPoint x: 964, endPoint y: 389, distance: 153.1
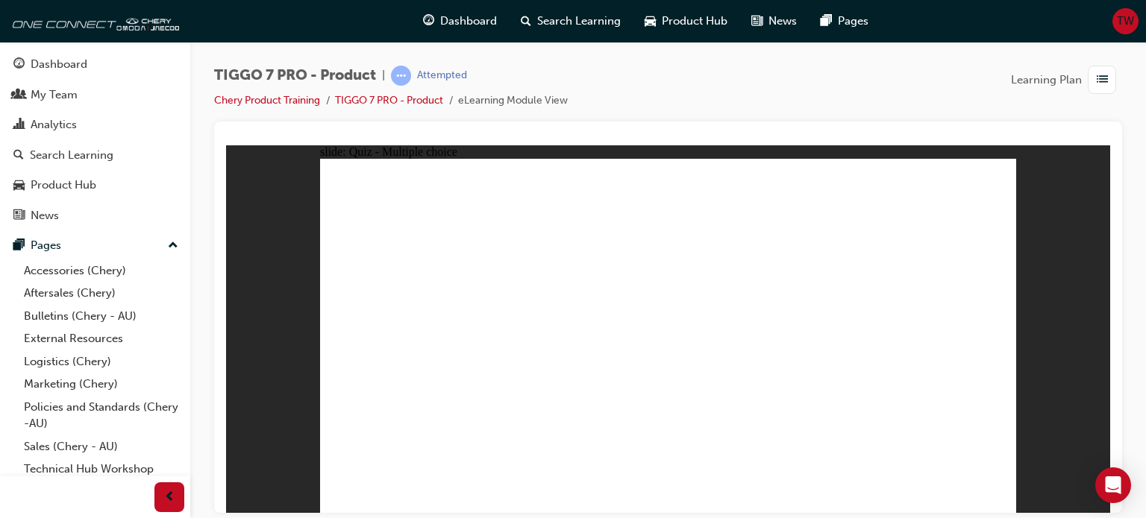
radio input "true"
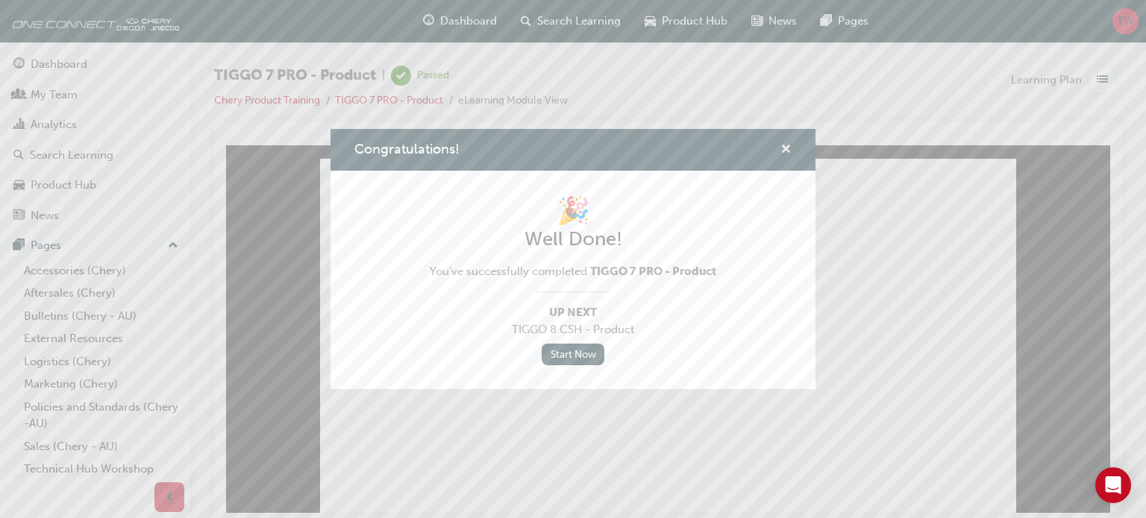
click at [780, 145] on button "Congratulations!" at bounding box center [785, 150] width 11 height 19
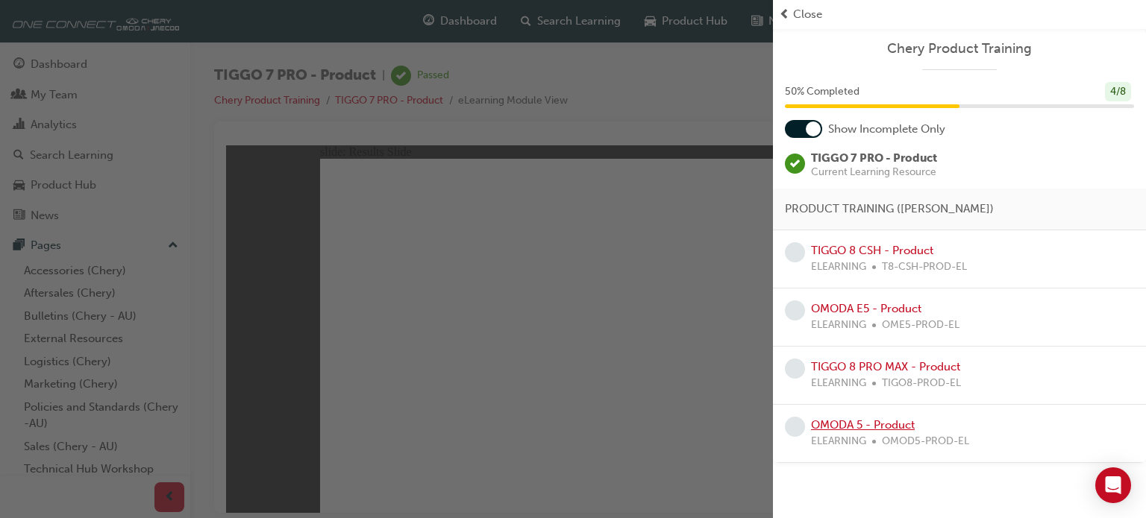
click at [861, 430] on link "OMODA 5 - Product" at bounding box center [863, 424] width 104 height 13
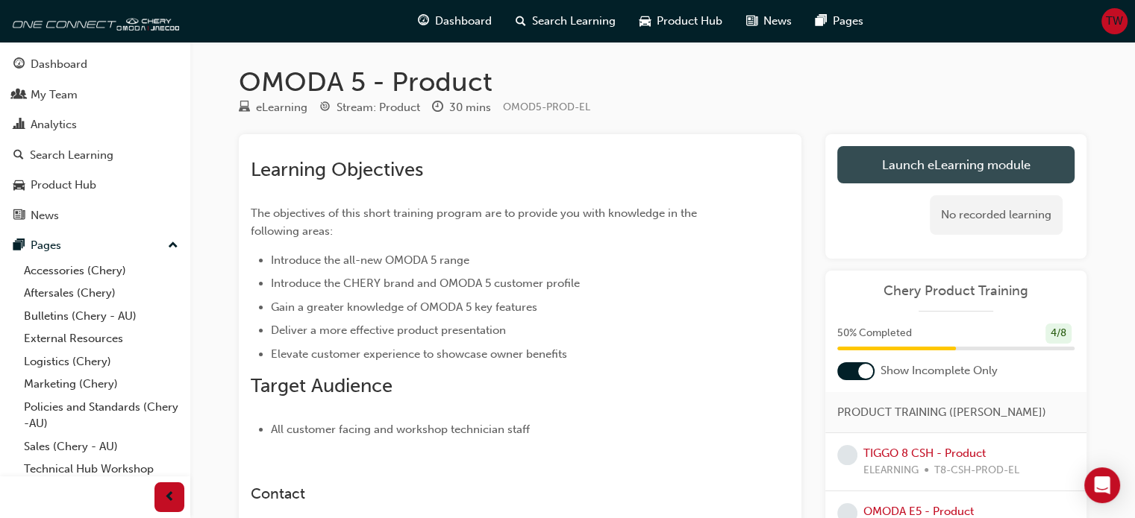
click at [886, 160] on link "Launch eLearning module" at bounding box center [955, 164] width 237 height 37
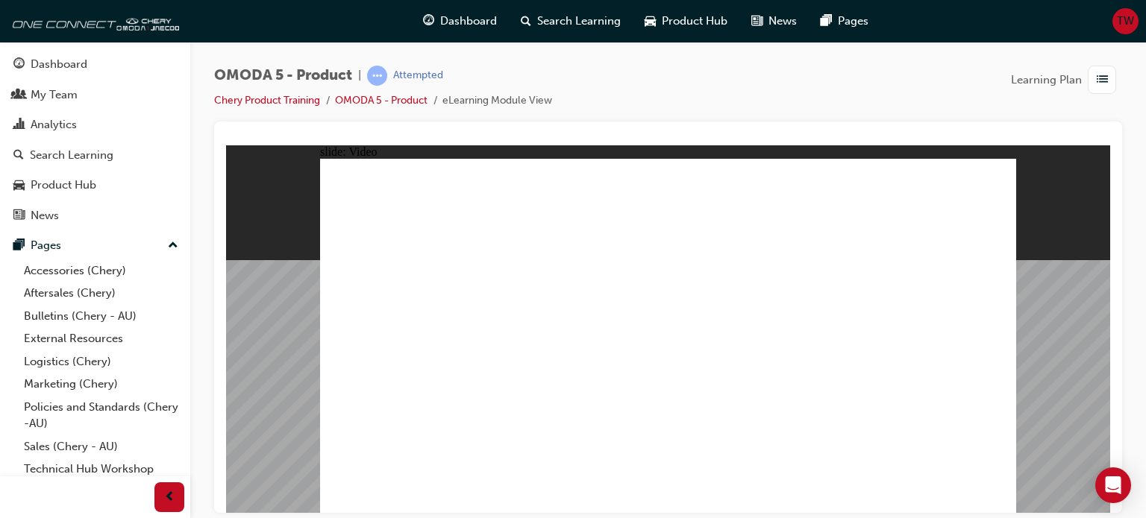
click at [226, 145] on image at bounding box center [226, 145] width 0 height 0
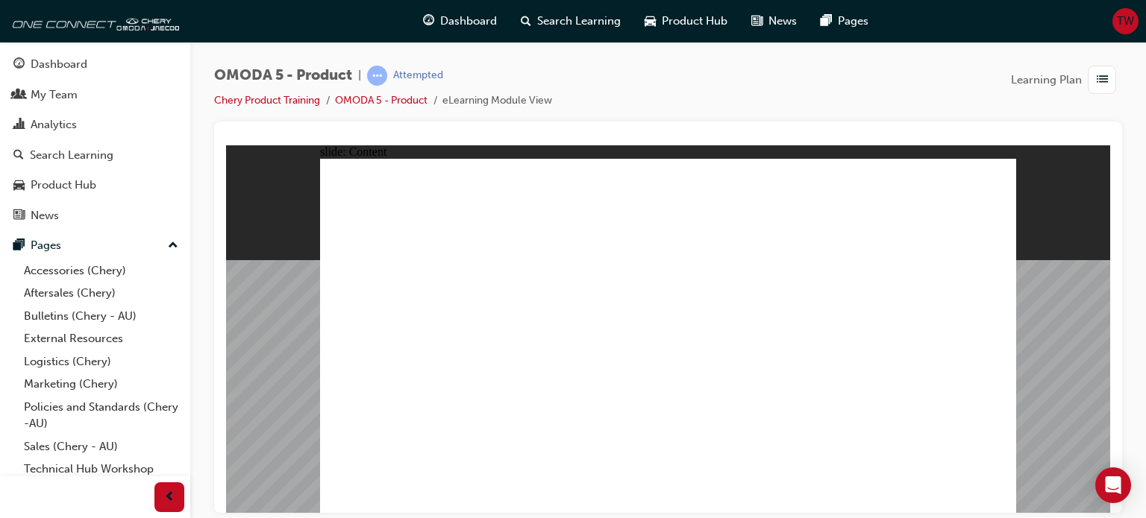
drag, startPoint x: 865, startPoint y: 185, endPoint x: 873, endPoint y: 185, distance: 8.2
click at [226, 145] on image at bounding box center [226, 145] width 0 height 0
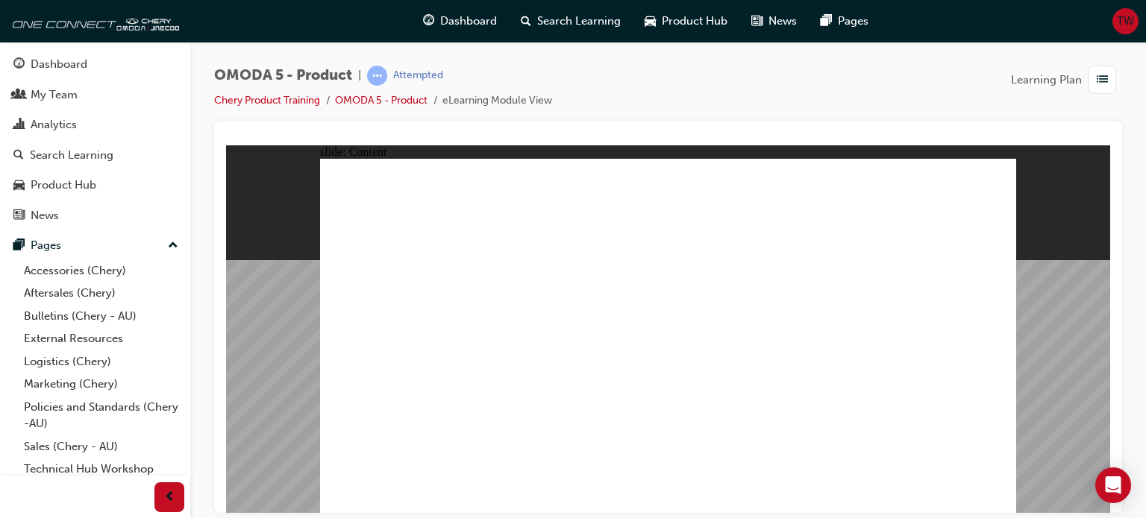
drag, startPoint x: 668, startPoint y: 268, endPoint x: 665, endPoint y: 346, distance: 78.4
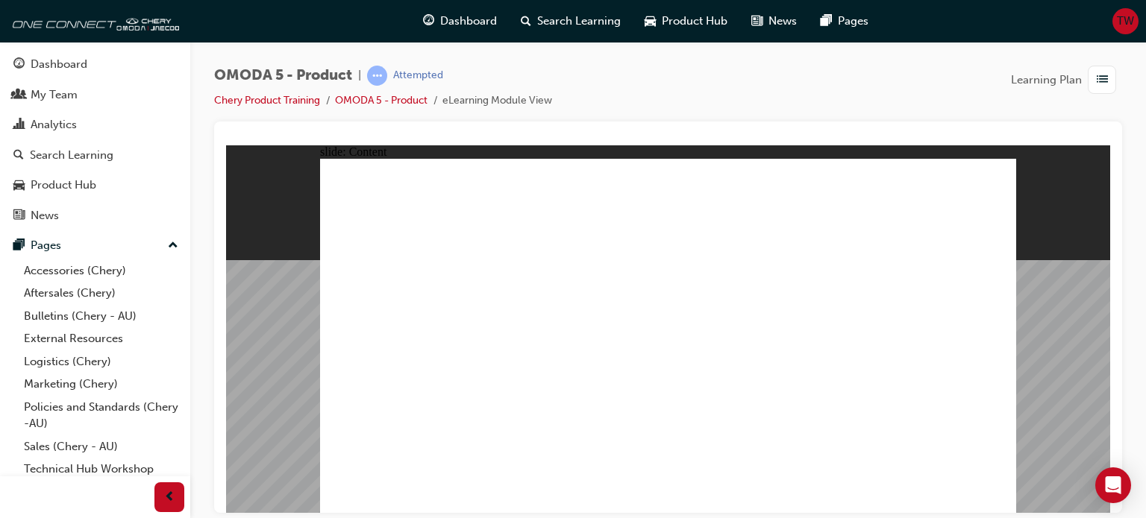
click at [226, 145] on image at bounding box center [226, 145] width 0 height 0
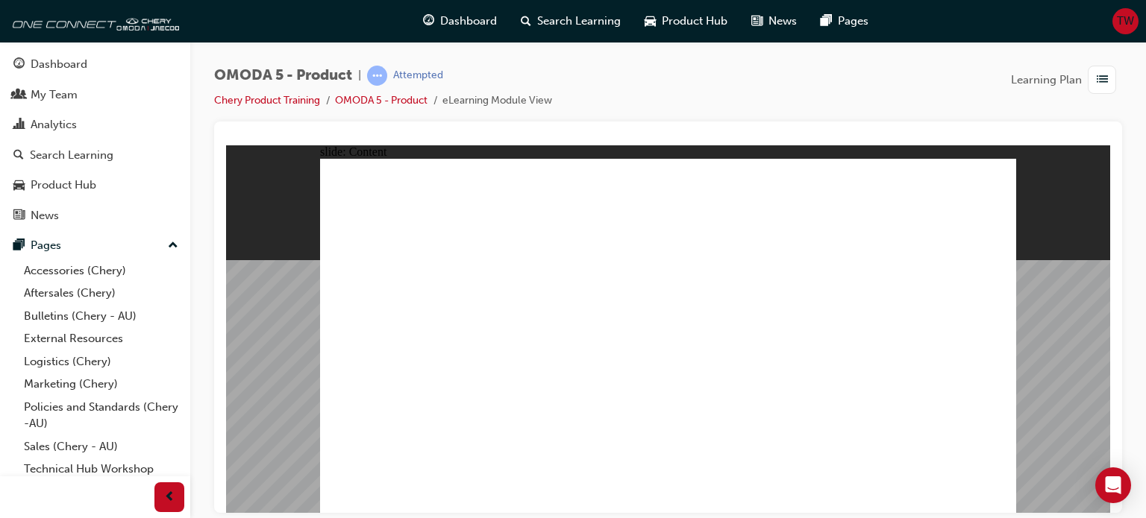
click at [226, 145] on image at bounding box center [226, 145] width 0 height 0
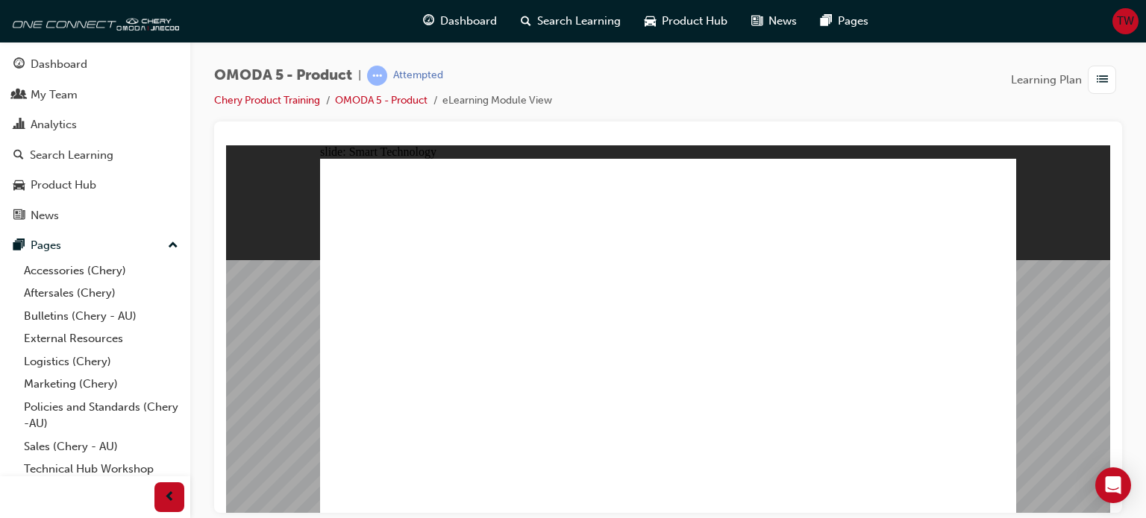
click at [226, 145] on image at bounding box center [226, 145] width 0 height 0
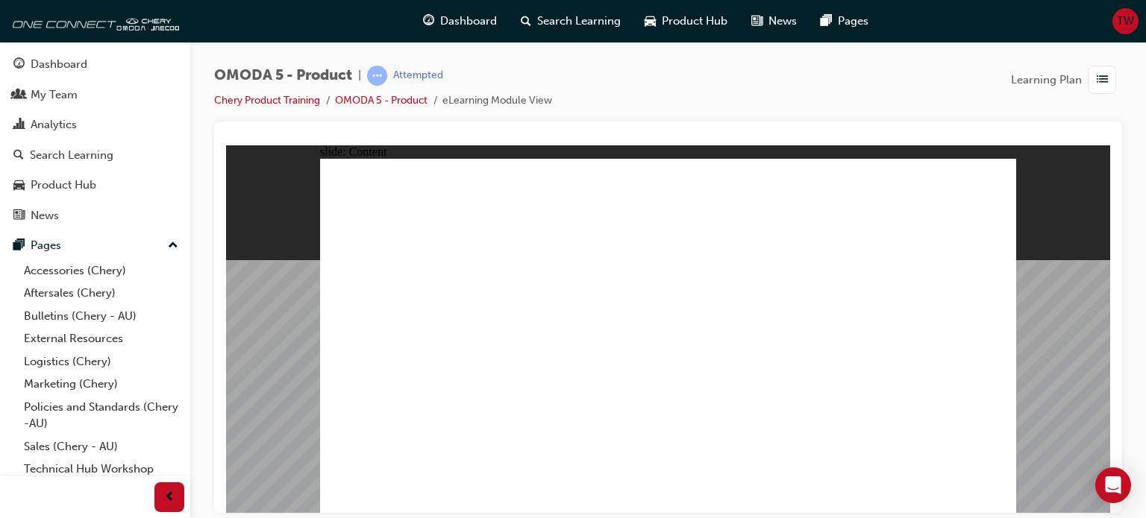
click at [226, 145] on image at bounding box center [226, 145] width 0 height 0
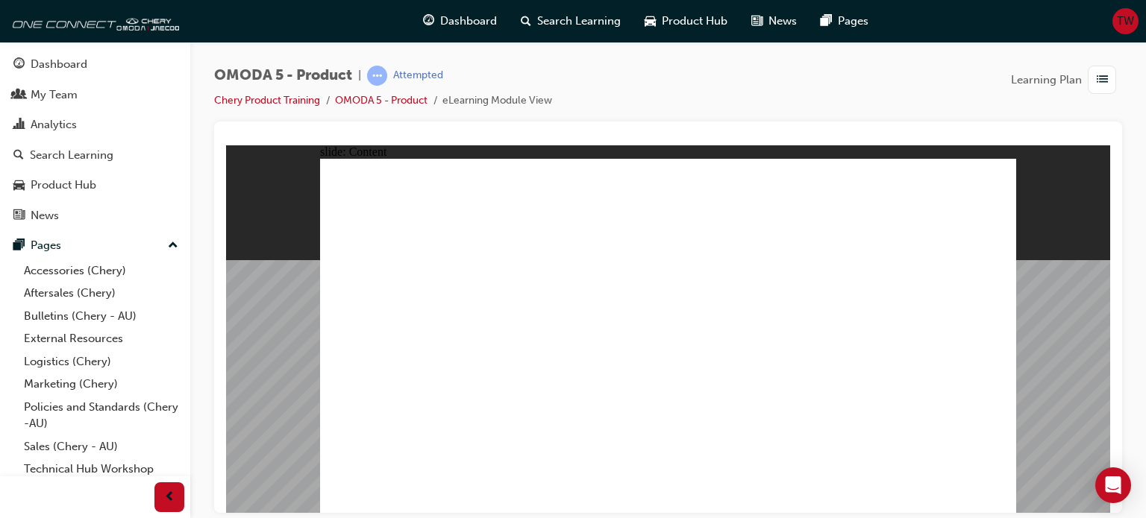
click at [226, 145] on image at bounding box center [226, 145] width 0 height 0
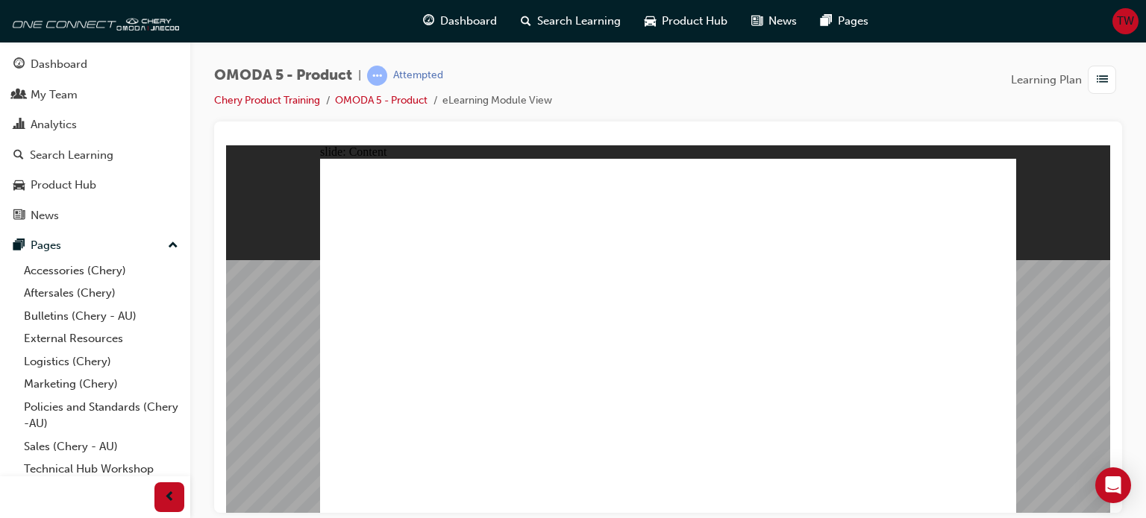
click at [226, 145] on image at bounding box center [226, 145] width 0 height 0
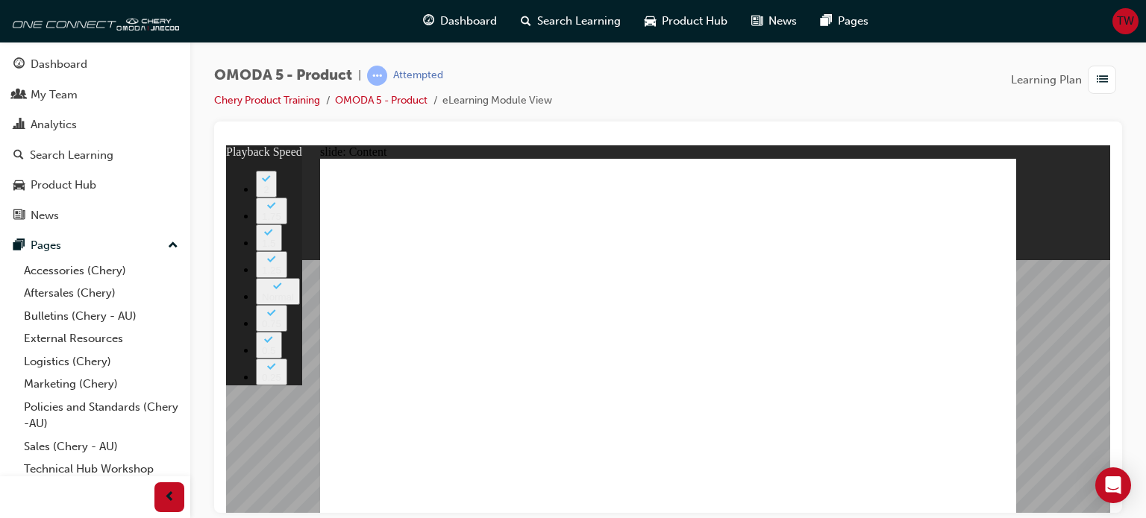
click at [226, 145] on image at bounding box center [226, 145] width 0 height 0
type input "0"
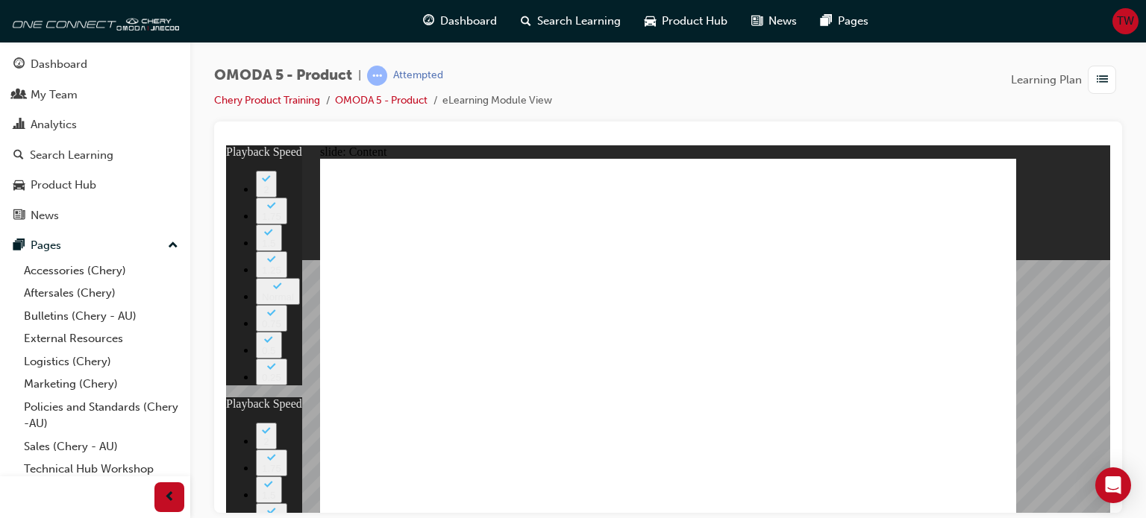
click at [226, 145] on image at bounding box center [226, 145] width 0 height 0
type input "0"
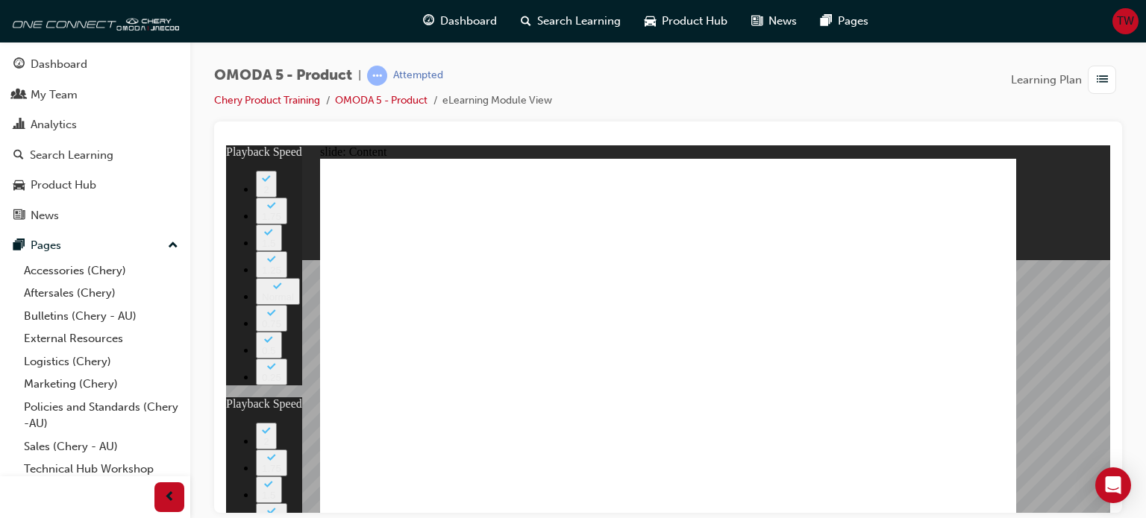
click at [226, 145] on image at bounding box center [226, 145] width 0 height 0
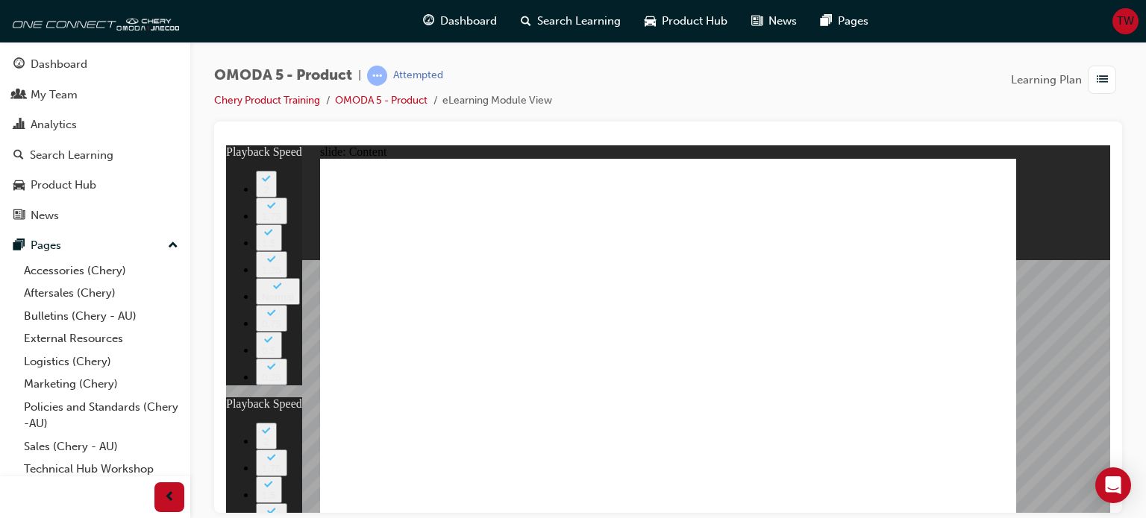
click at [226, 145] on image at bounding box center [226, 145] width 0 height 0
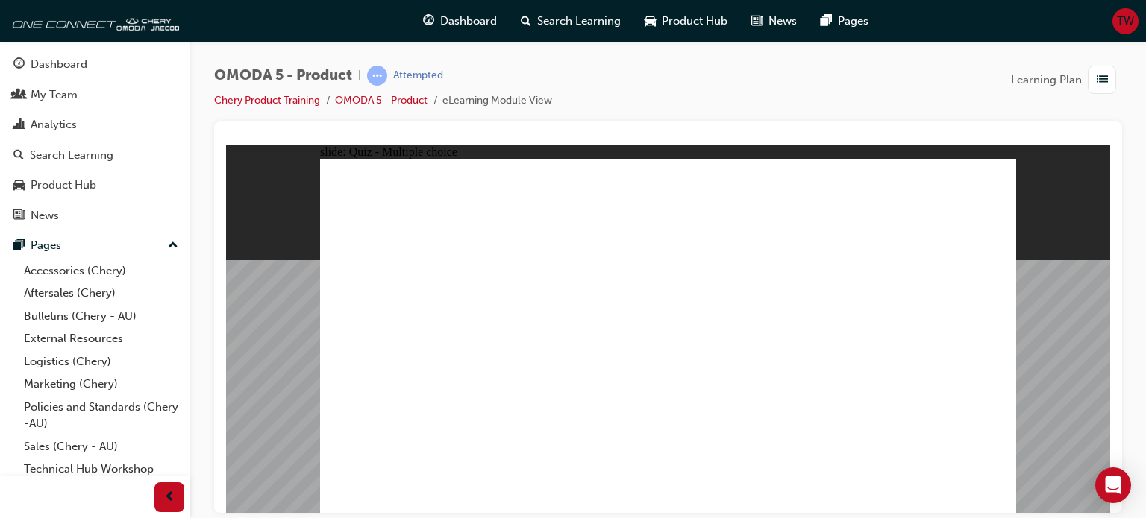
radio input "true"
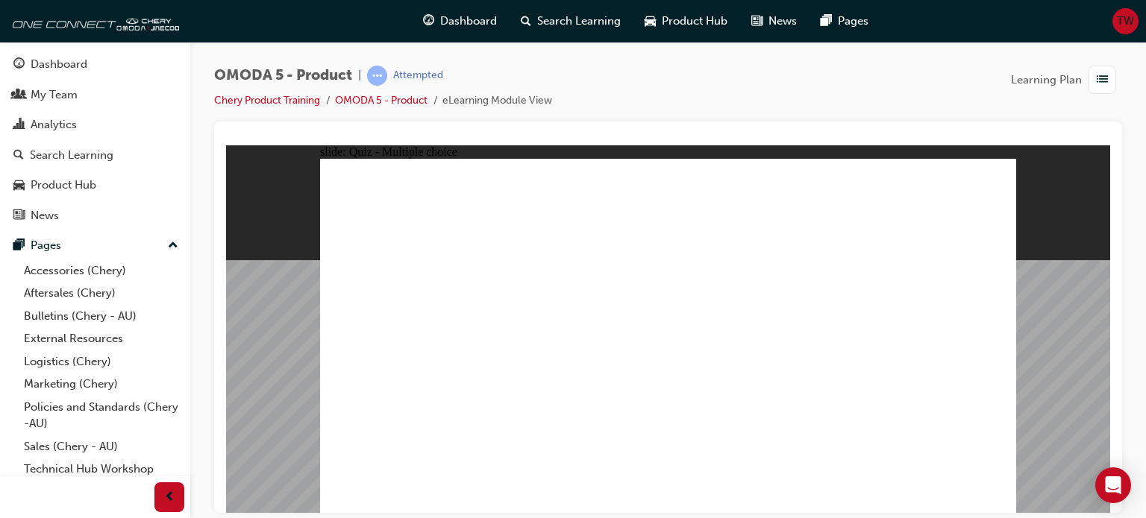
radio input "true"
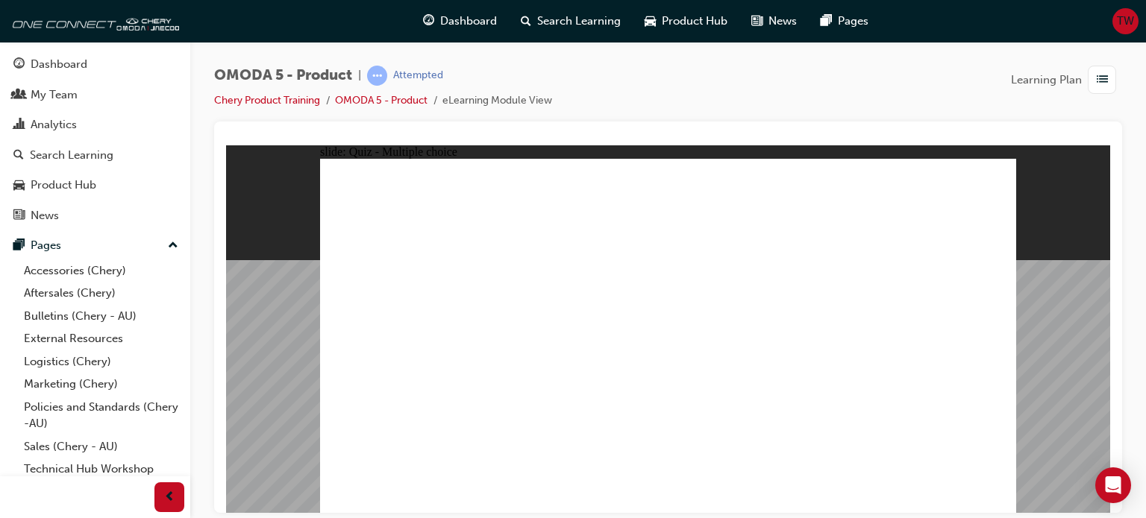
radio input "true"
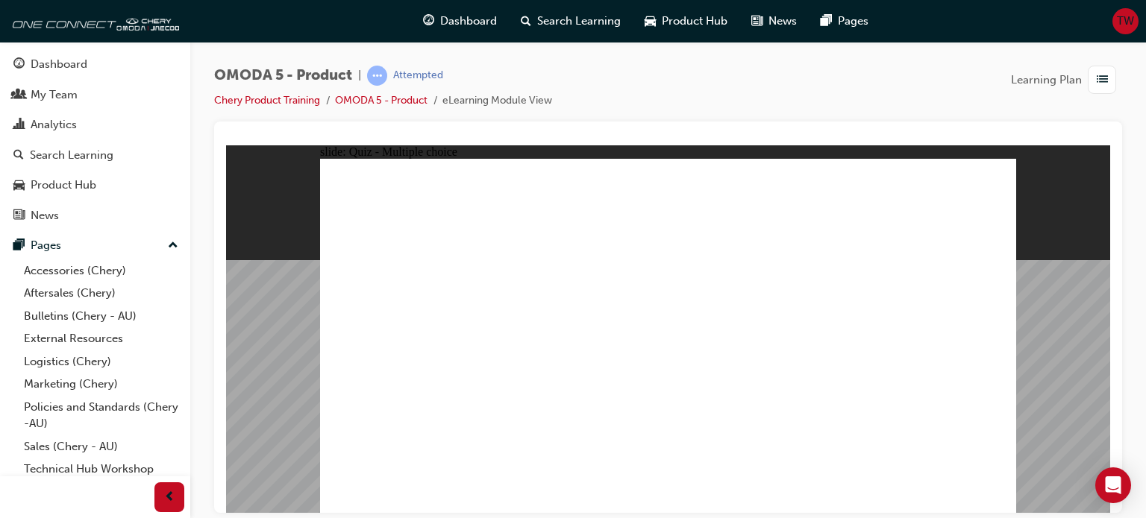
drag, startPoint x: 705, startPoint y: 186, endPoint x: 448, endPoint y: 409, distance: 339.5
drag, startPoint x: 644, startPoint y: 218, endPoint x: 556, endPoint y: 402, distance: 204.2
drag, startPoint x: 649, startPoint y: 241, endPoint x: 440, endPoint y: 353, distance: 236.9
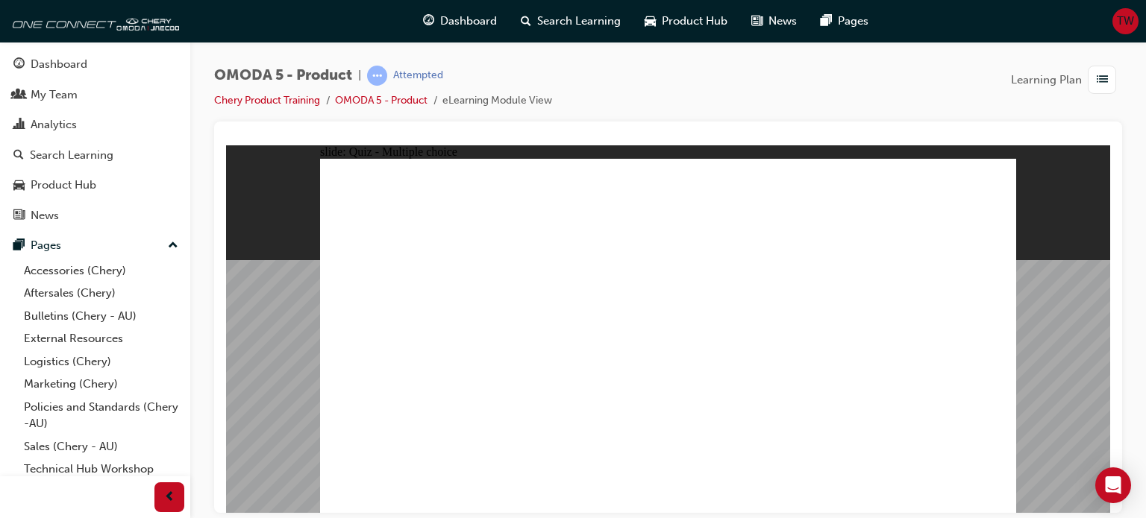
drag, startPoint x: 709, startPoint y: 242, endPoint x: 465, endPoint y: 391, distance: 285.3
drag, startPoint x: 715, startPoint y: 277, endPoint x: 439, endPoint y: 398, distance: 302.0
drag, startPoint x: 641, startPoint y: 326, endPoint x: 522, endPoint y: 407, distance: 144.0
drag, startPoint x: 762, startPoint y: 291, endPoint x: 665, endPoint y: 412, distance: 155.0
drag, startPoint x: 770, startPoint y: 259, endPoint x: 812, endPoint y: 408, distance: 155.1
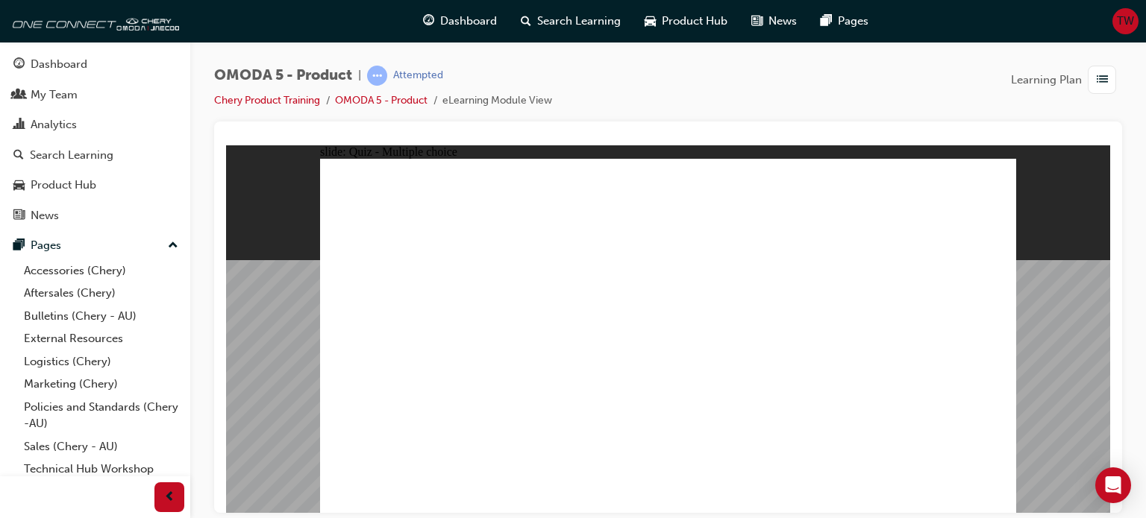
drag, startPoint x: 800, startPoint y: 321, endPoint x: 802, endPoint y: 278, distance: 42.5
drag, startPoint x: 900, startPoint y: 275, endPoint x: 395, endPoint y: 398, distance: 518.8
drag, startPoint x: 800, startPoint y: 404, endPoint x: 515, endPoint y: 401, distance: 284.2
drag, startPoint x: 812, startPoint y: 222, endPoint x: 430, endPoint y: 410, distance: 426.0
drag, startPoint x: 795, startPoint y: 183, endPoint x: 550, endPoint y: 414, distance: 337.2
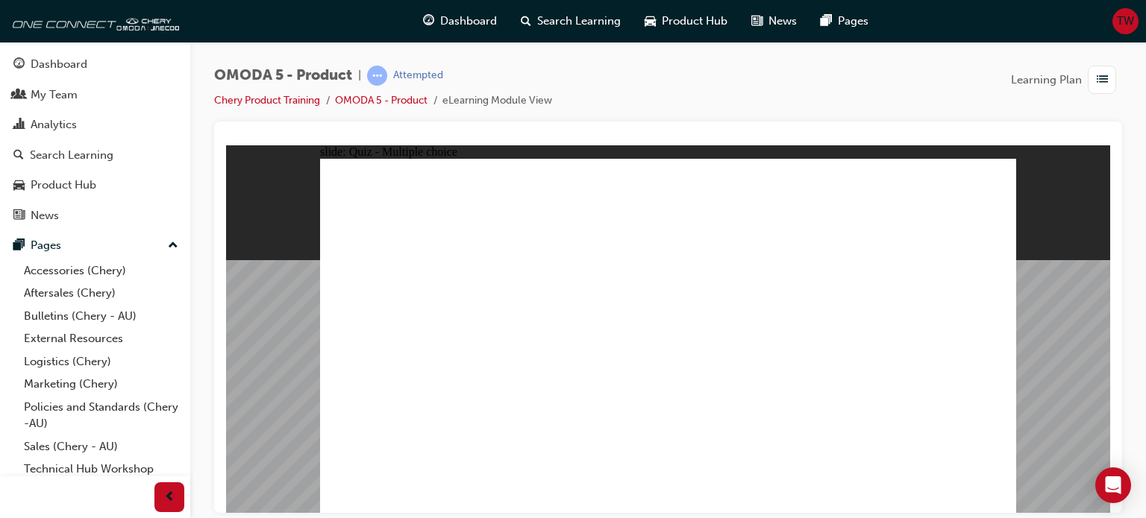
drag, startPoint x: 928, startPoint y: 183, endPoint x: 759, endPoint y: 233, distance: 176.8
drag, startPoint x: 828, startPoint y: 329, endPoint x: 727, endPoint y: 414, distance: 131.8
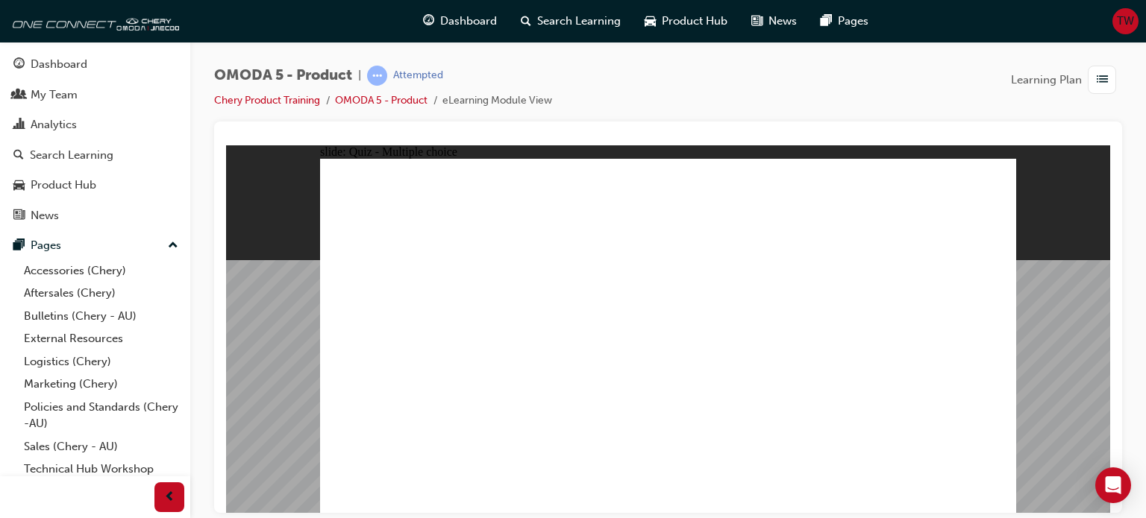
drag, startPoint x: 926, startPoint y: 177, endPoint x: 559, endPoint y: 407, distance: 433.4
drag, startPoint x: 922, startPoint y: 215, endPoint x: 841, endPoint y: 409, distance: 210.7
drag, startPoint x: 904, startPoint y: 238, endPoint x: 687, endPoint y: 401, distance: 271.2
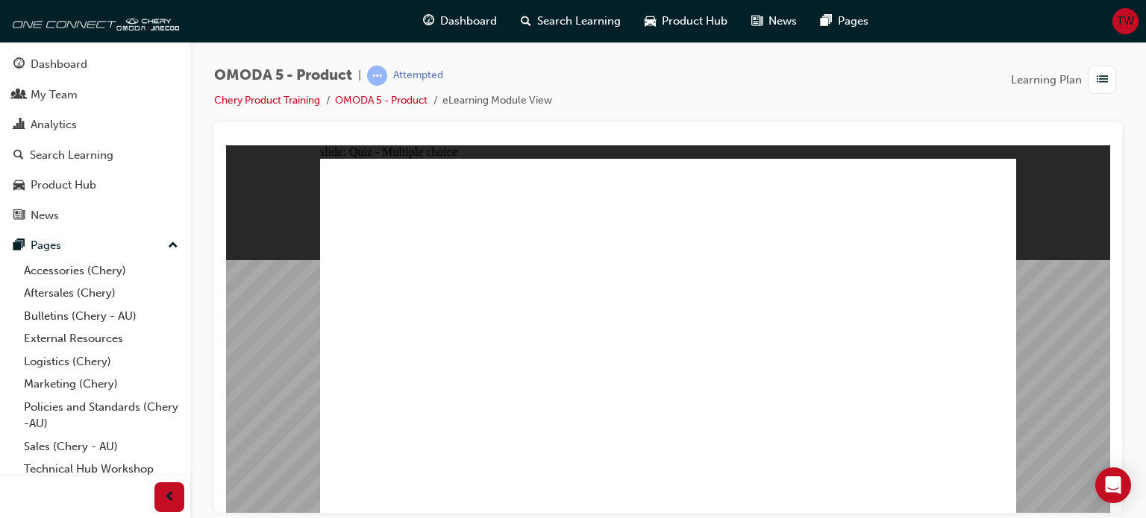
radio input "true"
drag, startPoint x: 860, startPoint y: 268, endPoint x: 371, endPoint y: 360, distance: 497.8
drag, startPoint x: 784, startPoint y: 276, endPoint x: 556, endPoint y: 368, distance: 245.3
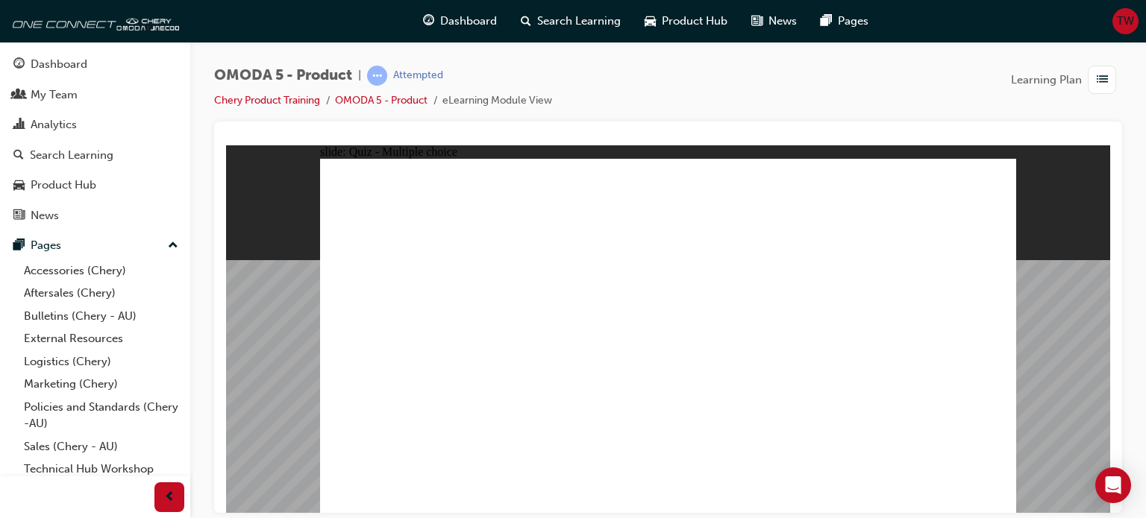
drag, startPoint x: 797, startPoint y: 219, endPoint x: 729, endPoint y: 368, distance: 163.9
drag, startPoint x: 879, startPoint y: 222, endPoint x: 835, endPoint y: 366, distance: 151.0
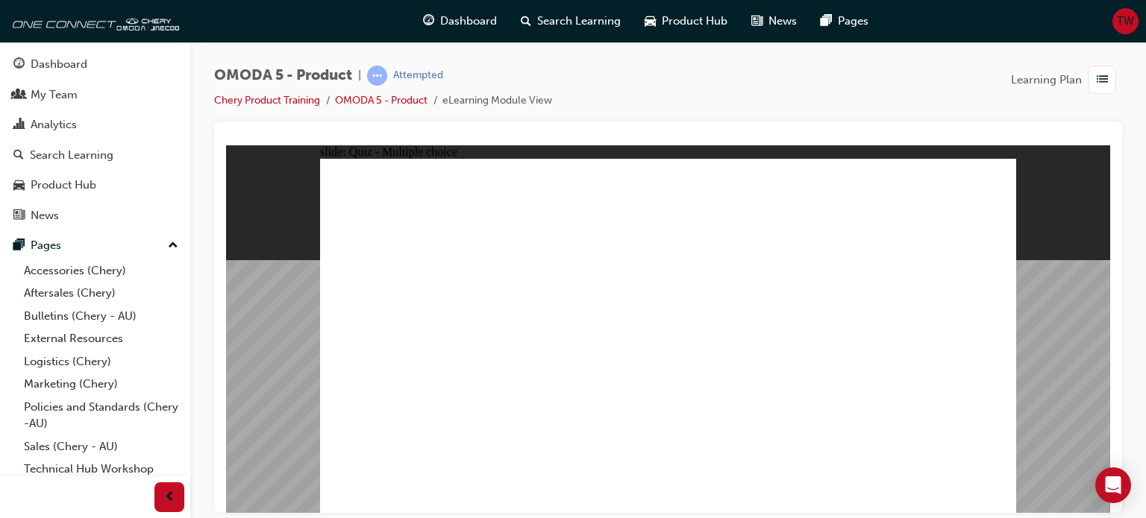
radio input "true"
drag, startPoint x: 753, startPoint y: 222, endPoint x: 479, endPoint y: 337, distance: 297.6
drag, startPoint x: 890, startPoint y: 264, endPoint x: 559, endPoint y: 330, distance: 337.8
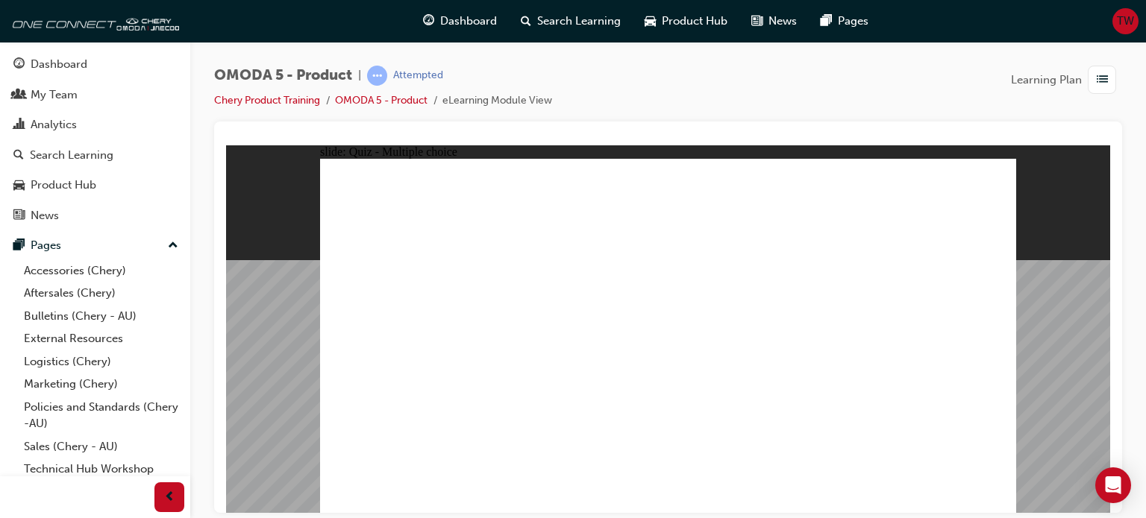
drag, startPoint x: 755, startPoint y: 307, endPoint x: 525, endPoint y: 362, distance: 236.1
drag, startPoint x: 741, startPoint y: 326, endPoint x: 475, endPoint y: 359, distance: 268.3
drag, startPoint x: 753, startPoint y: 345, endPoint x: 500, endPoint y: 383, distance: 256.4
drag, startPoint x: 908, startPoint y: 227, endPoint x: 893, endPoint y: 218, distance: 18.4
drag, startPoint x: 895, startPoint y: 189, endPoint x: 579, endPoint y: 364, distance: 361.2
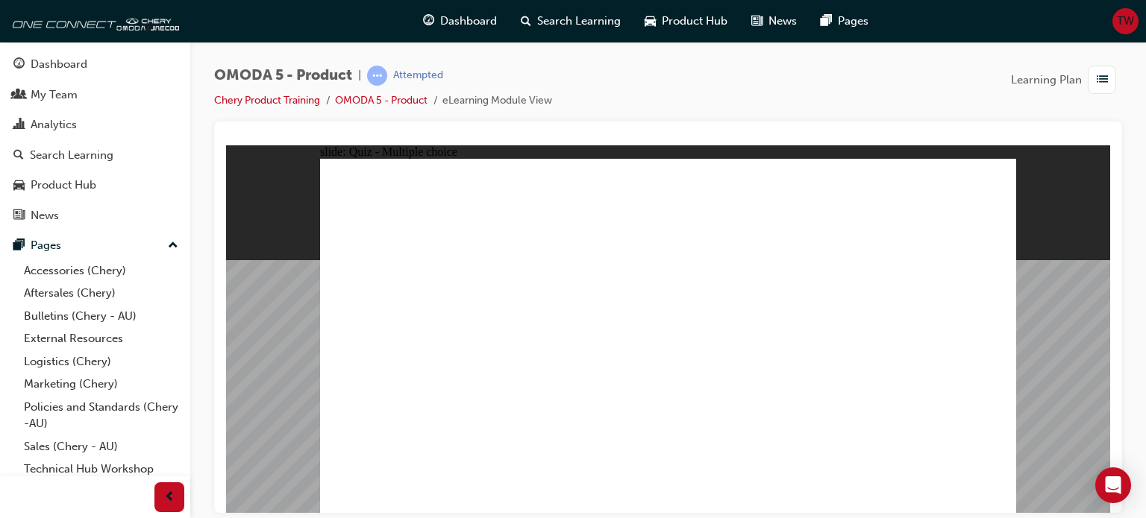
radio input "false"
radio input "true"
radio input "false"
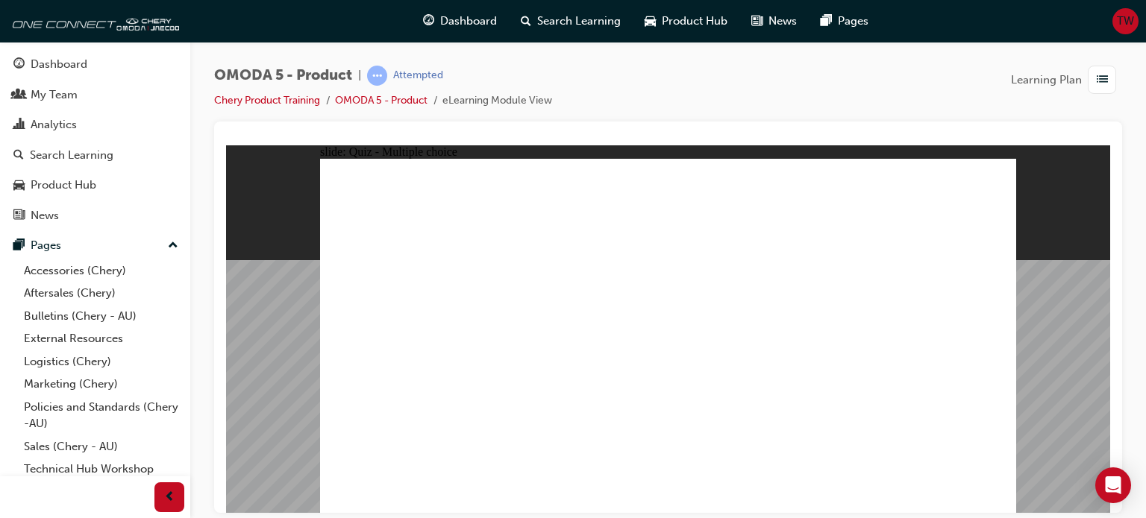
radio input "true"
click at [173, 497] on span "prev-icon" at bounding box center [169, 498] width 11 height 19
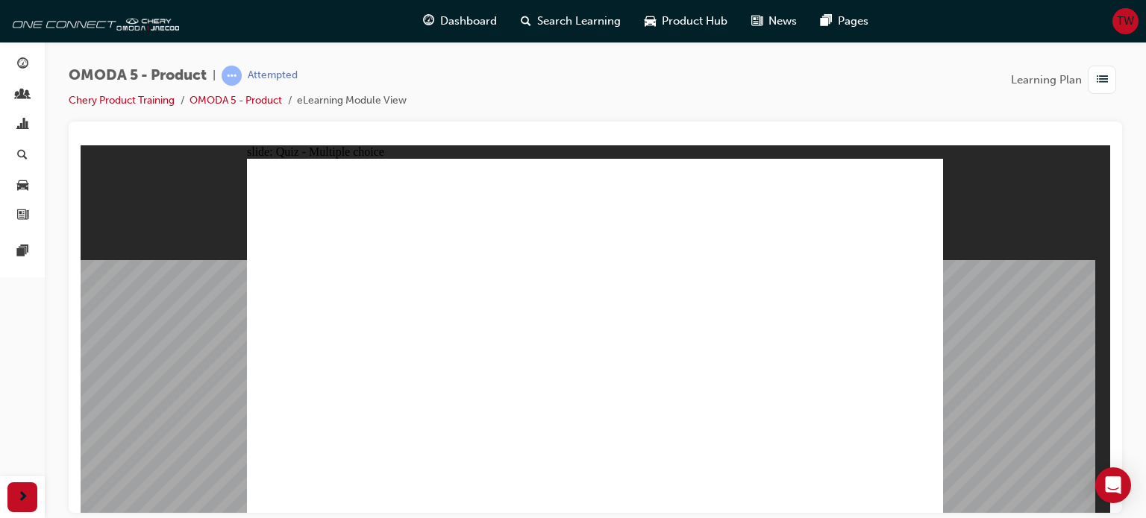
click at [1098, 80] on span "list-icon" at bounding box center [1101, 80] width 11 height 19
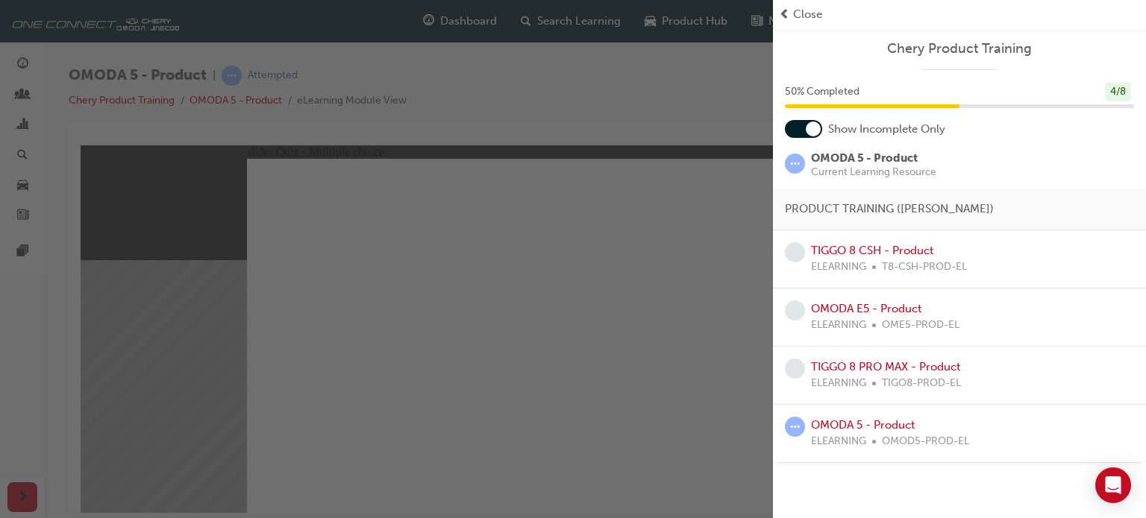
click at [883, 359] on div "TIGGO 8 PRO MAX - Product ELEARNING TIGO8-PROD-EL" at bounding box center [886, 376] width 150 height 34
click at [883, 361] on link "TIGGO 8 PRO MAX - Product" at bounding box center [885, 366] width 149 height 13
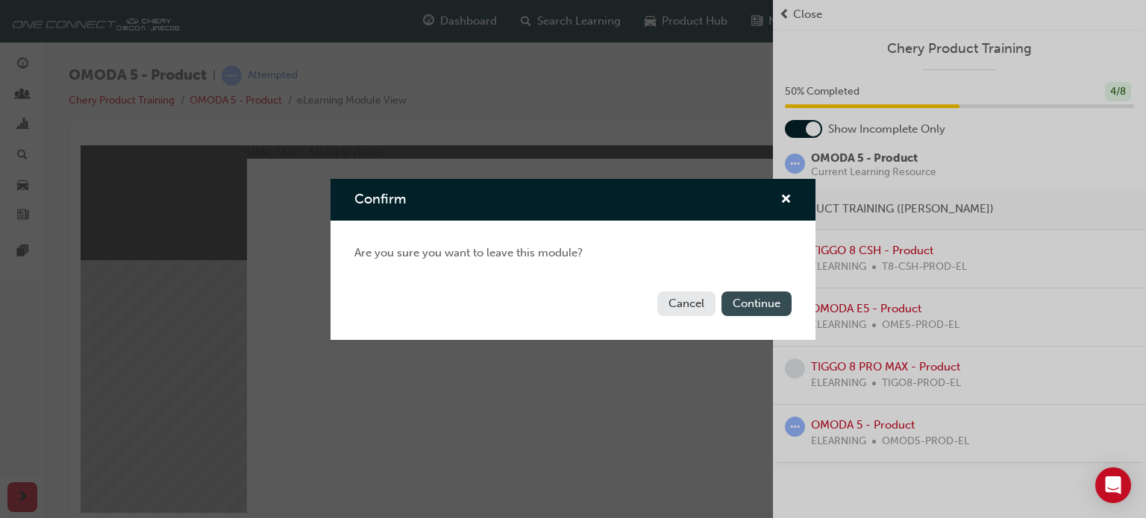
click at [753, 304] on button "Continue" at bounding box center [756, 304] width 70 height 25
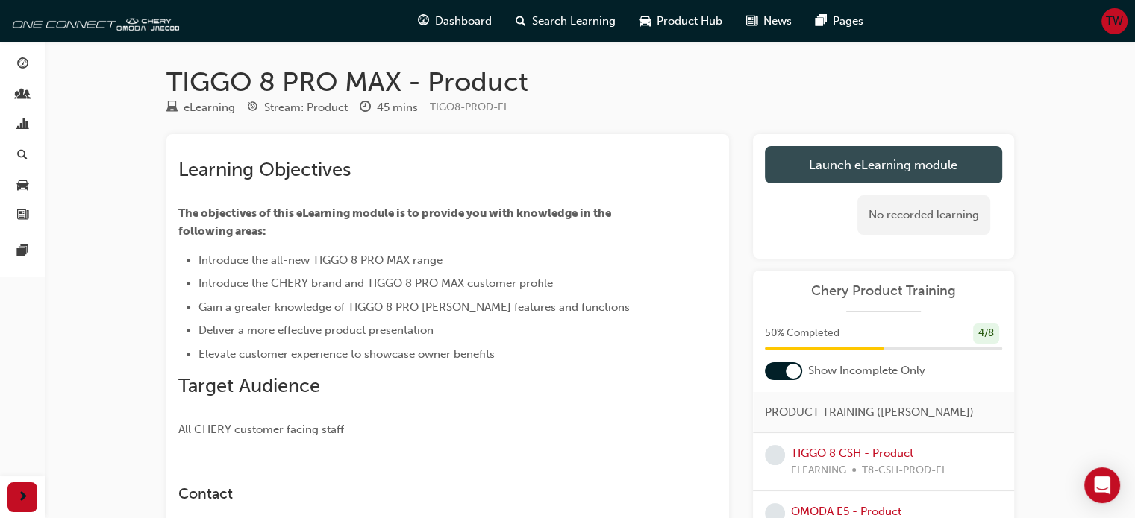
click at [862, 151] on link "Launch eLearning module" at bounding box center [883, 164] width 237 height 37
